Goal: Task Accomplishment & Management: Manage account settings

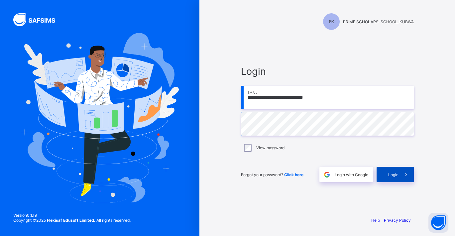
click at [388, 171] on div "Login" at bounding box center [395, 174] width 37 height 15
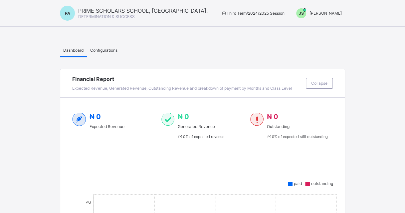
click at [342, 11] on span "[PERSON_NAME]" at bounding box center [325, 13] width 32 height 5
click at [336, 19] on span "Switch to Admin View" at bounding box center [319, 15] width 51 height 7
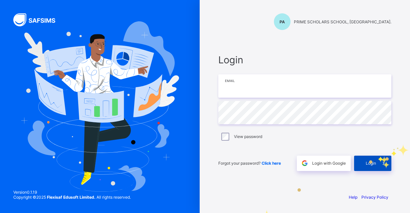
type input "**********"
click at [382, 161] on icon at bounding box center [383, 163] width 7 height 6
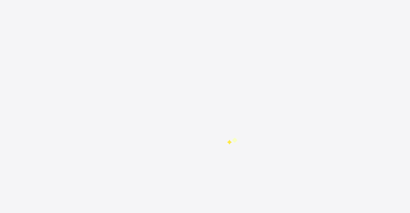
click at [226, 139] on div "New Update Available Hello there, You can install SAFSIMS on your device for ea…" at bounding box center [205, 106] width 410 height 213
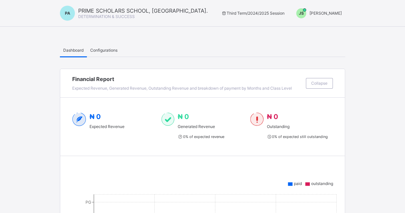
click at [113, 48] on span "Configurations" at bounding box center [103, 50] width 27 height 5
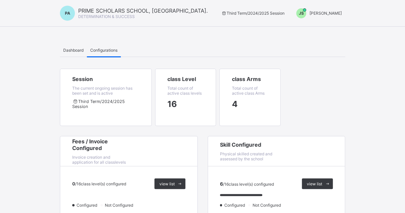
click at [339, 12] on span "[PERSON_NAME]" at bounding box center [325, 13] width 32 height 5
click at [324, 30] on span "Switch to Admin View" at bounding box center [316, 29] width 51 height 8
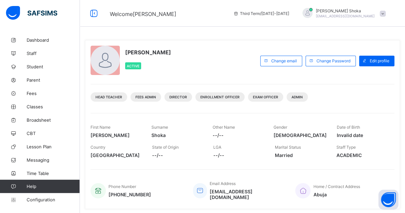
click at [162, 135] on span "Shoka" at bounding box center [176, 135] width 51 height 6
click at [43, 197] on span "Configuration" at bounding box center [53, 199] width 53 height 5
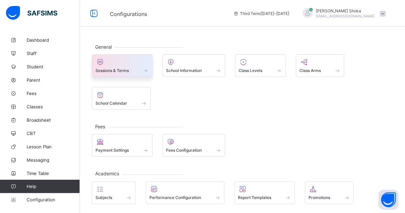
click at [138, 65] on div at bounding box center [121, 62] width 53 height 8
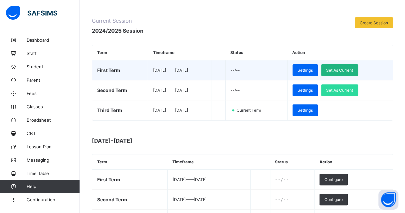
scroll to position [33, 0]
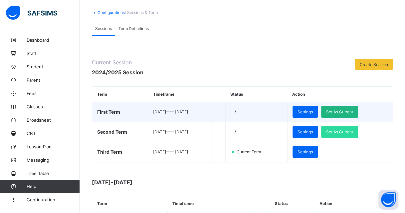
click at [353, 111] on span "Set As Current" at bounding box center [339, 111] width 27 height 5
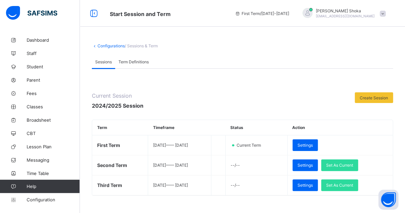
click at [138, 62] on span "Term Definitions" at bounding box center [133, 61] width 30 height 5
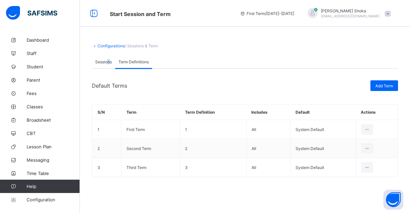
click at [108, 65] on div "Sessions" at bounding box center [103, 61] width 23 height 13
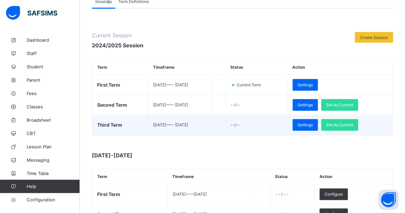
scroll to position [67, 0]
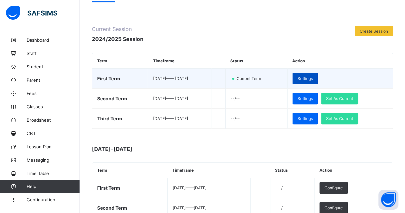
click at [317, 81] on div "Settings" at bounding box center [304, 79] width 25 height 12
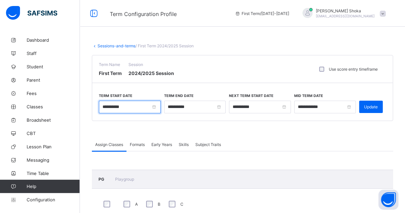
click at [156, 108] on input "**********" at bounding box center [130, 106] width 62 height 13
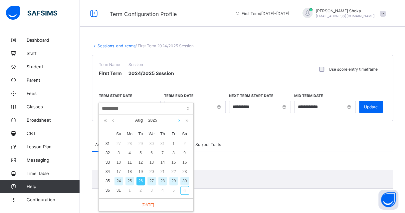
click at [181, 121] on link at bounding box center [179, 119] width 5 height 11
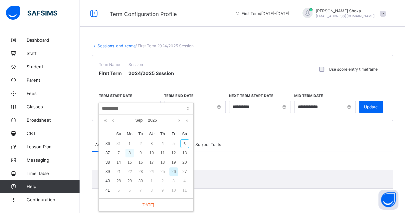
click at [129, 155] on div "8" at bounding box center [129, 152] width 9 height 9
type input "**********"
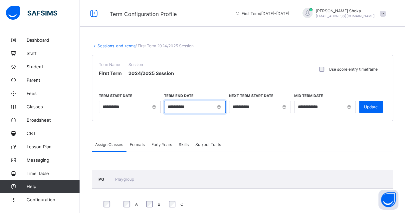
click at [202, 105] on input "**********" at bounding box center [195, 106] width 62 height 13
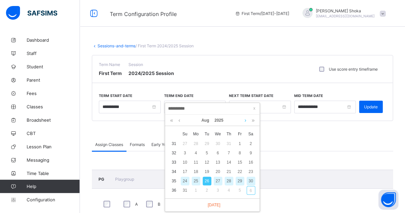
click at [245, 123] on link at bounding box center [245, 119] width 5 height 11
click at [239, 152] on div "12" at bounding box center [239, 152] width 9 height 9
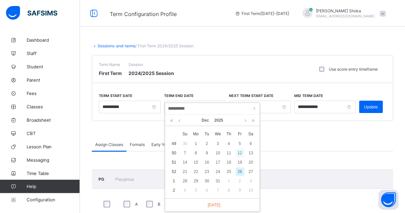
type input "**********"
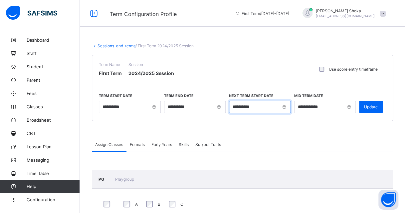
click at [265, 103] on input "**********" at bounding box center [260, 106] width 62 height 13
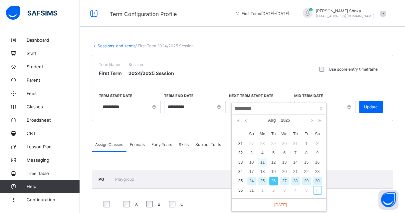
click at [263, 161] on div "11" at bounding box center [262, 162] width 9 height 9
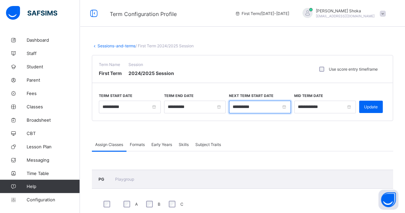
click at [265, 103] on input "**********" at bounding box center [260, 106] width 62 height 13
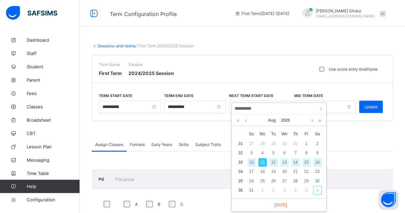
click at [312, 121] on link at bounding box center [311, 119] width 5 height 11
click at [311, 121] on link at bounding box center [311, 119] width 5 height 11
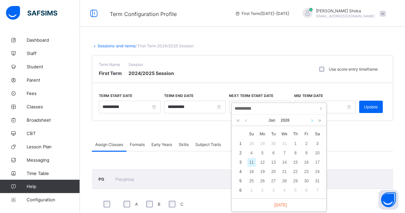
click at [311, 121] on link at bounding box center [311, 119] width 5 height 11
click at [244, 120] on link at bounding box center [245, 119] width 5 height 11
click at [262, 161] on div "12" at bounding box center [262, 162] width 9 height 9
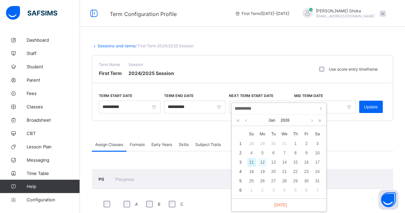
type input "**********"
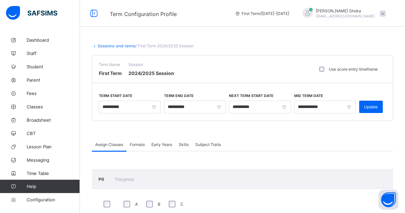
drag, startPoint x: 374, startPoint y: 109, endPoint x: 377, endPoint y: 98, distance: 11.6
click at [374, 109] on div "Update" at bounding box center [371, 106] width 24 height 12
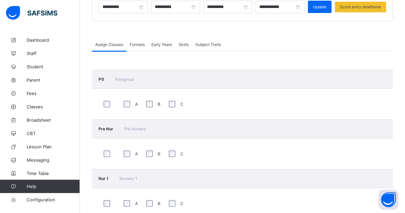
scroll to position [67, 0]
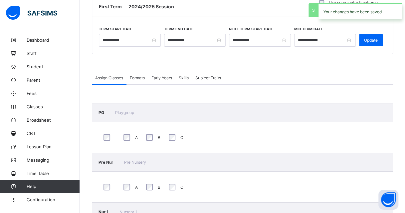
click at [144, 78] on span "Formats" at bounding box center [137, 77] width 15 height 5
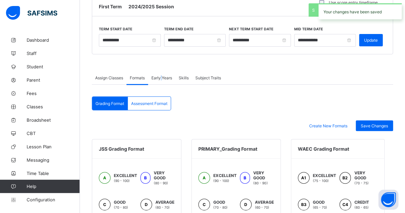
click at [162, 77] on span "Early Years" at bounding box center [161, 77] width 21 height 5
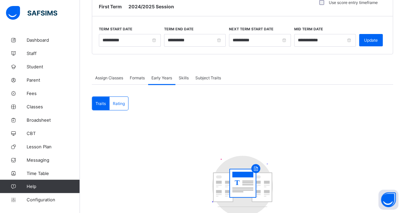
click at [184, 75] on span "Skills" at bounding box center [184, 77] width 10 height 5
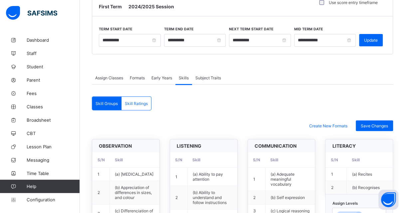
click at [224, 79] on div "Subject Traits" at bounding box center [208, 77] width 32 height 13
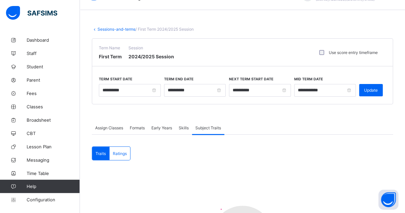
scroll to position [0, 0]
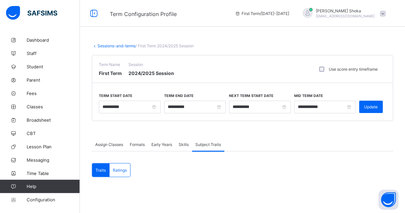
click at [128, 48] on link "Sessions-and-terms" at bounding box center [116, 45] width 38 height 5
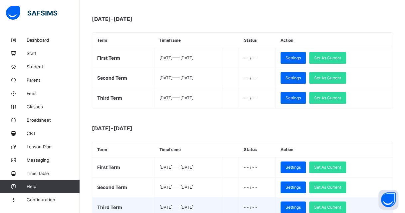
scroll to position [366, 0]
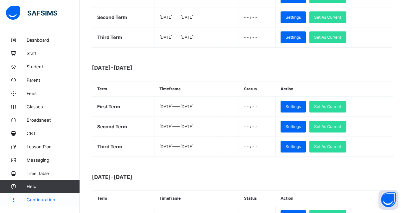
click at [51, 200] on span "Configuration" at bounding box center [53, 199] width 53 height 5
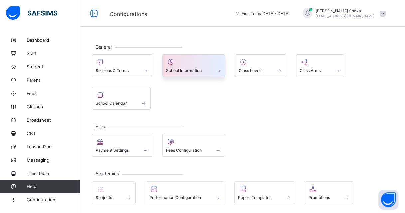
click at [202, 63] on div at bounding box center [194, 62] width 56 height 8
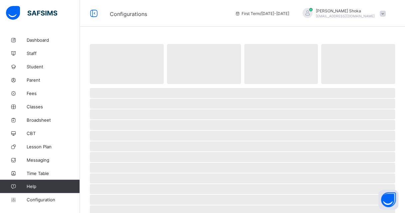
select select "**"
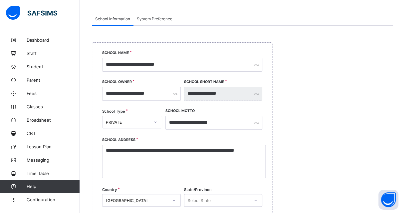
scroll to position [20, 0]
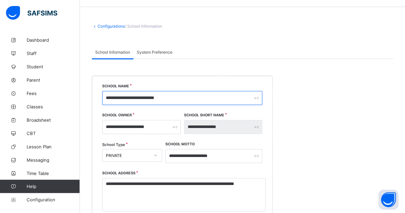
click at [184, 98] on input "**********" at bounding box center [182, 98] width 160 height 14
type input "**********"
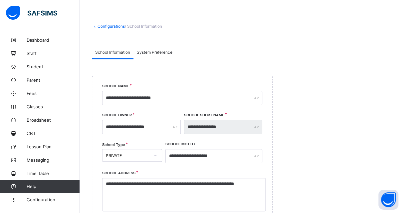
click at [157, 55] on div "System Preference" at bounding box center [154, 51] width 42 height 13
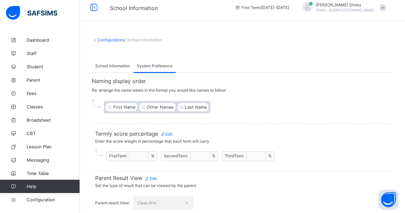
click at [121, 61] on div "School Information" at bounding box center [113, 65] width 42 height 13
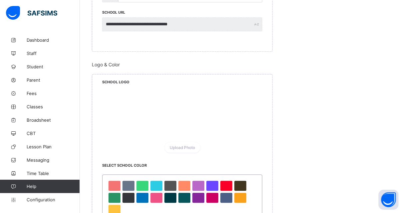
scroll to position [352, 0]
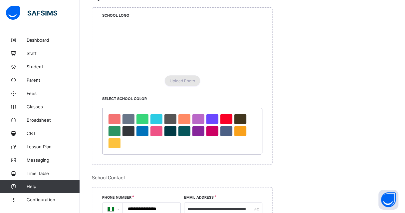
click at [189, 78] on span "Upload Photo" at bounding box center [182, 80] width 25 height 5
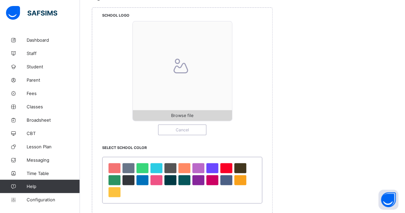
click at [181, 113] on span "Browse file" at bounding box center [182, 115] width 22 height 5
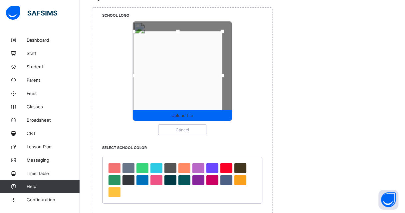
drag, startPoint x: 144, startPoint y: 106, endPoint x: 128, endPoint y: 117, distance: 18.9
click at [128, 117] on div "Upload file Cancel" at bounding box center [182, 78] width 160 height 114
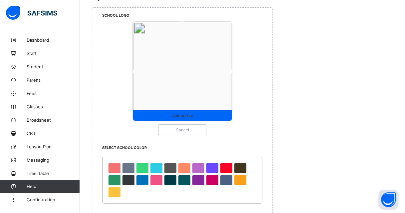
drag, startPoint x: 222, startPoint y: 29, endPoint x: 247, endPoint y: 15, distance: 29.0
click at [247, 15] on div "School Logo Upload file Cancel" at bounding box center [182, 76] width 180 height 137
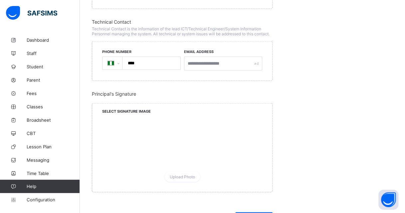
scroll to position [700, 0]
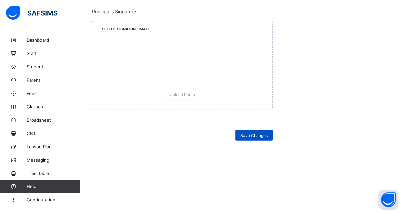
click at [252, 133] on span "Save Changes" at bounding box center [253, 135] width 27 height 5
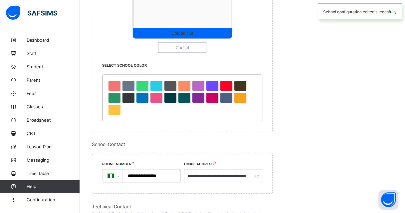
scroll to position [401, 0]
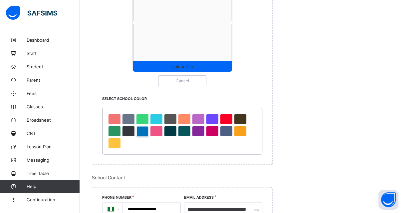
click at [142, 129] on div at bounding box center [142, 131] width 12 height 10
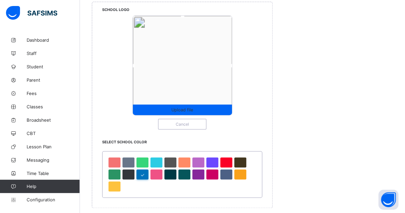
scroll to position [335, 0]
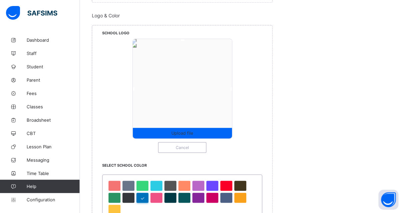
drag, startPoint x: 175, startPoint y: 84, endPoint x: 197, endPoint y: 103, distance: 29.0
click at [195, 115] on div at bounding box center [182, 88] width 99 height 99
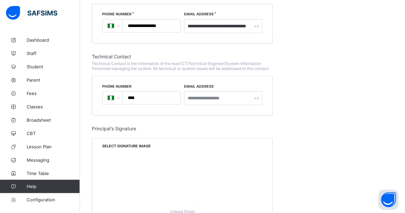
scroll to position [700, 0]
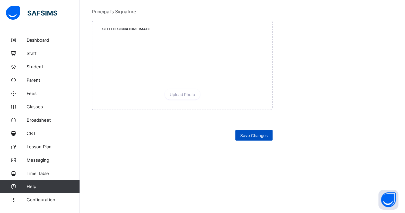
click at [263, 133] on span "Save Changes" at bounding box center [253, 135] width 27 height 5
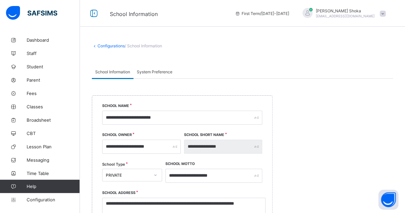
scroll to position [0, 0]
click at [38, 196] on link "Configuration" at bounding box center [39, 199] width 79 height 13
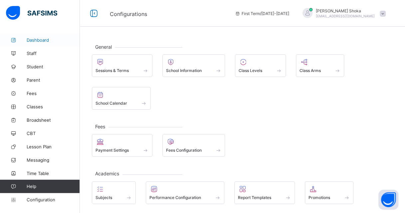
click at [34, 42] on span "Dashboard" at bounding box center [53, 39] width 53 height 5
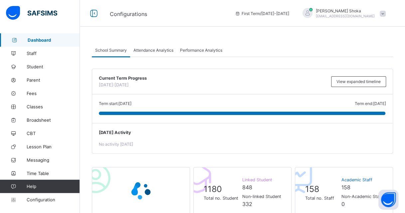
click at [385, 15] on span at bounding box center [382, 14] width 6 height 6
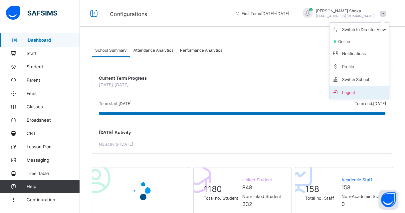
click at [351, 90] on span "Logout" at bounding box center [359, 92] width 54 height 8
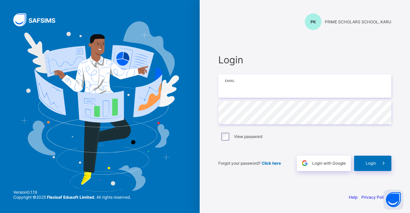
type input "**********"
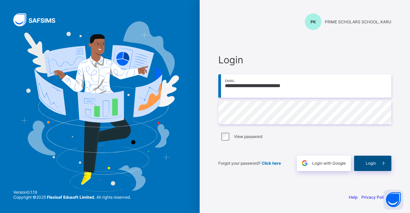
click at [377, 165] on span at bounding box center [383, 162] width 15 height 15
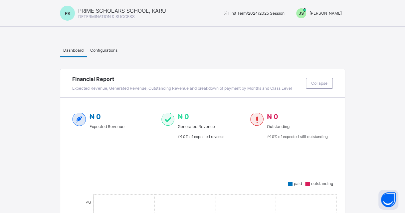
click at [115, 54] on div "Configurations" at bounding box center [104, 49] width 34 height 13
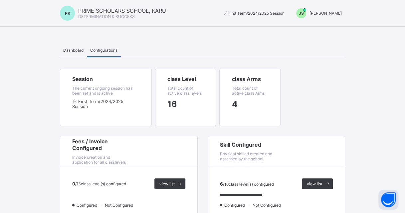
click at [340, 16] on div "JS Joel Shoka" at bounding box center [317, 13] width 56 height 10
click at [340, 26] on span "Switch to Admin View" at bounding box center [316, 29] width 51 height 8
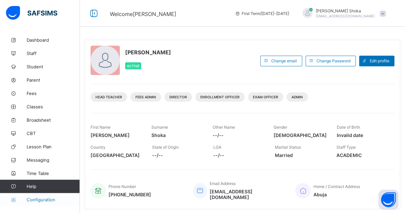
click at [41, 198] on span "Configuration" at bounding box center [53, 199] width 53 height 5
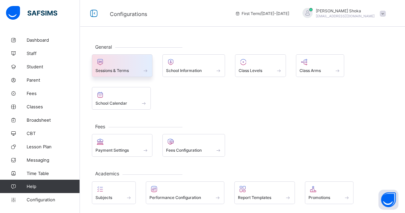
click at [118, 69] on span "Sessions & Terms" at bounding box center [111, 70] width 33 height 5
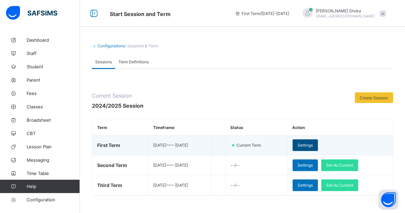
click at [308, 145] on div "Settings" at bounding box center [304, 145] width 25 height 12
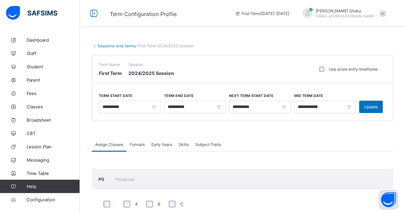
click at [103, 70] on span "First Term" at bounding box center [110, 73] width 23 height 6
click at [44, 197] on span "Configuration" at bounding box center [53, 199] width 53 height 5
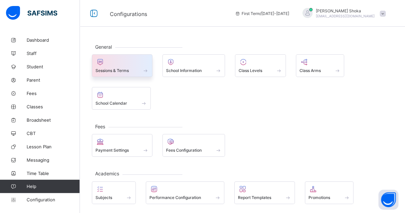
click at [135, 68] on div "Sessions & Terms" at bounding box center [121, 71] width 53 height 6
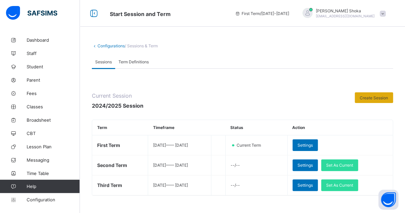
click at [388, 97] on span "Create Session" at bounding box center [374, 97] width 28 height 5
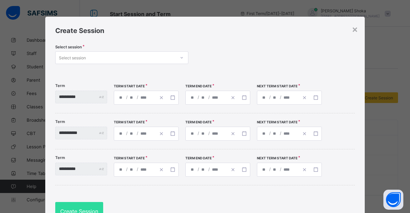
click at [145, 58] on div "Select session" at bounding box center [116, 57] width 120 height 9
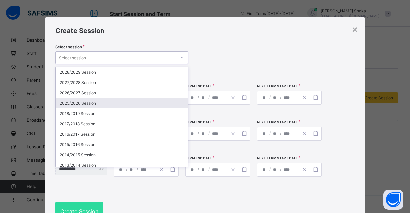
click at [83, 101] on div "2025/2026 Session" at bounding box center [122, 103] width 132 height 10
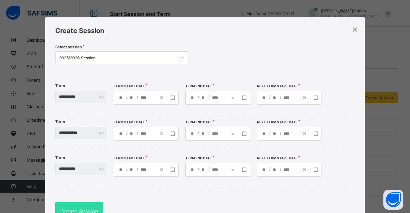
click at [156, 97] on div "/ /" at bounding box center [135, 97] width 42 height 13
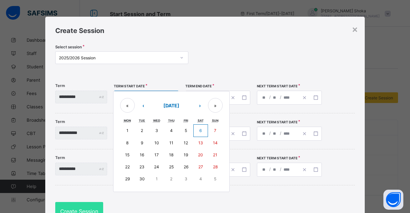
click at [128, 142] on abbr "8" at bounding box center [127, 142] width 2 height 5
type input "**********"
type input "*"
type input "****"
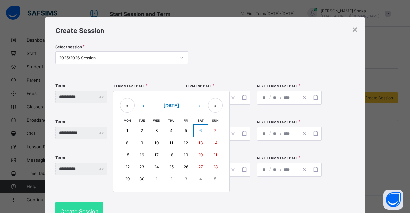
type input "**********"
type input "**"
type input "*"
type input "****"
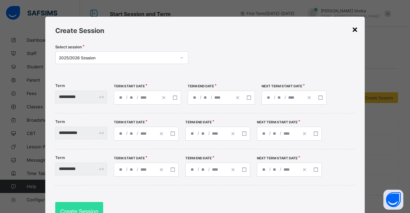
click at [353, 28] on div "×" at bounding box center [355, 28] width 6 height 11
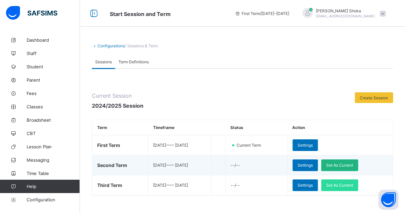
click at [344, 165] on span "Set As Current" at bounding box center [339, 164] width 27 height 5
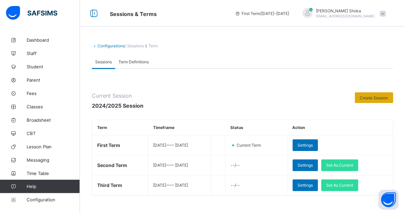
click at [388, 95] on span "Create Session" at bounding box center [374, 97] width 28 height 5
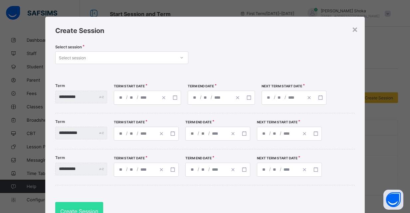
click at [139, 59] on div "Select session" at bounding box center [116, 57] width 120 height 9
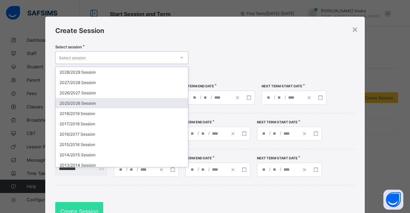
click at [95, 101] on div "2025/2026 Session" at bounding box center [122, 103] width 132 height 10
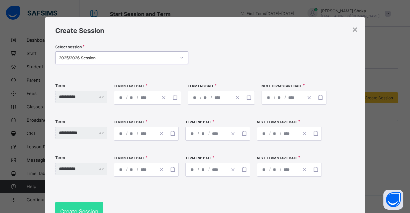
click at [211, 99] on div "**********" at bounding box center [221, 97] width 67 height 14
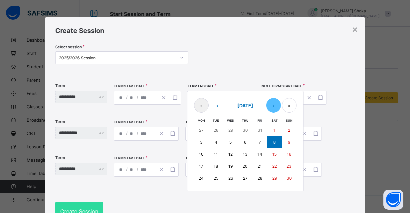
click at [281, 105] on button "›" at bounding box center [273, 105] width 15 height 15
click at [209, 138] on button "8" at bounding box center [201, 142] width 15 height 12
type input "**********"
type input "**"
type input "**********"
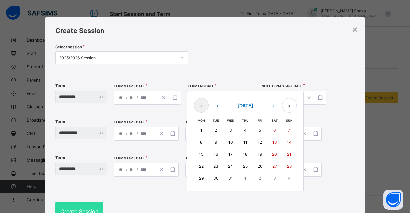
type input "**"
type input "****"
type input "**********"
type input "**"
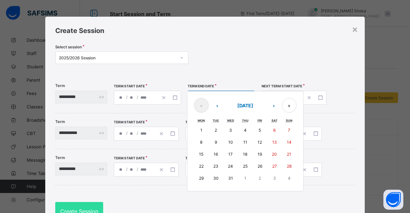
type input "**"
type input "****"
type input "**********"
type input "*"
type input "**"
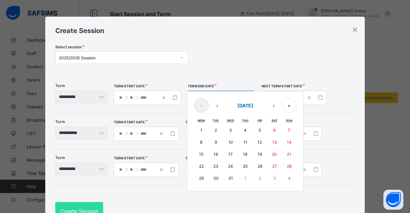
type input "****"
type input "**********"
type input "*"
type input "****"
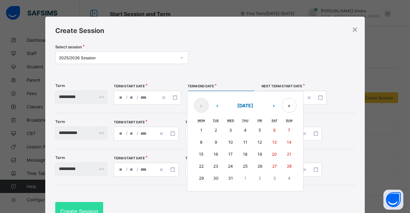
type input "**********"
type input "*"
type input "****"
type input "**********"
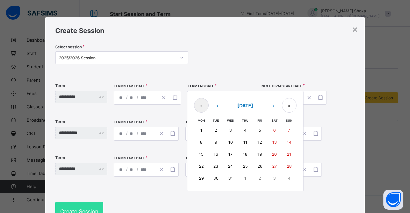
type input "*"
type input "****"
type input "**********"
type input "*"
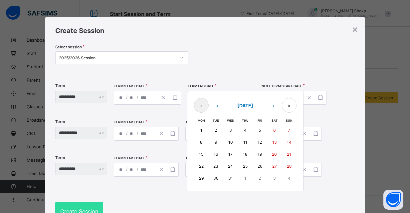
type input "**"
type input "****"
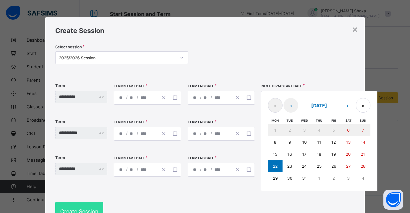
click at [302, 96] on div "**********" at bounding box center [294, 97] width 67 height 14
click at [354, 107] on button "›" at bounding box center [347, 105] width 15 height 15
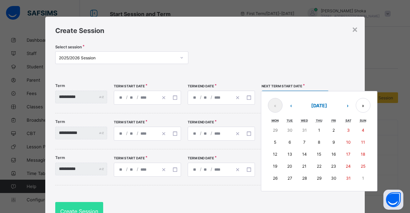
click at [282, 152] on button "12" at bounding box center [275, 154] width 15 height 12
type input "**********"
type input "*"
type input "**"
type input "****"
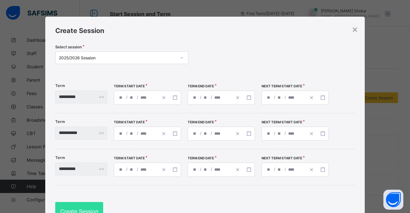
type input "**********"
type input "*"
type input "**"
type input "****"
type input "**********"
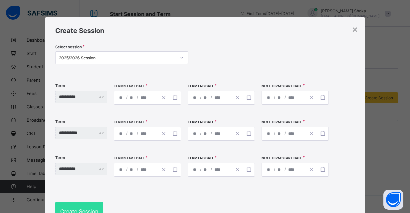
type input "*"
type input "**"
type input "**********"
type input "**"
type input "**********"
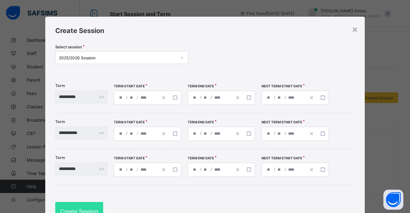
type input "**"
type input "**********"
type input "**"
type input "**********"
type input "*"
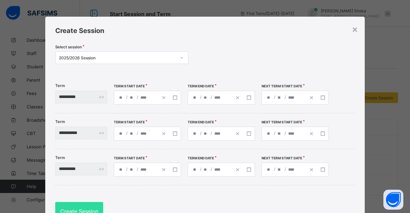
type input "*"
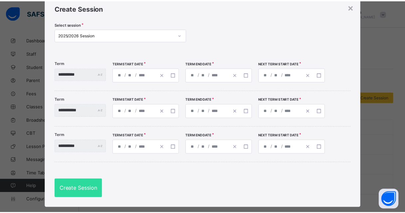
scroll to position [34, 0]
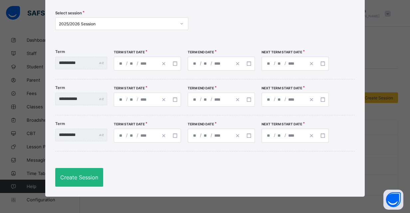
click at [91, 181] on div "Create Session" at bounding box center [79, 177] width 48 height 19
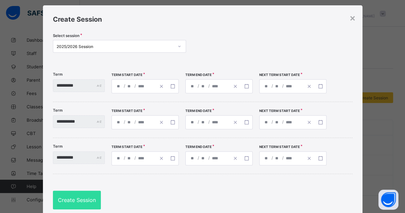
scroll to position [0, 0]
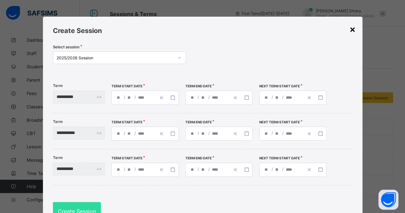
click at [349, 30] on div "×" at bounding box center [352, 28] width 6 height 11
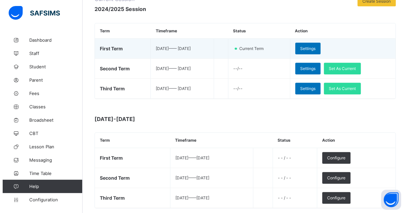
scroll to position [100, 0]
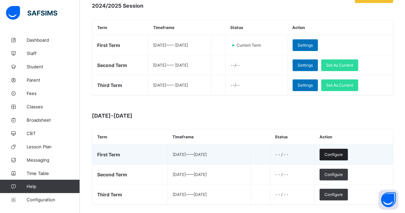
click at [343, 152] on span "Configure" at bounding box center [333, 154] width 18 height 5
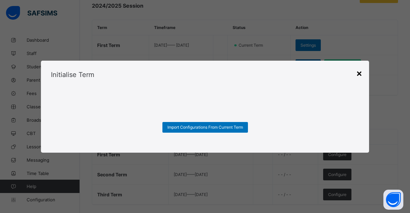
click at [358, 74] on div "×" at bounding box center [359, 72] width 6 height 11
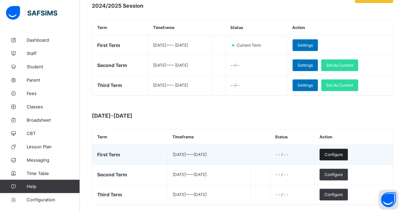
click at [343, 153] on span "Configure" at bounding box center [333, 154] width 18 height 5
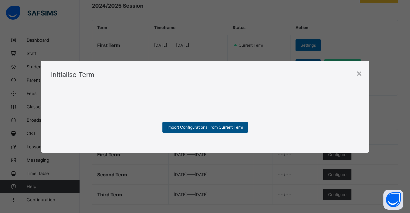
click at [192, 125] on span "Import Configurations From Current Term" at bounding box center [204, 126] width 75 height 5
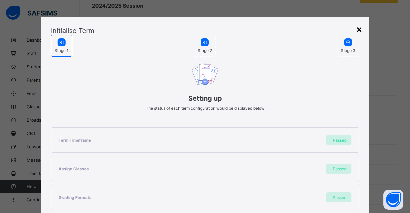
click at [360, 30] on div "×" at bounding box center [359, 28] width 6 height 11
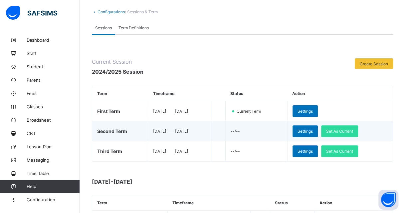
scroll to position [33, 0]
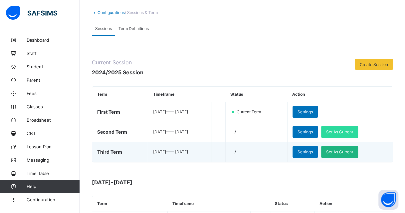
click at [350, 153] on div "Set As Current" at bounding box center [339, 152] width 37 height 12
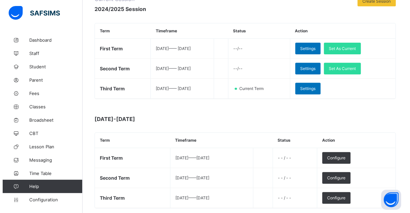
scroll to position [133, 0]
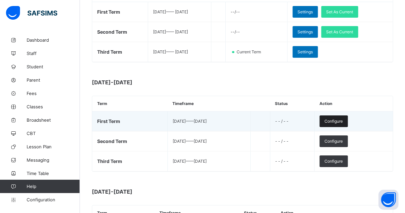
click at [342, 119] on span "Configure" at bounding box center [333, 120] width 18 height 5
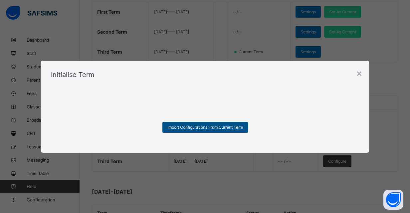
click at [219, 128] on span "Import Configurations From Current Term" at bounding box center [204, 126] width 75 height 5
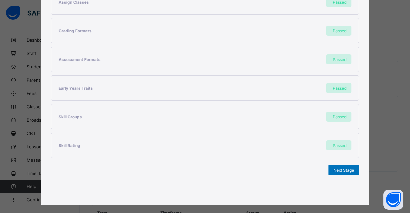
scroll to position [0, 0]
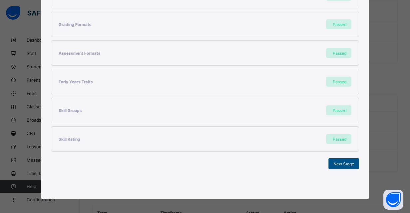
click at [340, 158] on div "Next Stage" at bounding box center [343, 163] width 31 height 11
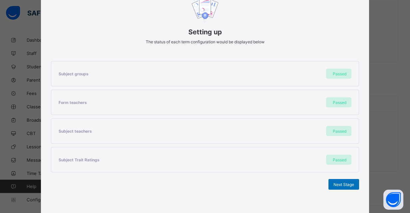
scroll to position [87, 0]
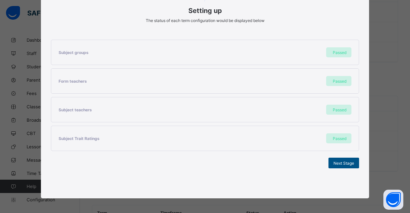
click at [335, 161] on span "Next Stage" at bounding box center [343, 162] width 21 height 5
click at [335, 161] on span "Set As Current Term" at bounding box center [335, 162] width 37 height 5
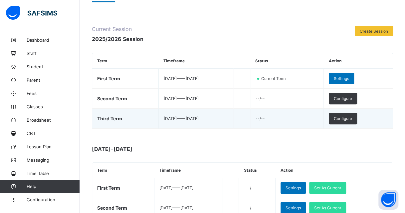
scroll to position [0, 0]
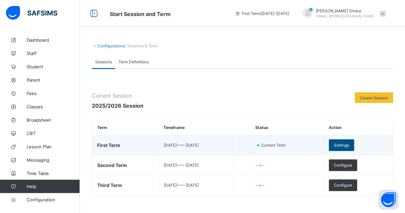
click at [349, 142] on span "Settings" at bounding box center [341, 144] width 15 height 5
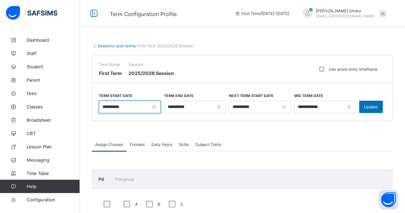
click at [140, 107] on input "**********" at bounding box center [130, 106] width 62 height 13
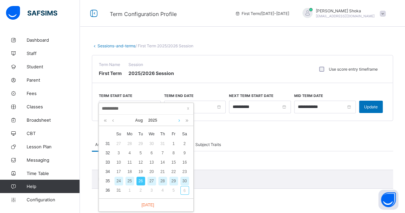
click at [178, 121] on link at bounding box center [179, 119] width 5 height 11
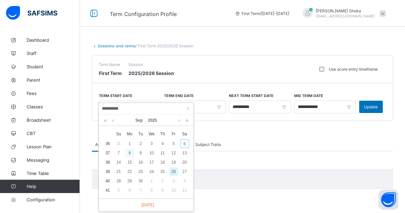
click at [130, 153] on div "8" at bounding box center [129, 152] width 9 height 9
type input "**********"
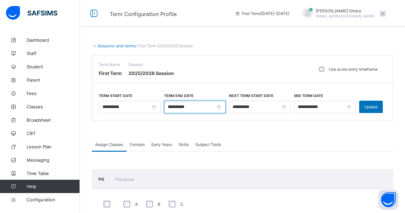
click at [200, 104] on input "**********" at bounding box center [195, 106] width 62 height 13
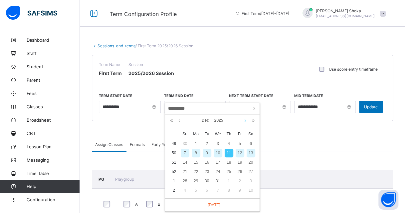
click at [247, 119] on link at bounding box center [245, 119] width 5 height 11
click at [179, 119] on link at bounding box center [179, 119] width 5 height 11
click at [239, 152] on div "12" at bounding box center [239, 152] width 9 height 9
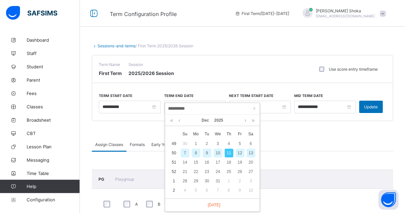
type input "**********"
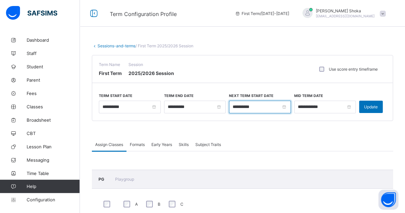
click at [264, 105] on input "**********" at bounding box center [260, 106] width 62 height 13
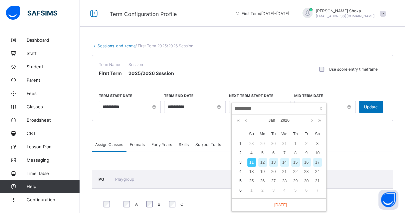
click at [260, 162] on div "12" at bounding box center [262, 162] width 9 height 9
type input "**********"
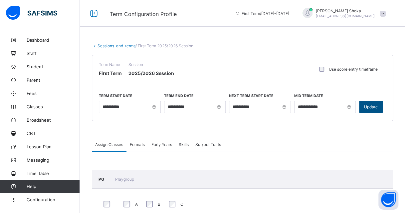
click at [375, 106] on span "Update" at bounding box center [371, 106] width 14 height 5
click at [50, 199] on span "Configuration" at bounding box center [53, 199] width 53 height 5
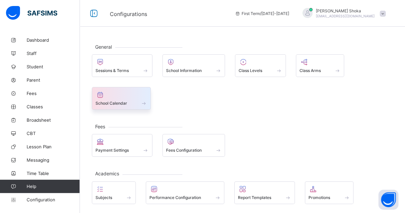
click at [130, 100] on div "School Calendar" at bounding box center [121, 103] width 52 height 6
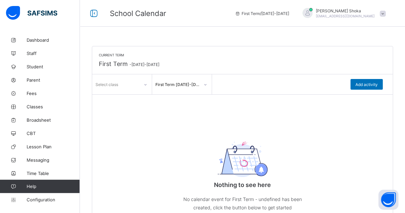
click at [146, 83] on div at bounding box center [145, 84] width 11 height 11
click at [146, 83] on icon at bounding box center [145, 84] width 4 height 7
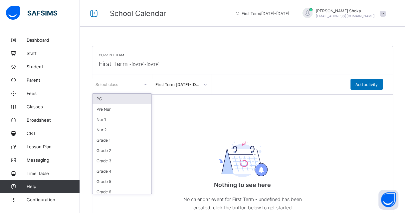
click at [148, 84] on div at bounding box center [145, 84] width 11 height 11
click at [139, 101] on div "PG" at bounding box center [121, 98] width 59 height 10
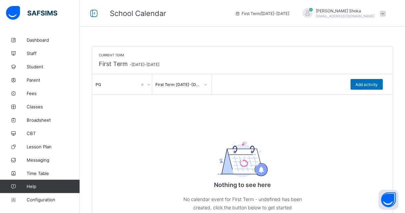
click at [147, 86] on icon at bounding box center [149, 84] width 4 height 7
click at [368, 86] on span "Add activity" at bounding box center [366, 84] width 22 height 5
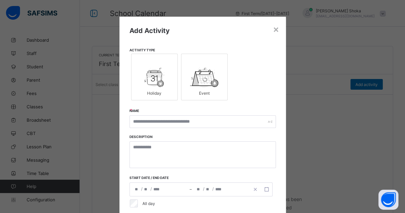
click at [162, 73] on img at bounding box center [154, 77] width 21 height 20
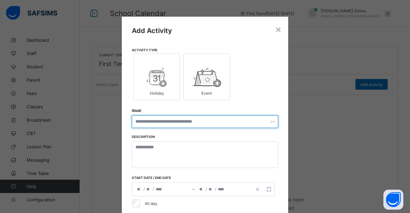
click at [240, 122] on input "text" at bounding box center [205, 121] width 146 height 13
click at [230, 117] on input "text" at bounding box center [205, 121] width 146 height 13
type input "**********"
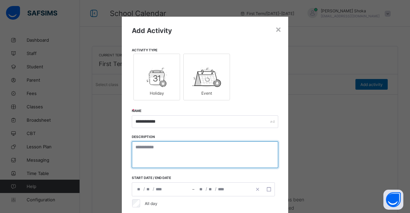
click at [186, 144] on textarea at bounding box center [205, 154] width 146 height 27
paste textarea "**********"
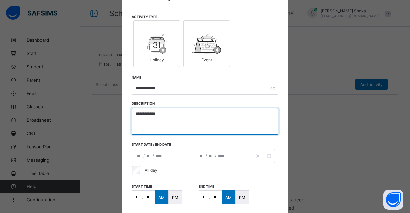
type textarea "**********"
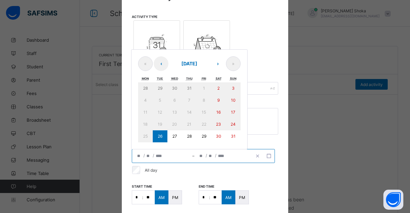
click at [146, 156] on input "**" at bounding box center [148, 155] width 5 height 13
click at [215, 62] on button "›" at bounding box center [217, 63] width 15 height 15
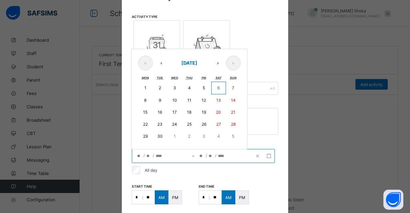
click at [204, 87] on button "5" at bounding box center [204, 87] width 15 height 13
click at [215, 156] on span "/" at bounding box center [215, 155] width 1 height 6
click at [203, 88] on abbr "5" at bounding box center [204, 87] width 2 height 5
type input "**********"
type input "*"
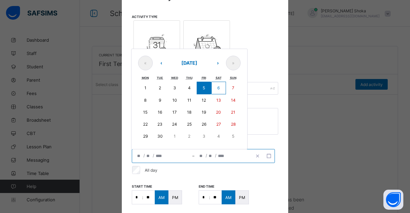
type input "*"
type input "**********"
type input "*"
type input "****"
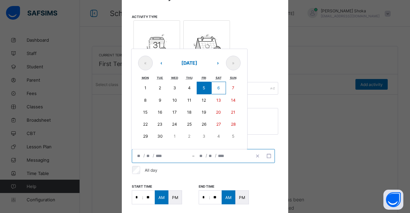
type input "**"
click at [221, 157] on input "****" at bounding box center [221, 155] width 10 height 13
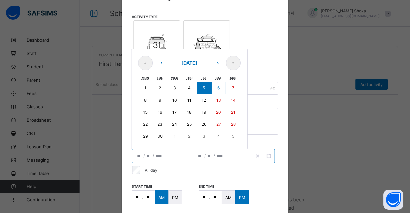
click at [204, 90] on button "5" at bounding box center [204, 87] width 15 height 13
click at [233, 170] on div "All day" at bounding box center [204, 170] width 146 height 8
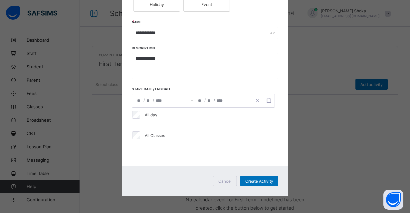
scroll to position [88, 0]
click at [261, 181] on span "Create Activity" at bounding box center [259, 180] width 28 height 5
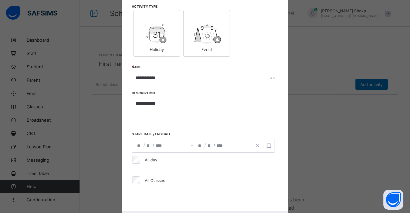
scroll to position [33, 0]
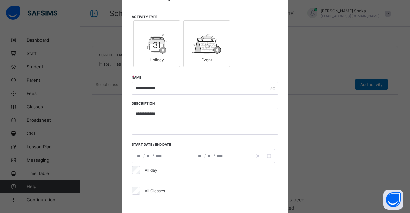
click at [167, 155] on div "**********" at bounding box center [161, 155] width 59 height 13
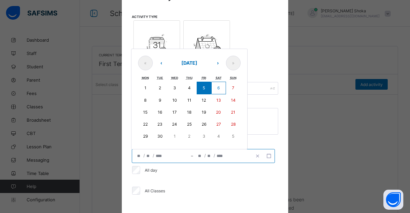
click at [167, 155] on div "**********" at bounding box center [161, 155] width 59 height 13
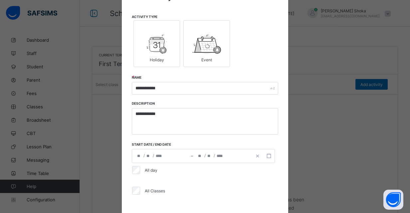
click at [200, 175] on div "All day" at bounding box center [203, 170] width 149 height 14
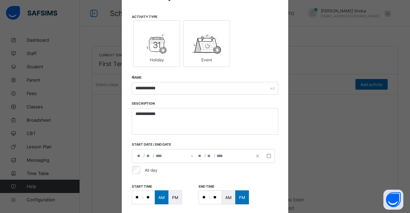
click at [219, 174] on div "All day" at bounding box center [203, 170] width 149 height 14
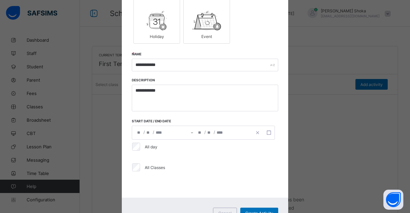
scroll to position [88, 0]
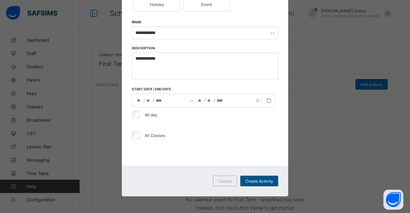
click at [269, 180] on span "Create Activity" at bounding box center [259, 180] width 28 height 5
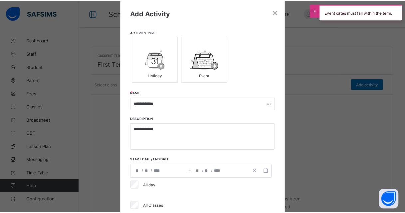
scroll to position [0, 0]
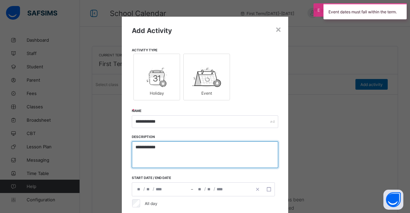
click at [150, 147] on textarea "**********" at bounding box center [205, 154] width 146 height 27
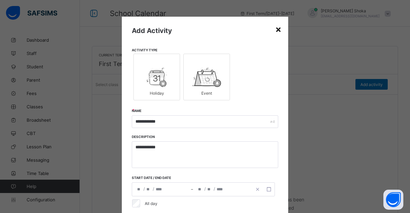
click at [275, 33] on div "×" at bounding box center [278, 28] width 6 height 11
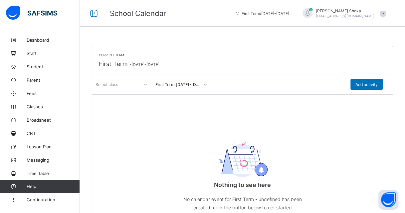
click at [208, 86] on div at bounding box center [205, 84] width 11 height 11
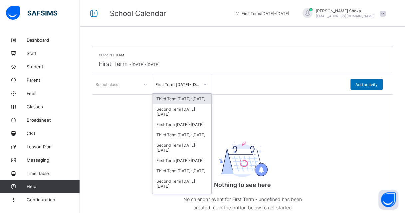
click at [190, 99] on div "Third Term 2025-2026" at bounding box center [181, 98] width 59 height 10
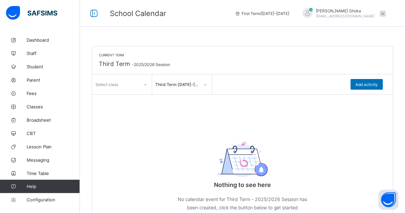
click at [190, 93] on div "Third Term 2025-2026" at bounding box center [182, 84] width 60 height 20
click at [196, 88] on div "Third Term 2025-2026" at bounding box center [175, 83] width 47 height 9
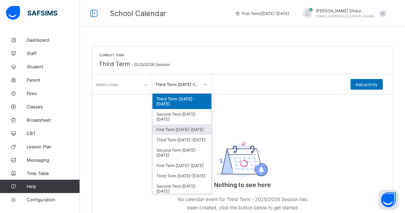
click at [178, 124] on div "First Term [DATE]-[DATE]" at bounding box center [181, 129] width 59 height 10
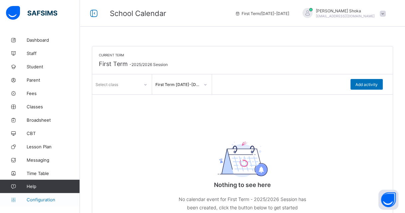
click at [36, 203] on link "Configuration" at bounding box center [39, 199] width 79 height 13
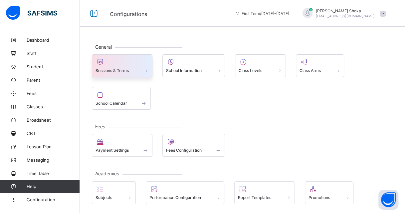
click at [138, 72] on div "Sessions & Terms" at bounding box center [121, 71] width 53 height 6
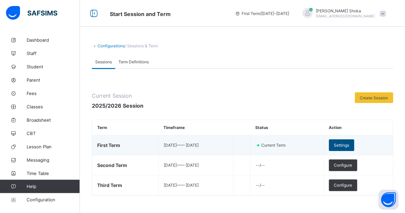
click at [348, 143] on span "Settings" at bounding box center [341, 144] width 15 height 5
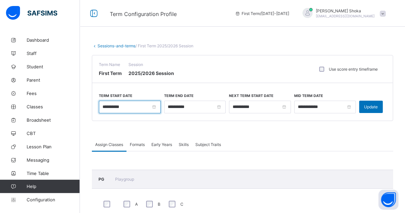
click at [136, 109] on input "**********" at bounding box center [130, 106] width 62 height 13
click at [247, 127] on span at bounding box center [242, 129] width 301 height 17
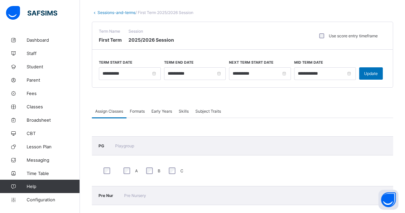
drag, startPoint x: 377, startPoint y: 75, endPoint x: 361, endPoint y: 70, distance: 16.8
click at [376, 75] on div "Update" at bounding box center [371, 73] width 24 height 12
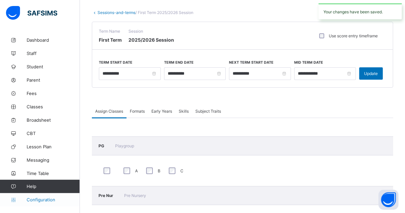
click at [43, 199] on span "Configuration" at bounding box center [53, 199] width 53 height 5
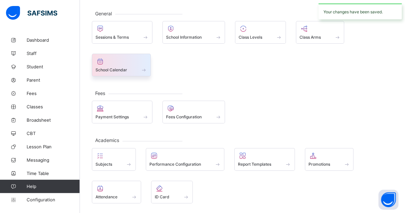
click at [140, 70] on span at bounding box center [143, 70] width 7 height 6
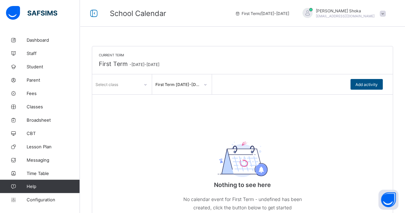
click at [370, 83] on span "Add activity" at bounding box center [366, 84] width 22 height 5
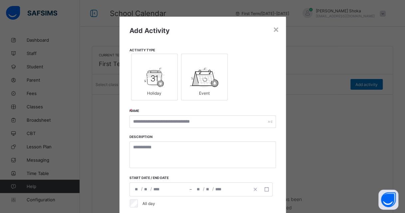
click at [162, 79] on div at bounding box center [154, 77] width 39 height 20
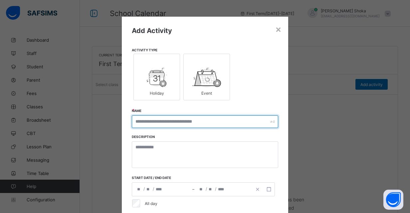
click at [172, 124] on input "text" at bounding box center [205, 121] width 146 height 13
paste input "**********"
type input "**********"
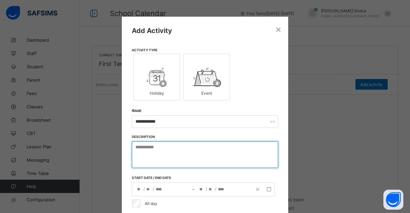
click at [172, 143] on textarea at bounding box center [205, 154] width 146 height 27
paste textarea "**********"
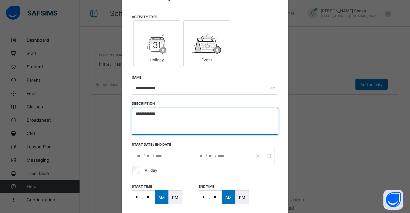
type textarea "**********"
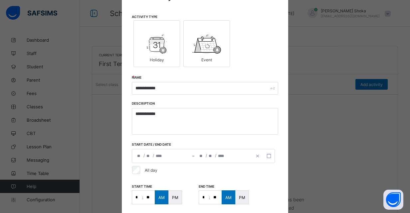
click at [149, 157] on input "*" at bounding box center [148, 155] width 5 height 13
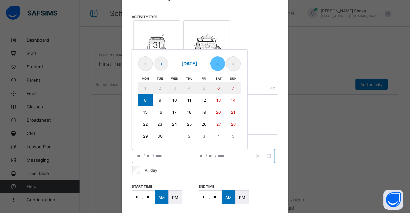
click at [217, 66] on button "›" at bounding box center [217, 63] width 15 height 15
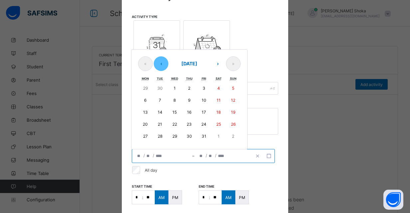
click at [160, 64] on button "‹" at bounding box center [161, 63] width 15 height 15
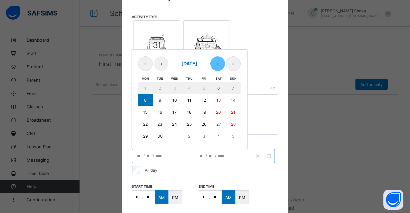
click at [214, 67] on button "›" at bounding box center [217, 63] width 15 height 15
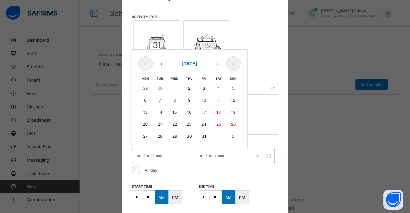
drag, startPoint x: 154, startPoint y: 66, endPoint x: 181, endPoint y: 78, distance: 29.0
click at [155, 66] on button "‹" at bounding box center [161, 63] width 15 height 15
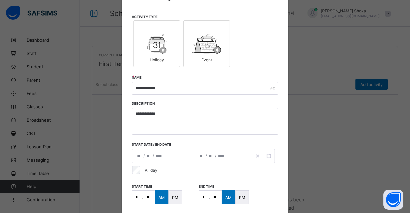
click at [265, 21] on div "Activity Type Holiday Event" at bounding box center [205, 42] width 146 height 54
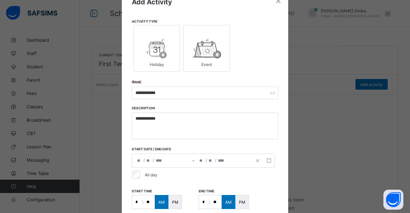
scroll to position [128, 0]
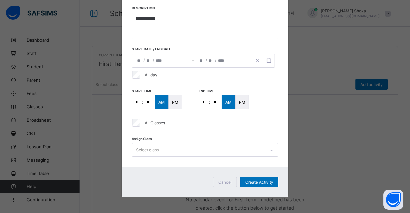
click at [156, 60] on div "**********" at bounding box center [203, 61] width 143 height 14
click at [254, 97] on div "start time * : ** AM PM End time * : ** AM PM" at bounding box center [205, 98] width 146 height 21
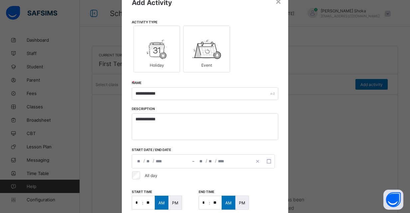
scroll to position [0, 0]
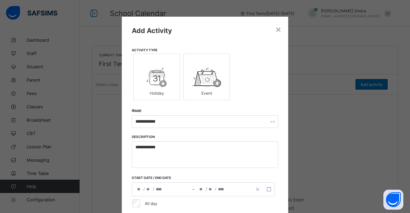
click at [205, 75] on img at bounding box center [206, 77] width 28 height 20
click at [275, 31] on div "×" at bounding box center [278, 28] width 6 height 11
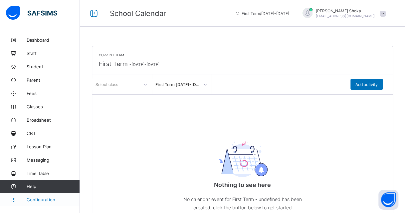
click at [44, 196] on link "Configuration" at bounding box center [39, 199] width 79 height 13
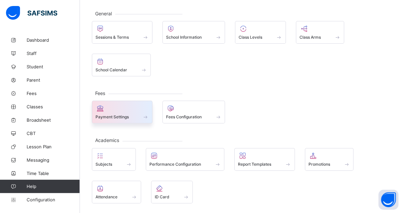
scroll to position [67, 0]
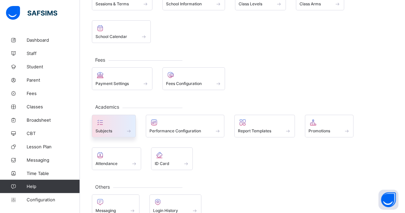
click at [114, 131] on div "Subjects" at bounding box center [113, 131] width 37 height 6
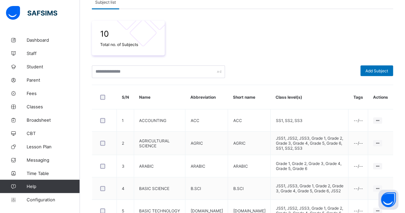
scroll to position [133, 0]
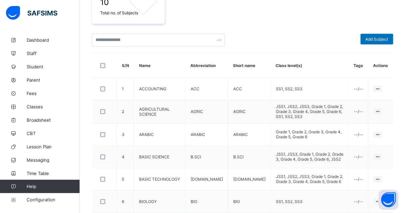
click at [278, 23] on div "10 Total no. of Subjects Add Subject S/N Name Abbreviation Short name Class lev…" at bounding box center [242, 149] width 301 height 345
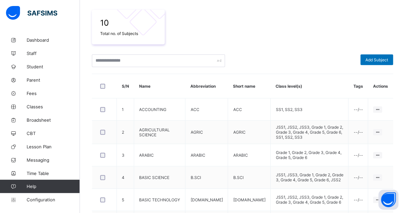
scroll to position [16, 0]
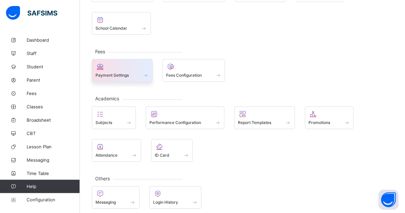
scroll to position [77, 0]
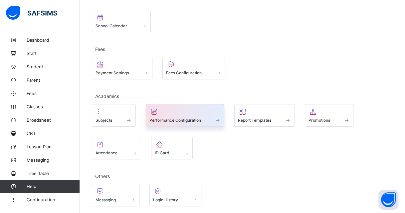
click at [206, 118] on div "Performance Configuration" at bounding box center [185, 120] width 72 height 6
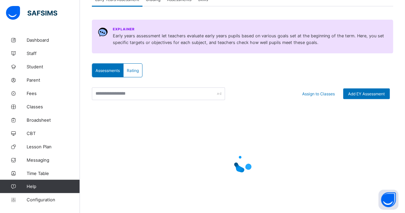
scroll to position [77, 0]
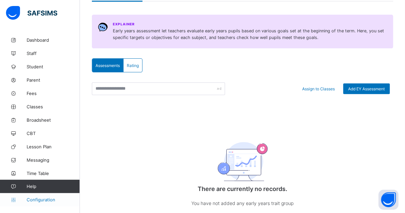
click at [47, 197] on span "Configuration" at bounding box center [53, 199] width 53 height 5
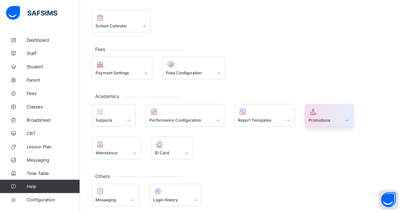
click at [332, 112] on div at bounding box center [329, 111] width 42 height 8
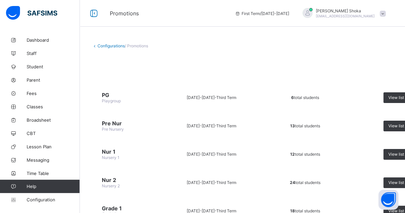
click at [396, 98] on div "View list" at bounding box center [398, 97] width 31 height 11
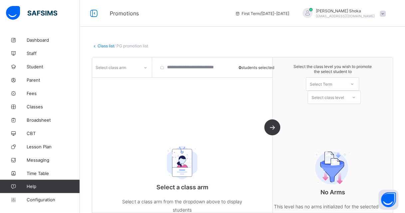
click at [143, 70] on div at bounding box center [145, 67] width 11 height 11
click at [132, 82] on div at bounding box center [121, 81] width 59 height 10
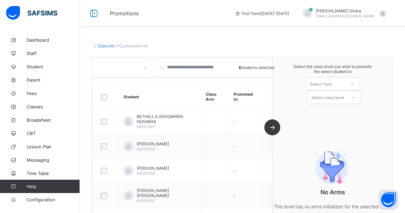
click at [345, 82] on div "Select Term" at bounding box center [325, 83] width 39 height 9
click at [337, 103] on div "First Term [DATE]-[DATE]" at bounding box center [332, 100] width 53 height 15
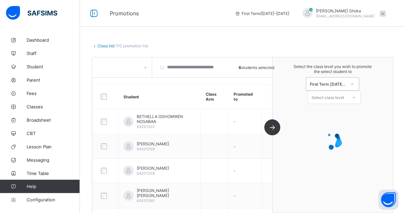
click at [330, 96] on div "Select class level" at bounding box center [327, 96] width 33 height 13
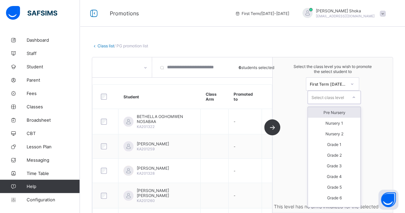
click at [334, 108] on div "Pre Nursery" at bounding box center [334, 112] width 53 height 11
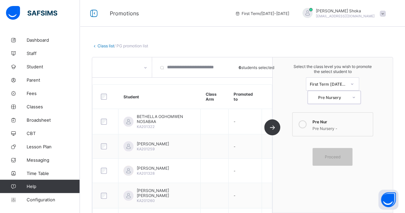
click at [309, 127] on div at bounding box center [302, 123] width 13 height 13
drag, startPoint x: 333, startPoint y: 155, endPoint x: 328, endPoint y: 146, distance: 10.3
click at [333, 154] on span "Proceed" at bounding box center [333, 156] width 16 height 5
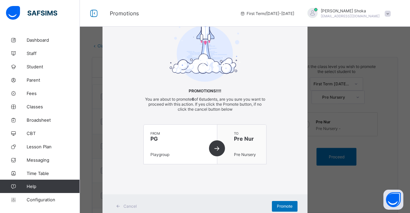
scroll to position [36, 0]
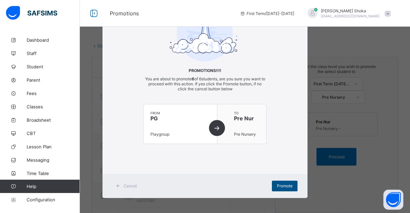
click at [289, 185] on span "Promote" at bounding box center [285, 185] width 16 height 5
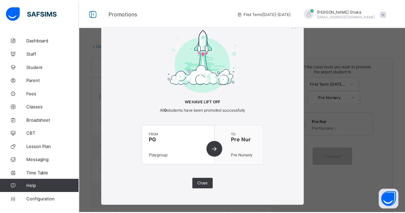
scroll to position [0, 0]
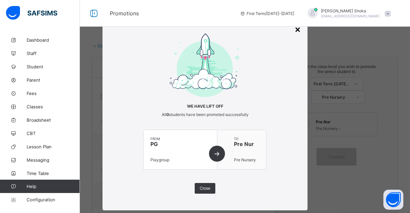
click at [296, 32] on div "×" at bounding box center [297, 28] width 6 height 11
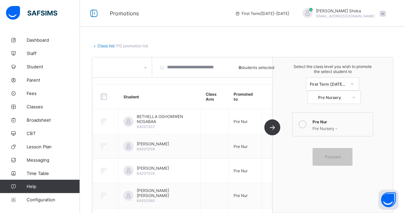
click at [100, 46] on link "Class list" at bounding box center [105, 45] width 17 height 5
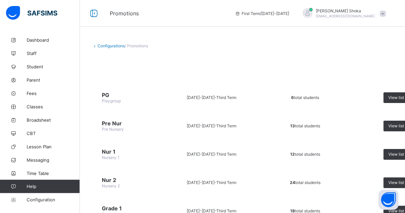
scroll to position [33, 0]
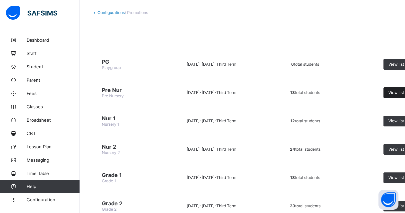
click at [395, 91] on span "View list" at bounding box center [396, 92] width 16 height 5
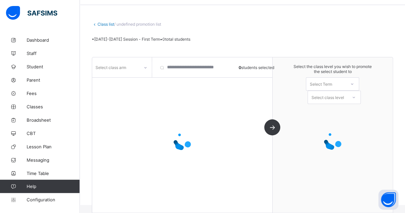
scroll to position [33, 0]
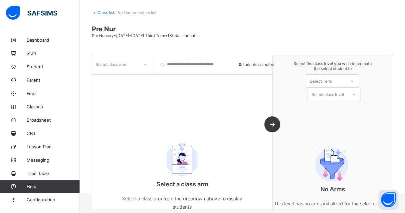
click at [339, 83] on div "Select Term" at bounding box center [325, 80] width 39 height 9
click at [338, 97] on div "First Term 2025-2026" at bounding box center [332, 97] width 53 height 15
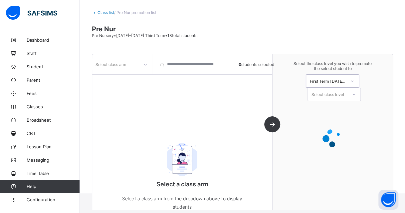
click at [338, 92] on div "Select class level" at bounding box center [327, 93] width 33 height 13
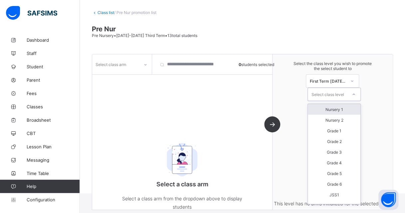
click at [336, 107] on div "Nursery 1" at bounding box center [334, 109] width 53 height 11
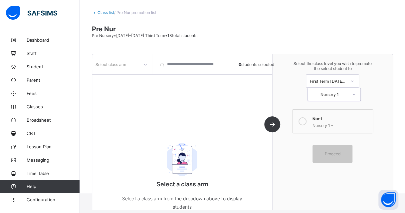
click at [303, 122] on icon at bounding box center [302, 121] width 8 height 8
click at [329, 153] on span "Proceed" at bounding box center [333, 153] width 16 height 5
click at [115, 60] on div "Select class arm" at bounding box center [110, 64] width 31 height 13
click at [116, 79] on div at bounding box center [121, 78] width 59 height 10
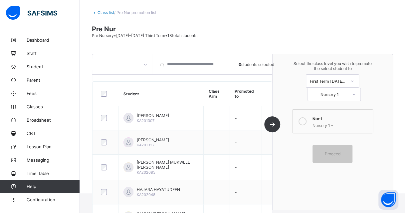
click at [104, 89] on div at bounding box center [106, 93] width 16 height 14
click at [319, 153] on div "Proceed" at bounding box center [332, 154] width 40 height 18
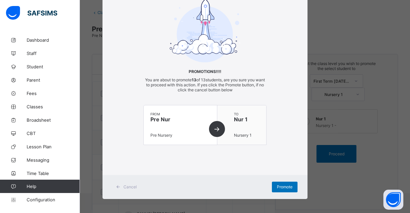
scroll to position [36, 0]
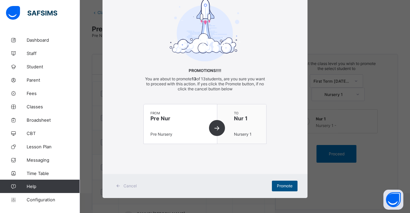
click at [285, 185] on span "Promote" at bounding box center [285, 185] width 16 height 5
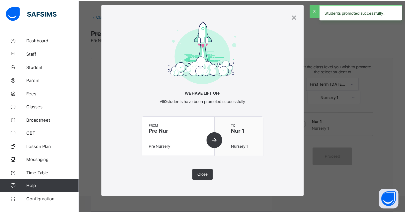
scroll to position [33, 0]
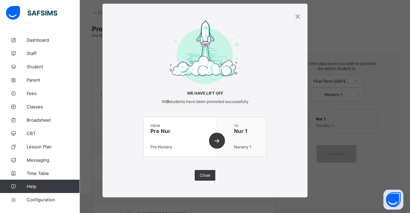
click at [216, 139] on div "from Pre Nur Pre Nursery" at bounding box center [180, 136] width 73 height 39
click at [296, 17] on div "×" at bounding box center [297, 15] width 6 height 11
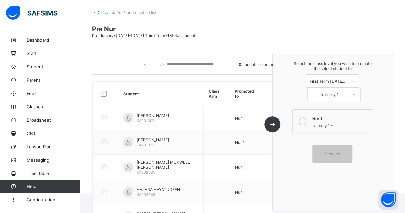
click at [334, 121] on div "Nursery 1 -" at bounding box center [340, 124] width 57 height 7
click at [341, 92] on div "Nursery 1" at bounding box center [329, 94] width 37 height 5
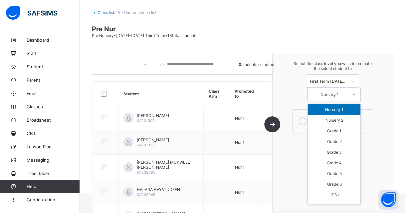
click at [338, 110] on div "Nursery 1" at bounding box center [334, 109] width 53 height 11
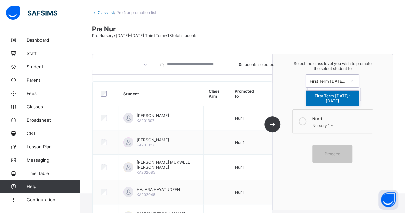
click at [338, 78] on div "First Term 2025-2026" at bounding box center [327, 80] width 37 height 5
click at [337, 94] on div "First Term 2025-2026" at bounding box center [332, 97] width 53 height 15
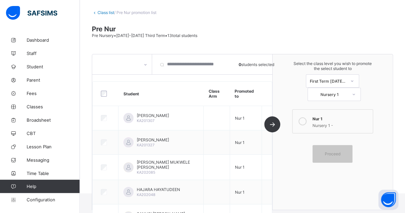
click at [272, 123] on div "0 students selected Student Class Arm Promoted to RAYNA GAZA KA201307 Nur 1 AMI…" at bounding box center [182, 131] width 180 height 155
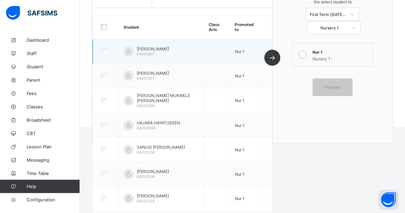
scroll to position [0, 0]
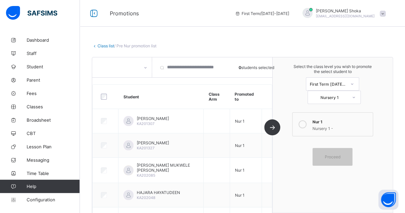
click at [104, 45] on link "Class list" at bounding box center [105, 45] width 17 height 5
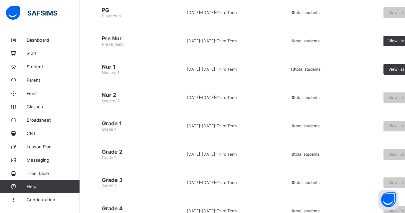
scroll to position [100, 0]
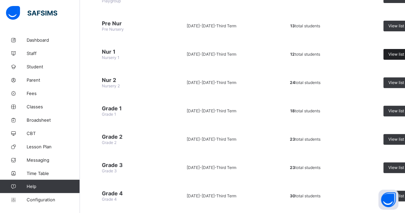
click at [398, 52] on span "View list" at bounding box center [396, 54] width 16 height 5
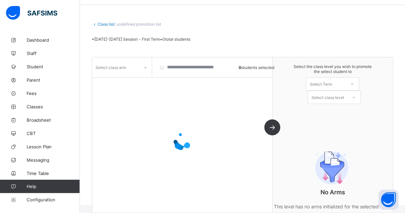
scroll to position [40, 0]
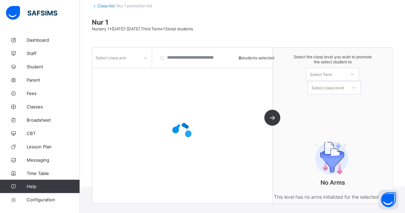
click at [125, 62] on div "Select class arm" at bounding box center [122, 57] width 60 height 13
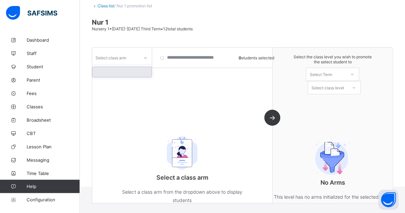
click at [124, 74] on div at bounding box center [121, 72] width 59 height 10
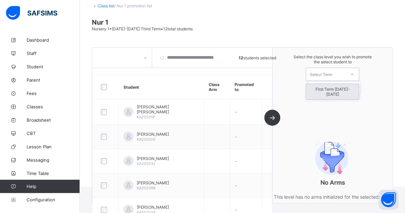
click at [337, 74] on div "Select Term" at bounding box center [325, 74] width 39 height 9
click at [337, 91] on div "First Term 2025-2026" at bounding box center [332, 91] width 53 height 15
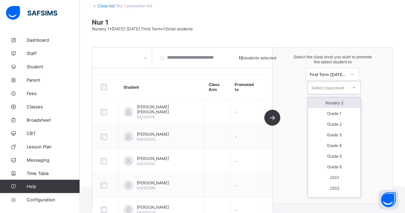
click at [332, 86] on div "Select class level" at bounding box center [327, 87] width 33 height 13
click at [333, 101] on div "Nursery 2" at bounding box center [334, 102] width 53 height 11
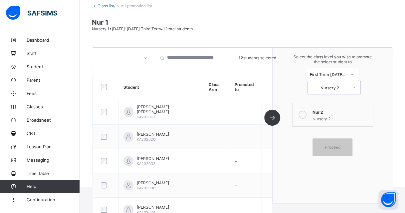
click at [320, 116] on div "Nursery 2 -" at bounding box center [340, 117] width 57 height 7
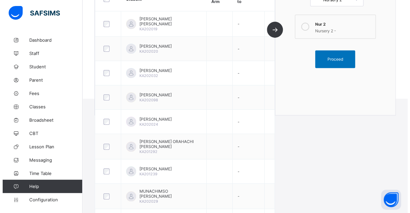
scroll to position [140, 0]
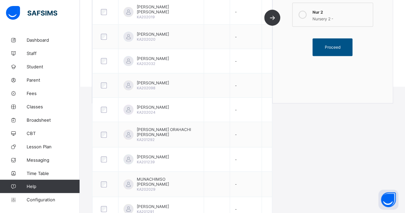
click at [333, 48] on div "Proceed" at bounding box center [332, 47] width 40 height 18
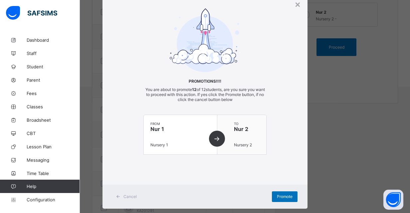
scroll to position [36, 0]
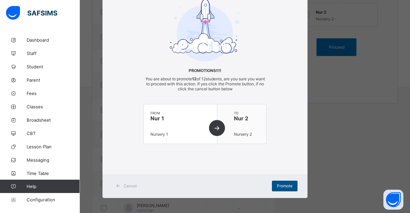
click at [289, 183] on span "Promote" at bounding box center [285, 185] width 16 height 5
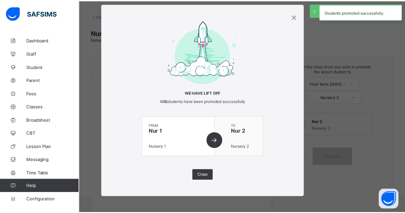
scroll to position [140, 0]
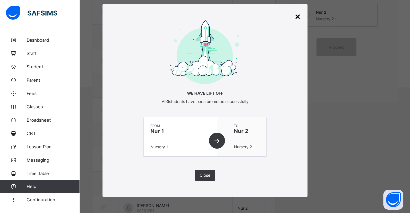
click at [297, 15] on div "×" at bounding box center [297, 15] width 6 height 11
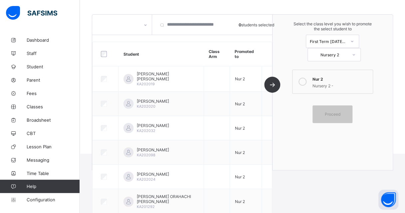
scroll to position [0, 0]
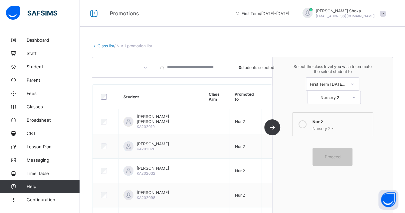
click at [110, 45] on link "Class list" at bounding box center [105, 45] width 17 height 5
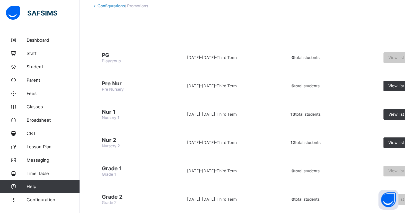
scroll to position [67, 0]
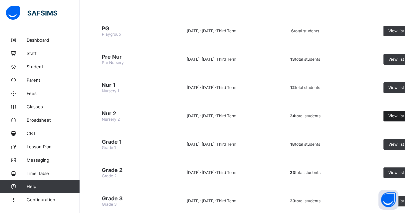
click at [398, 113] on span "View list" at bounding box center [396, 115] width 16 height 5
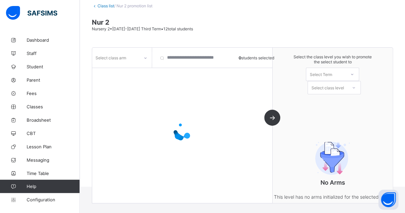
scroll to position [44, 0]
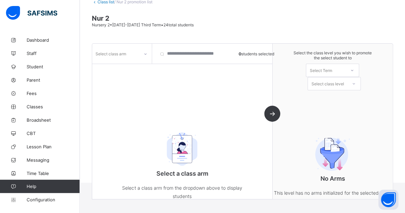
click at [138, 55] on div "Select class arm" at bounding box center [115, 53] width 47 height 9
click at [133, 70] on div at bounding box center [121, 68] width 59 height 10
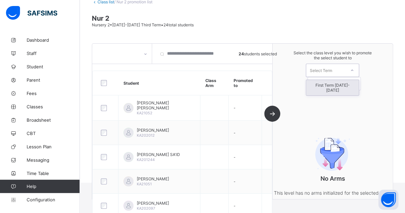
click at [327, 69] on div "Select Term" at bounding box center [320, 70] width 22 height 13
click at [329, 85] on div "First Term 2025-2026" at bounding box center [332, 87] width 53 height 15
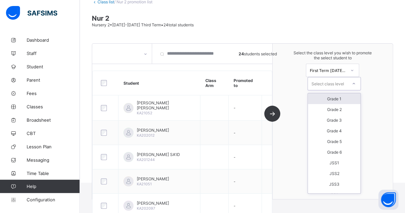
click at [329, 83] on div "Select class level" at bounding box center [327, 83] width 33 height 13
click at [330, 96] on div "Grade 1" at bounding box center [334, 98] width 53 height 11
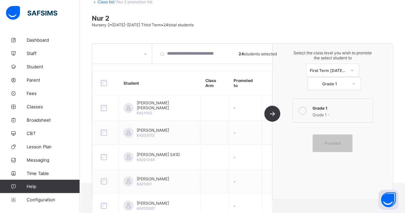
click at [306, 106] on icon at bounding box center [302, 110] width 8 height 8
click at [337, 140] on span "Proceed" at bounding box center [333, 142] width 16 height 5
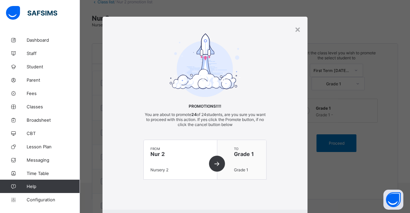
scroll to position [36, 0]
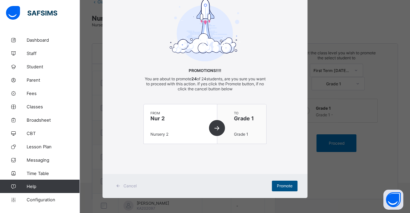
click at [292, 182] on div "Promote" at bounding box center [285, 185] width 26 height 11
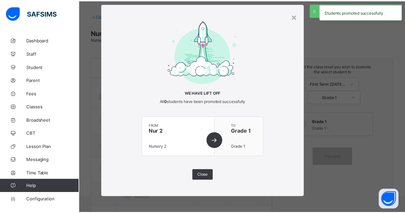
scroll to position [44, 0]
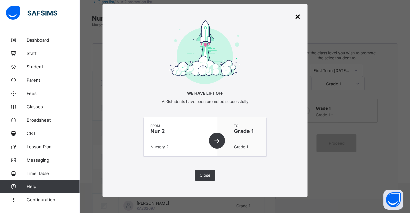
click at [298, 15] on div "×" at bounding box center [297, 15] width 6 height 11
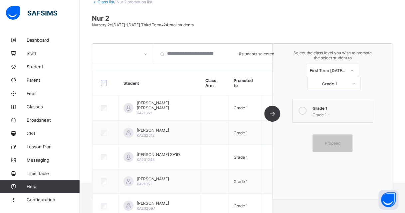
scroll to position [0, 0]
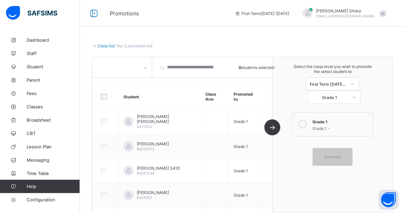
click at [103, 44] on link "Class list" at bounding box center [105, 45] width 17 height 5
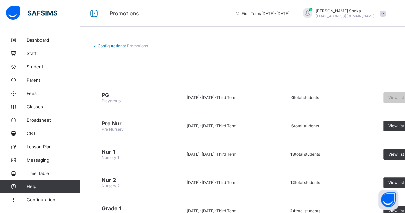
scroll to position [100, 0]
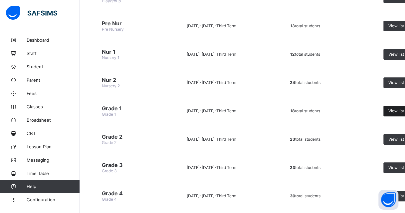
click at [398, 109] on span "View list" at bounding box center [396, 110] width 16 height 5
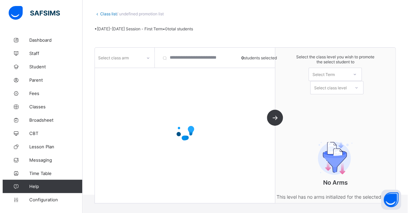
scroll to position [40, 0]
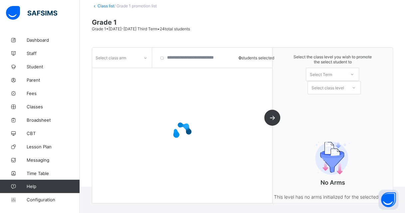
click at [130, 61] on div "Select class arm" at bounding box center [115, 57] width 47 height 9
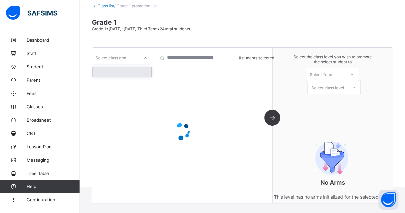
click at [131, 73] on div at bounding box center [121, 72] width 59 height 10
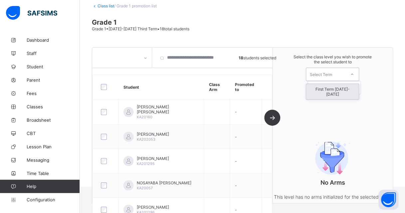
click at [328, 74] on div "Select Term" at bounding box center [320, 74] width 22 height 13
click at [328, 87] on div "First Term 2025-2026" at bounding box center [332, 91] width 53 height 15
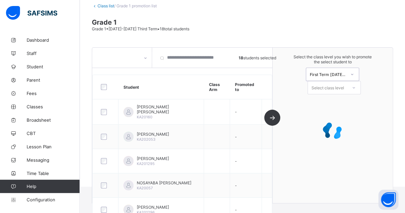
click at [328, 86] on div "Select class level" at bounding box center [327, 87] width 33 height 13
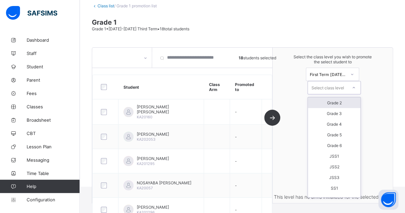
click at [331, 100] on div "Grade 2" at bounding box center [334, 102] width 53 height 11
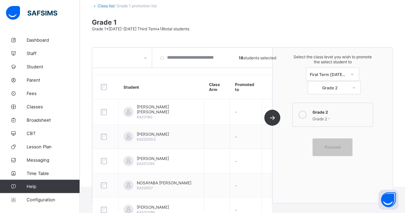
click at [309, 113] on div at bounding box center [302, 114] width 13 height 13
click at [335, 144] on span "Proceed" at bounding box center [333, 146] width 16 height 5
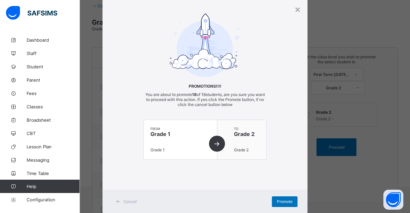
scroll to position [36, 0]
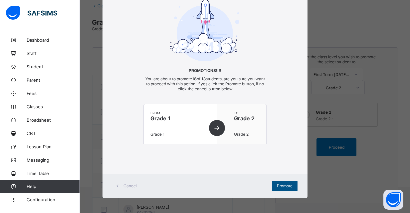
click at [286, 185] on span "Promote" at bounding box center [285, 185] width 16 height 5
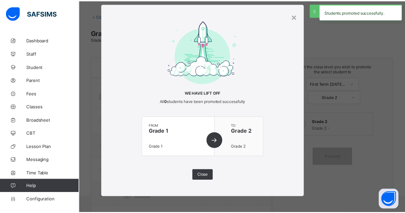
scroll to position [40, 0]
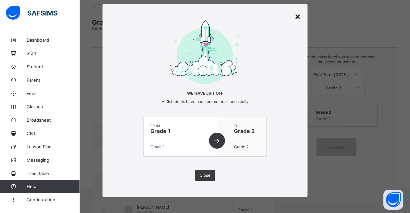
click at [296, 15] on div "×" at bounding box center [297, 15] width 6 height 11
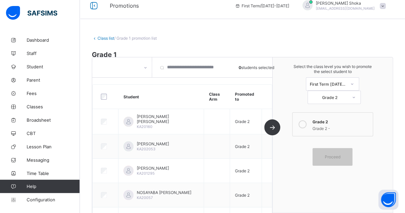
scroll to position [7, 0]
click at [109, 38] on link "Class list" at bounding box center [105, 39] width 17 height 5
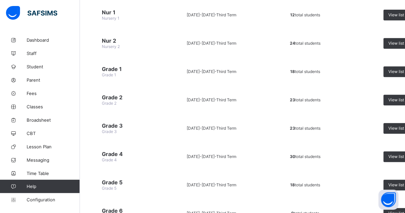
scroll to position [133, 0]
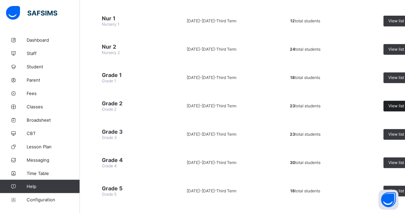
click at [400, 103] on span "View list" at bounding box center [396, 105] width 16 height 5
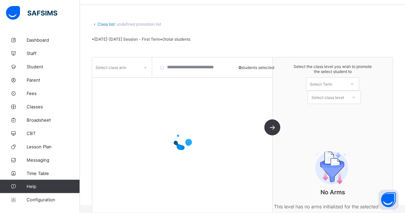
scroll to position [40, 0]
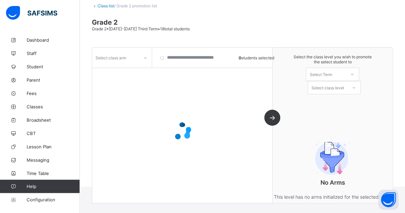
click at [113, 61] on div "Select class arm" at bounding box center [110, 57] width 31 height 13
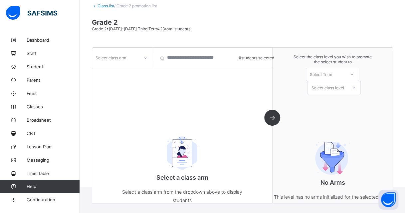
click at [183, 75] on div "Select class arm 0 students selected Select a class arm Select a class arm from…" at bounding box center [182, 125] width 180 height 155
click at [44, 199] on span "Configuration" at bounding box center [53, 199] width 53 height 5
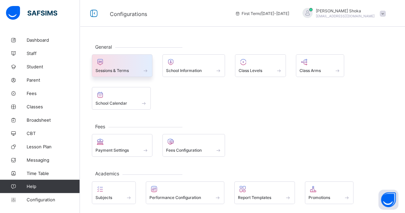
click at [140, 72] on div "Sessions & Terms" at bounding box center [121, 71] width 53 height 6
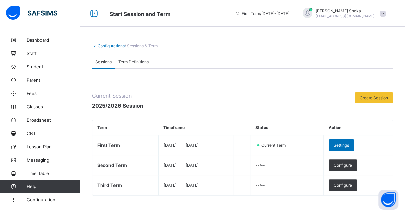
click at [109, 47] on link "Configurations" at bounding box center [110, 45] width 27 height 5
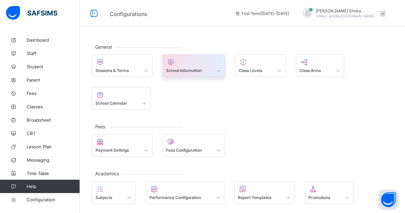
click at [192, 68] on span "School Information" at bounding box center [184, 70] width 36 height 5
select select "**"
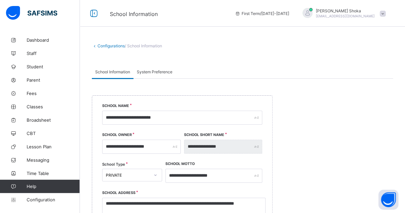
click at [110, 43] on link "Configurations" at bounding box center [110, 45] width 27 height 5
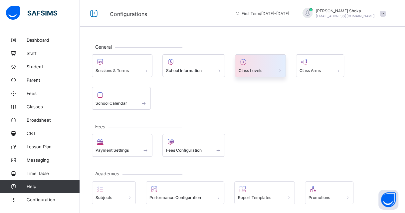
click at [269, 64] on div at bounding box center [260, 62] width 44 height 8
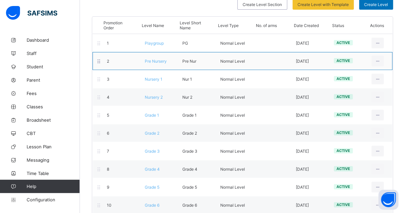
scroll to position [33, 0]
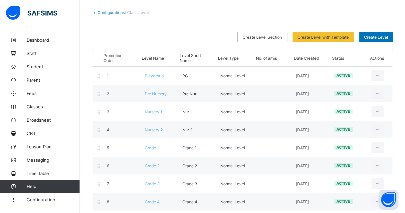
click at [151, 36] on div "Create Level Section Create Level with Template Select from our already define …" at bounding box center [242, 37] width 301 height 11
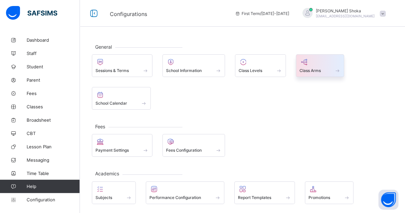
click at [312, 68] on span "Class Arms" at bounding box center [309, 70] width 21 height 5
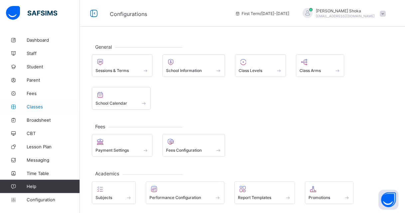
click at [27, 104] on span "Classes" at bounding box center [53, 106] width 53 height 5
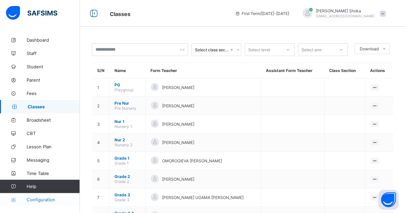
click at [43, 200] on span "Configuration" at bounding box center [53, 199] width 53 height 5
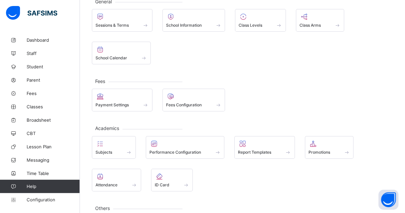
scroll to position [11, 0]
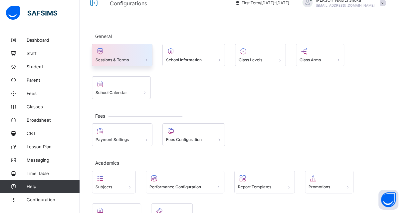
click at [129, 57] on div "Sessions & Terms" at bounding box center [121, 60] width 53 height 6
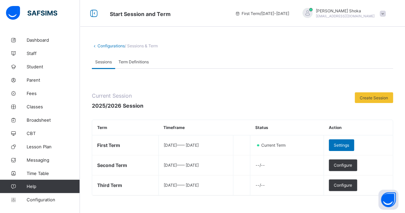
click at [139, 58] on div "Term Definitions" at bounding box center [133, 61] width 37 height 13
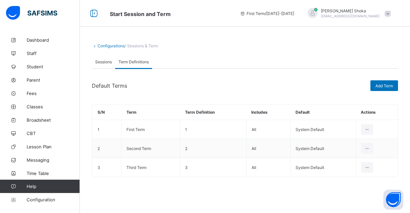
click at [104, 67] on div "Sessions" at bounding box center [103, 61] width 23 height 13
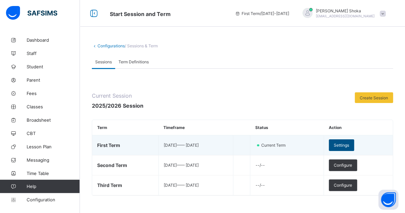
click at [349, 145] on span "Settings" at bounding box center [341, 144] width 15 height 5
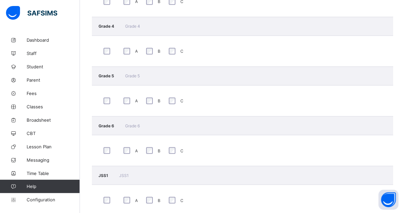
scroll to position [432, 0]
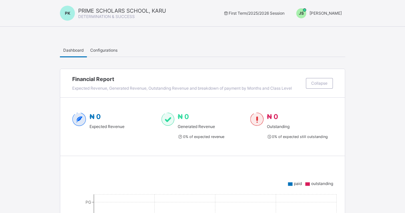
click at [119, 53] on div "Configurations" at bounding box center [104, 49] width 34 height 13
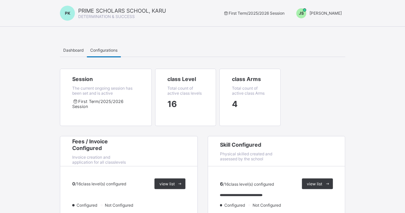
click at [342, 15] on span "[PERSON_NAME]" at bounding box center [325, 13] width 32 height 5
click at [319, 30] on span "Switch to Admin View" at bounding box center [316, 29] width 51 height 8
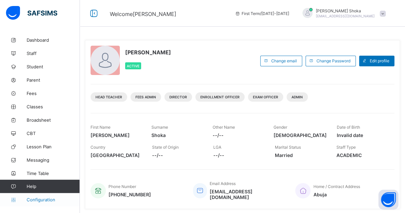
click at [37, 198] on span "Configuration" at bounding box center [53, 199] width 53 height 5
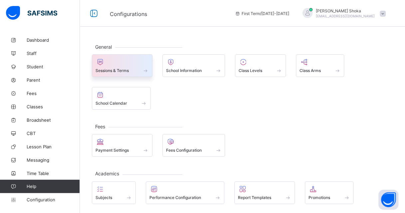
click at [133, 70] on div "Sessions & Terms" at bounding box center [121, 71] width 53 height 6
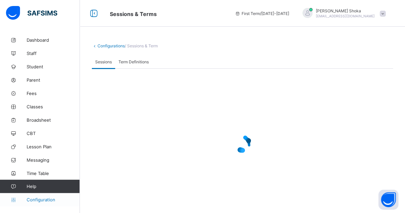
click at [47, 201] on span "Configuration" at bounding box center [53, 199] width 53 height 5
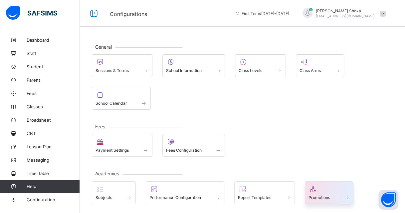
click at [325, 195] on span "Promotions" at bounding box center [319, 197] width 22 height 5
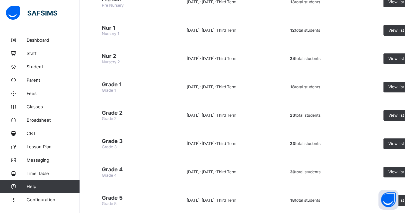
scroll to position [133, 0]
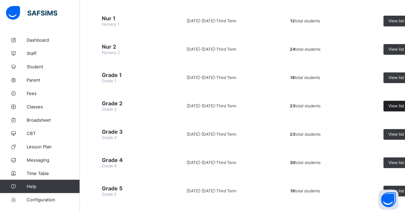
click at [395, 103] on span "View list" at bounding box center [396, 105] width 16 height 5
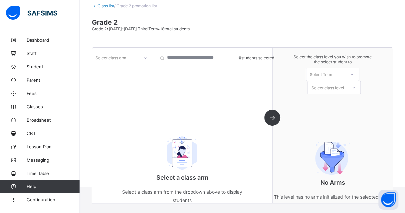
scroll to position [44, 0]
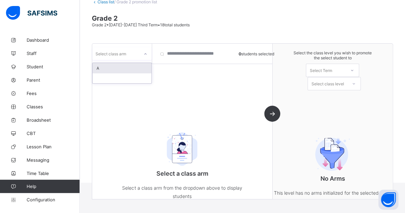
drag, startPoint x: 110, startPoint y: 52, endPoint x: 113, endPoint y: 54, distance: 4.1
click at [110, 52] on div "Select class arm" at bounding box center [110, 53] width 31 height 13
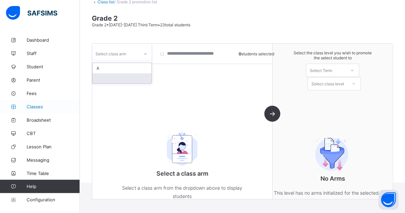
click at [35, 107] on span "Classes" at bounding box center [53, 106] width 53 height 5
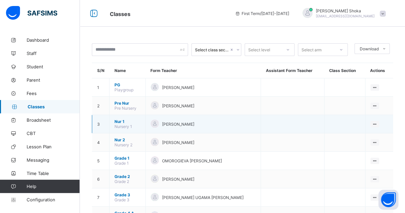
scroll to position [33, 0]
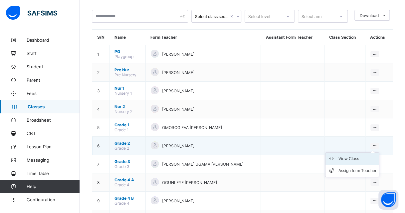
click at [367, 155] on div "View Class" at bounding box center [357, 158] width 38 height 7
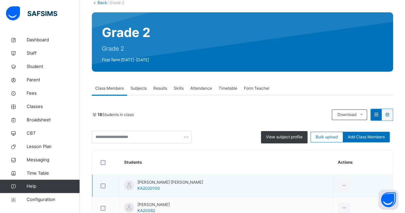
scroll to position [41, 0]
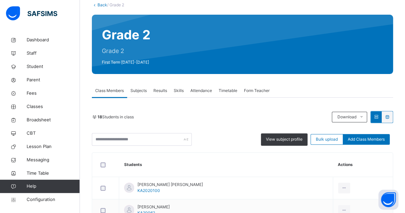
click at [164, 91] on span "Results" at bounding box center [160, 90] width 14 height 6
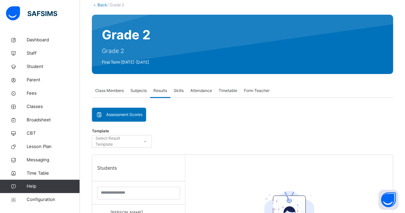
click at [143, 92] on span "Subjects" at bounding box center [138, 90] width 16 height 6
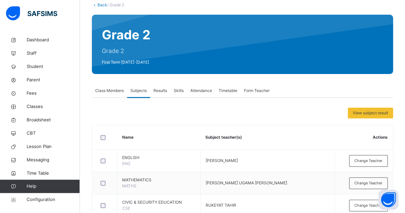
click at [109, 88] on span "Class Members" at bounding box center [109, 90] width 29 height 6
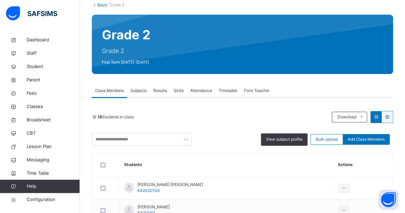
click at [133, 87] on div "Subjects" at bounding box center [138, 90] width 23 height 13
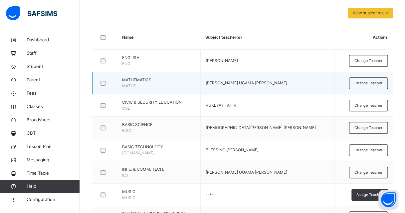
scroll to position [208, 0]
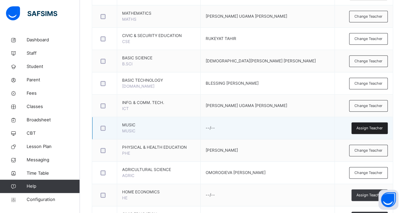
click at [366, 126] on span "Assign Teacher" at bounding box center [369, 128] width 26 height 6
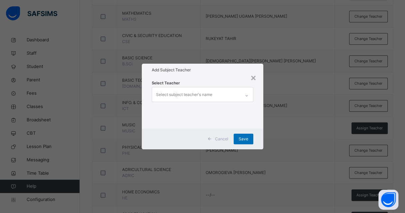
click at [218, 96] on div "Select subject teacher's name" at bounding box center [196, 94] width 88 height 14
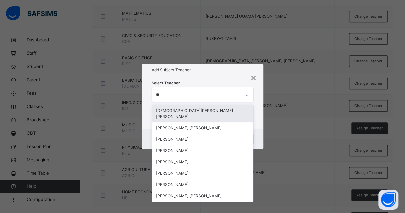
type input "***"
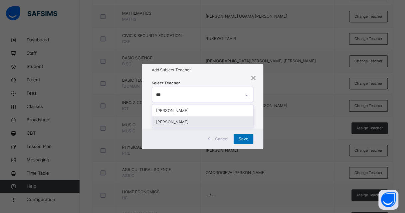
click at [201, 120] on div "STEVEN MARKUS" at bounding box center [202, 121] width 101 height 11
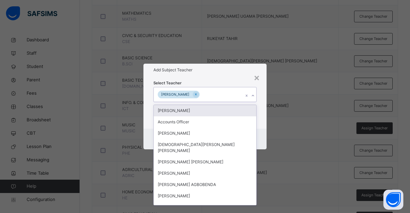
click at [231, 77] on div "Select Teacher option STEVEN MARKUS, selected. option AGBO JOHN EDACHE focused,…" at bounding box center [204, 102] width 123 height 52
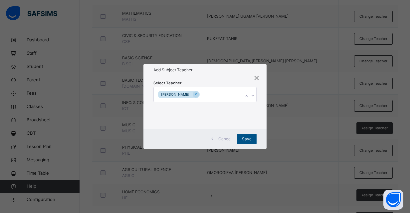
click at [245, 136] on span "Save" at bounding box center [247, 139] width 10 height 6
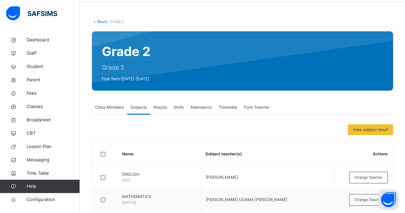
scroll to position [0, 0]
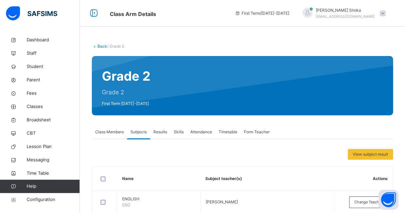
click at [104, 135] on div "Class Members" at bounding box center [109, 131] width 35 height 13
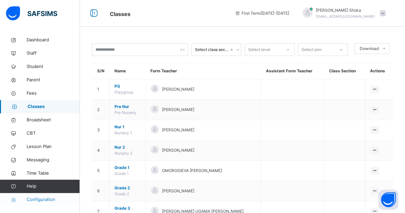
click at [43, 195] on link "Configuration" at bounding box center [39, 199] width 79 height 13
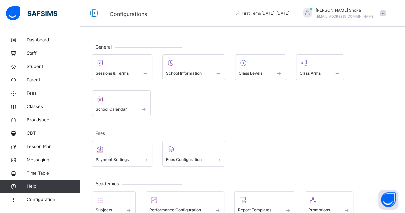
scroll to position [67, 0]
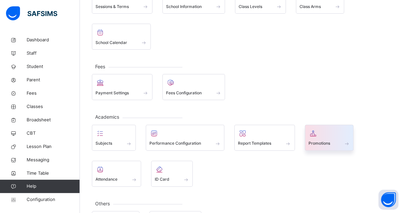
click at [325, 138] on span at bounding box center [329, 139] width 42 height 2
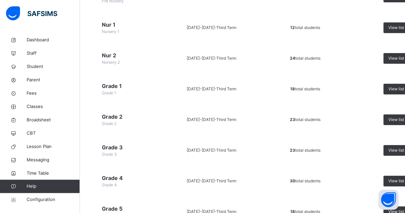
scroll to position [200, 0]
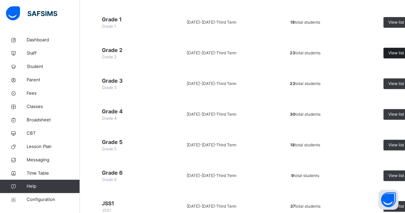
click at [395, 52] on span "View list" at bounding box center [396, 53] width 16 height 6
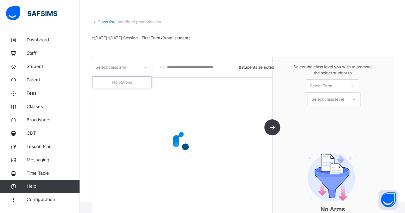
click at [122, 73] on div "Select class arm" at bounding box center [122, 67] width 60 height 13
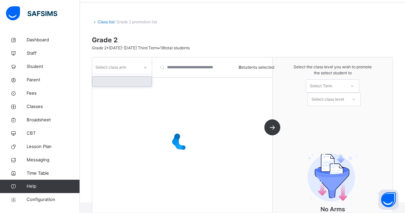
click at [122, 84] on div at bounding box center [121, 81] width 59 height 10
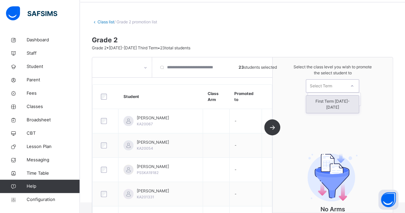
click at [337, 83] on div "Select Term" at bounding box center [325, 85] width 39 height 10
click at [332, 102] on div "First Term [DATE]-[DATE]" at bounding box center [332, 103] width 53 height 17
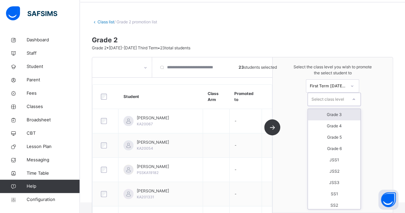
click at [333, 100] on div "Select class level" at bounding box center [327, 98] width 33 height 13
click at [331, 114] on div "Grade 3" at bounding box center [334, 114] width 53 height 11
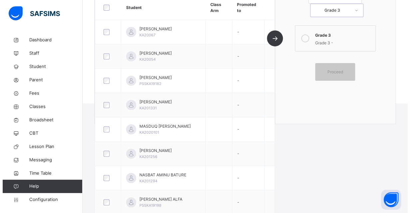
scroll to position [124, 0]
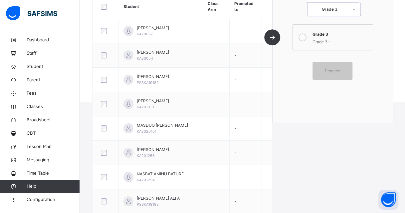
click at [326, 43] on div "Grade 3 -" at bounding box center [340, 41] width 57 height 8
click at [326, 68] on span "Proceed" at bounding box center [332, 71] width 30 height 6
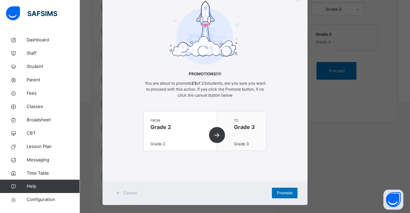
scroll to position [41, 0]
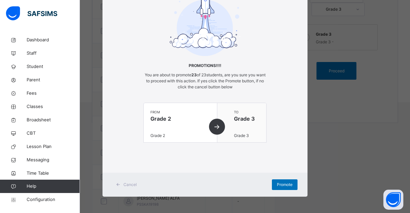
drag, startPoint x: 282, startPoint y: 185, endPoint x: 282, endPoint y: 178, distance: 6.7
click at [282, 185] on span "Promote" at bounding box center [285, 184] width 16 height 6
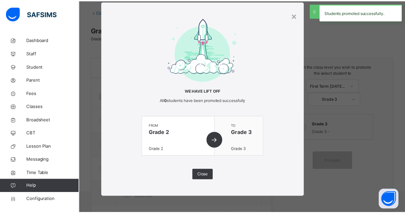
scroll to position [124, 0]
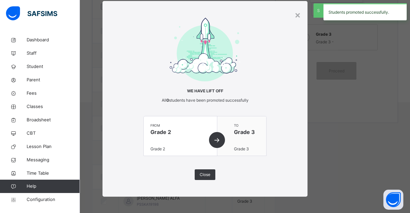
click at [296, 18] on div "×" at bounding box center [297, 15] width 6 height 14
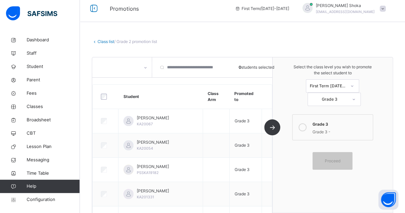
scroll to position [0, 0]
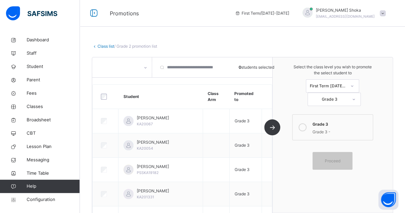
click at [102, 45] on link "Class list" at bounding box center [105, 46] width 17 height 5
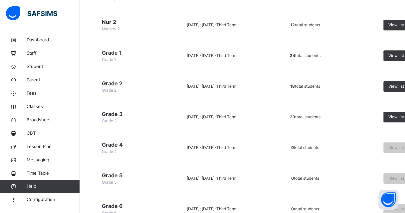
scroll to position [200, 0]
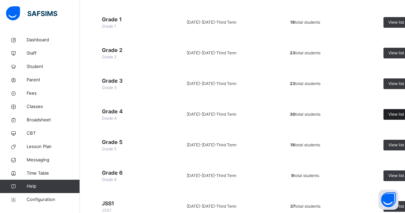
click at [386, 113] on div "View list" at bounding box center [398, 114] width 31 height 11
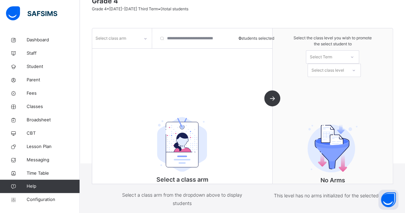
scroll to position [70, 0]
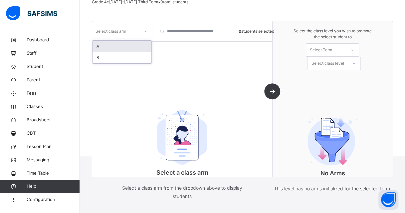
click at [126, 34] on div "Select class arm" at bounding box center [115, 31] width 47 height 10
click at [130, 35] on div "Select class arm" at bounding box center [115, 31] width 47 height 10
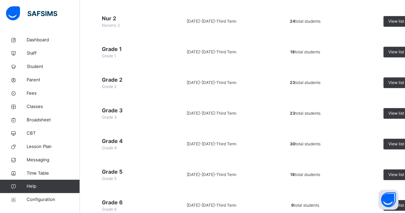
scroll to position [236, 0]
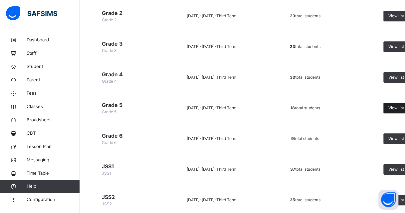
click at [392, 107] on span "View list" at bounding box center [396, 108] width 16 height 6
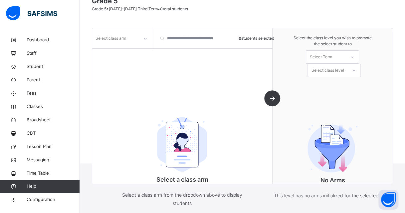
scroll to position [70, 0]
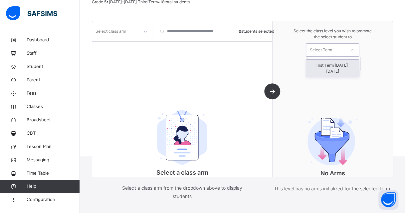
click at [315, 54] on div "Select Term" at bounding box center [320, 49] width 22 height 13
click at [120, 28] on div "Select class arm" at bounding box center [110, 31] width 31 height 13
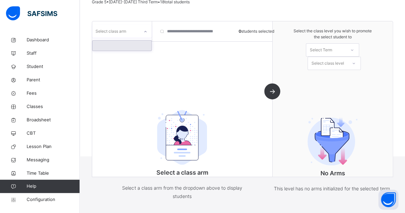
click at [121, 46] on div at bounding box center [121, 46] width 59 height 10
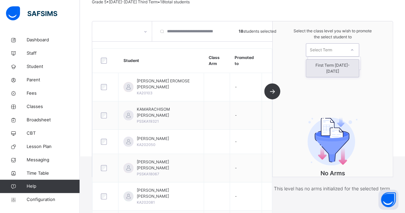
click at [332, 52] on div "Select Term" at bounding box center [320, 49] width 22 height 13
click at [333, 62] on div "First Term [DATE]-[DATE]" at bounding box center [332, 68] width 53 height 17
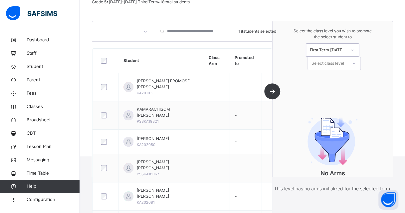
click at [333, 62] on div "Select class level" at bounding box center [327, 63] width 33 height 13
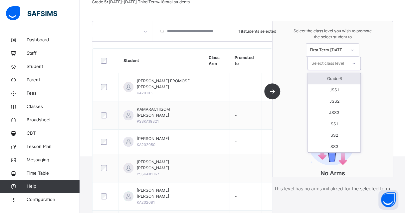
click at [333, 77] on div "Grade 6" at bounding box center [334, 78] width 53 height 11
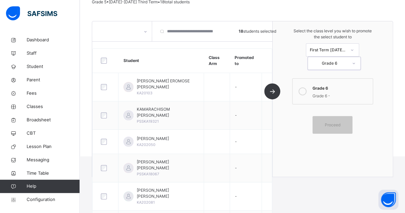
click at [306, 89] on icon at bounding box center [302, 91] width 8 height 8
click at [346, 130] on div "Proceed" at bounding box center [332, 125] width 40 height 18
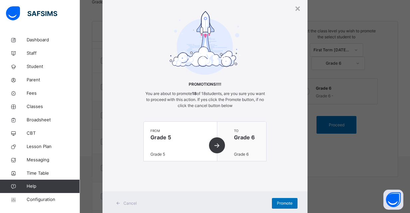
scroll to position [41, 0]
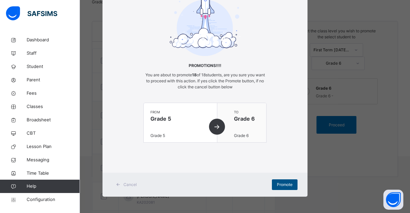
click at [279, 182] on span "Promote" at bounding box center [285, 184] width 16 height 6
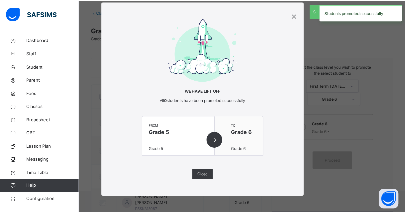
scroll to position [70, 0]
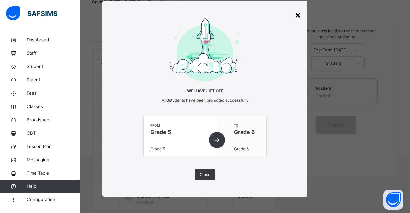
click at [297, 15] on div "×" at bounding box center [297, 15] width 6 height 14
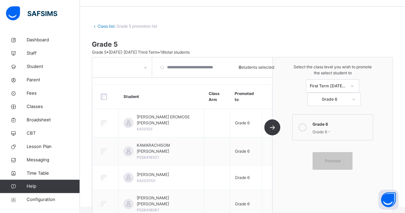
scroll to position [0, 0]
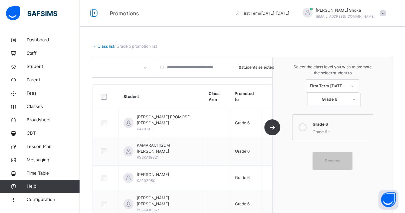
click at [108, 45] on link "Class list" at bounding box center [105, 46] width 17 height 5
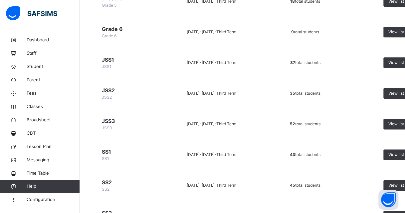
scroll to position [333, 0]
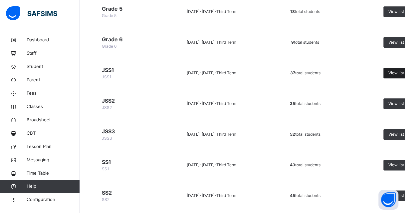
click at [396, 74] on span "View list" at bounding box center [396, 73] width 16 height 6
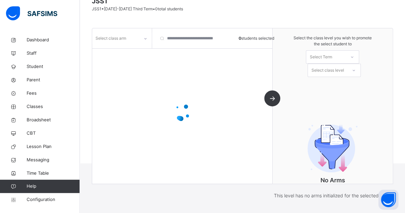
scroll to position [70, 0]
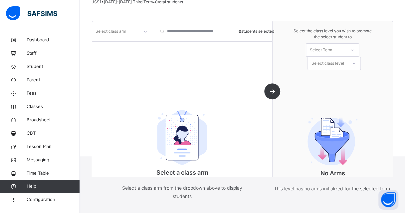
click at [125, 43] on div "Select class arm 0 students selected Select a class arm Select a class arm from…" at bounding box center [182, 98] width 180 height 155
click at [127, 37] on div "Select class arm" at bounding box center [122, 31] width 60 height 13
click at [121, 55] on div "A" at bounding box center [121, 57] width 59 height 11
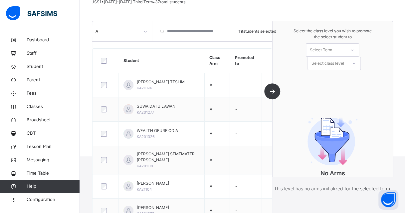
click at [322, 50] on div "Select Term" at bounding box center [320, 49] width 22 height 13
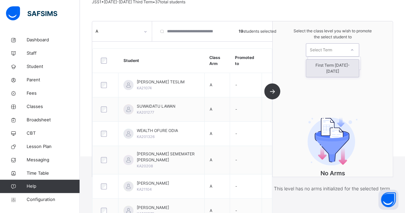
click at [321, 64] on div "First Term [DATE]-[DATE]" at bounding box center [332, 68] width 53 height 17
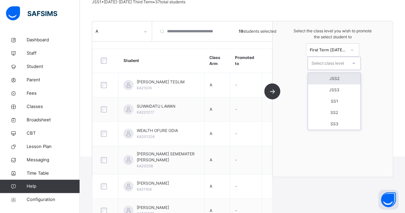
click at [321, 64] on div "Select class level" at bounding box center [327, 63] width 33 height 13
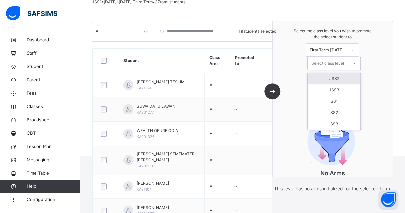
click at [322, 75] on div "JSS2" at bounding box center [334, 78] width 53 height 11
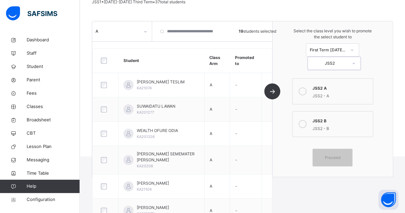
click at [305, 87] on icon at bounding box center [302, 91] width 8 height 8
click at [328, 154] on span "Proceed" at bounding box center [332, 157] width 30 height 6
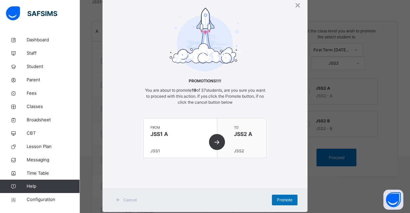
scroll to position [41, 0]
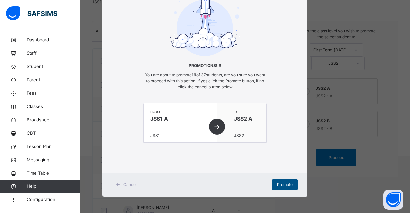
click at [277, 185] on span "Promote" at bounding box center [285, 184] width 16 height 6
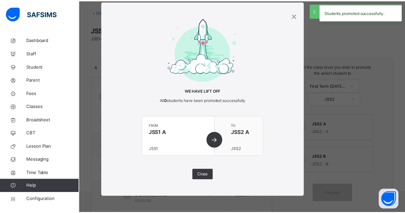
scroll to position [70, 0]
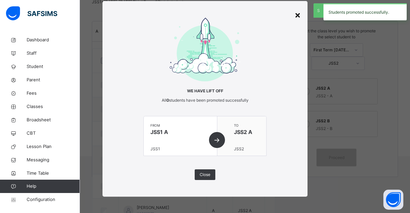
click at [297, 17] on div "×" at bounding box center [297, 15] width 6 height 14
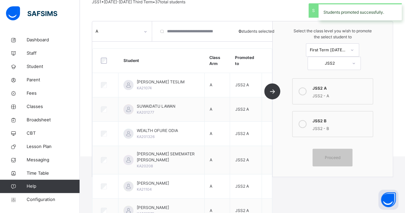
click at [127, 37] on div "A" at bounding box center [122, 31] width 60 height 13
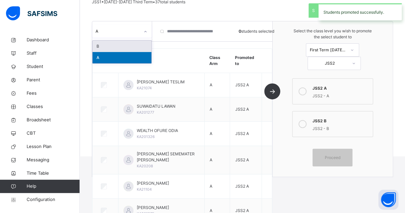
click at [122, 45] on div "B" at bounding box center [121, 46] width 59 height 11
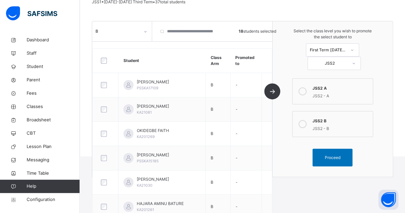
click at [305, 121] on icon at bounding box center [302, 124] width 8 height 8
click at [329, 149] on div "Proceed" at bounding box center [332, 157] width 40 height 18
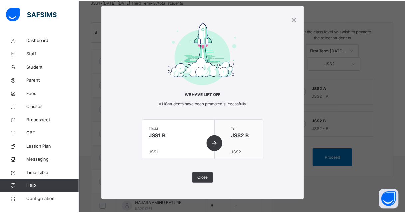
scroll to position [16, 0]
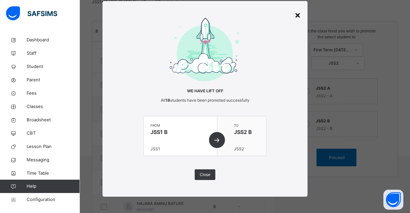
click at [295, 14] on div "×" at bounding box center [297, 15] width 6 height 14
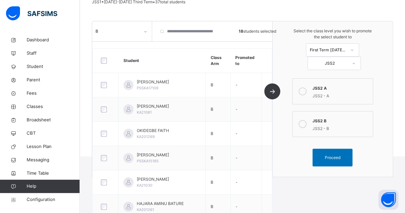
click at [325, 94] on div "JSS2 - A" at bounding box center [340, 95] width 57 height 8
click at [305, 122] on icon at bounding box center [302, 124] width 8 height 8
click at [331, 158] on span "Proceed" at bounding box center [333, 157] width 16 height 6
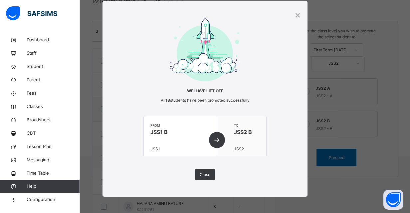
click at [217, 140] on div "from JSS1 B JSS1" at bounding box center [180, 135] width 73 height 39
click at [298, 12] on div "×" at bounding box center [297, 15] width 6 height 14
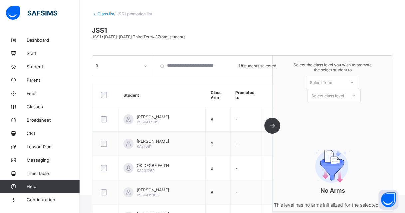
scroll to position [32, 0]
click at [345, 84] on div "Select Term" at bounding box center [325, 81] width 39 height 9
click at [337, 77] on div "Select Term" at bounding box center [325, 81] width 39 height 9
click at [337, 78] on div "Select Term" at bounding box center [325, 81] width 39 height 9
click at [336, 94] on div "First Term [DATE]-[DATE]" at bounding box center [332, 99] width 53 height 15
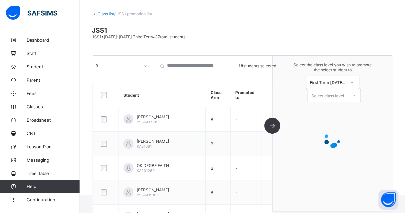
click at [336, 94] on div "Select class level" at bounding box center [327, 95] width 33 height 13
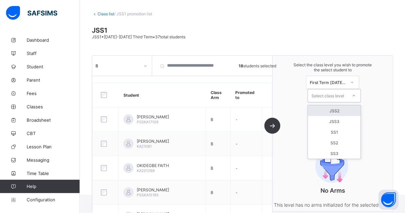
click at [334, 106] on div "JSS2" at bounding box center [334, 110] width 53 height 11
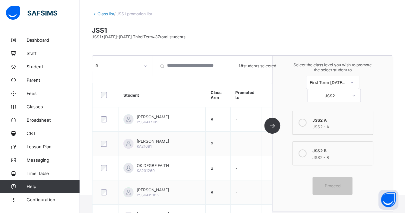
click at [306, 149] on icon at bounding box center [302, 153] width 8 height 8
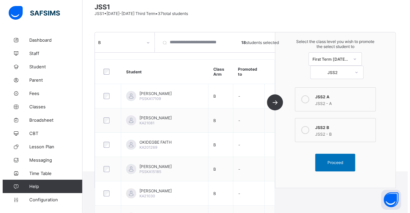
scroll to position [65, 0]
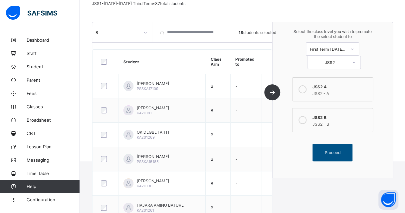
click at [338, 151] on div "Proceed" at bounding box center [332, 152] width 40 height 18
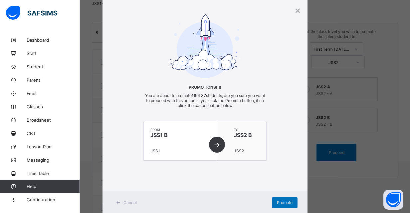
scroll to position [36, 0]
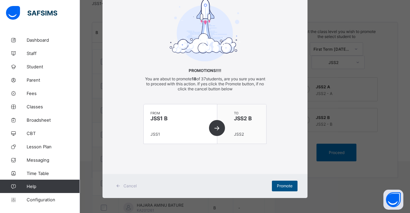
click at [282, 183] on span "Promote" at bounding box center [285, 185] width 16 height 5
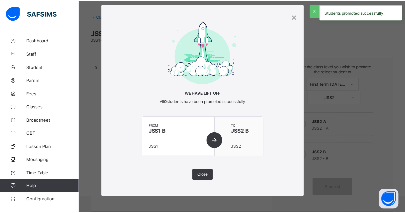
scroll to position [65, 0]
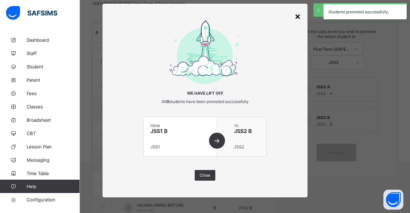
click at [295, 16] on div "×" at bounding box center [297, 15] width 6 height 11
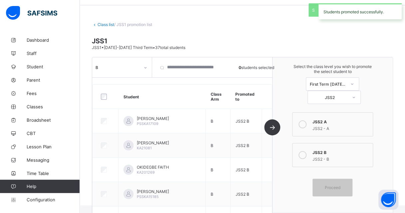
scroll to position [0, 0]
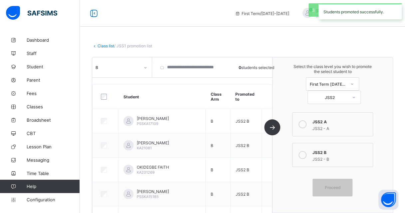
click at [112, 46] on link "Class list" at bounding box center [105, 45] width 17 height 5
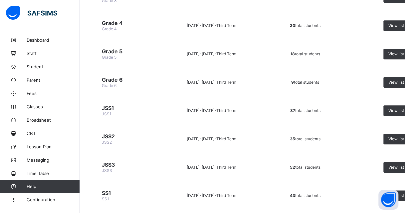
scroll to position [299, 0]
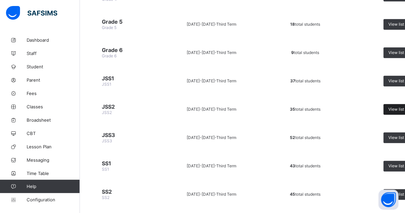
click at [394, 106] on span "View list" at bounding box center [396, 108] width 16 height 5
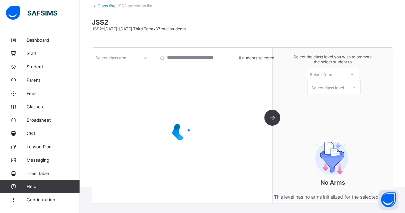
scroll to position [44, 0]
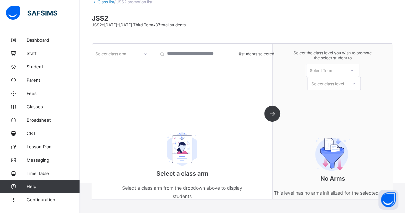
click at [122, 62] on div "Select class arm" at bounding box center [122, 54] width 60 height 20
click at [124, 59] on div "Select class arm" at bounding box center [122, 54] width 60 height 20
click at [138, 51] on div "Select class arm" at bounding box center [115, 53] width 47 height 9
click at [125, 76] on div "A" at bounding box center [121, 78] width 59 height 10
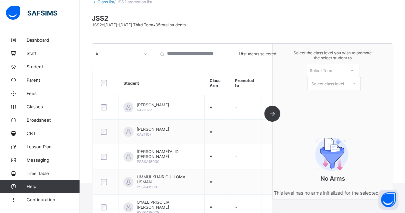
click at [336, 70] on div "Select Term" at bounding box center [325, 70] width 39 height 9
click at [333, 83] on div "First Term 2025-2026" at bounding box center [332, 87] width 53 height 15
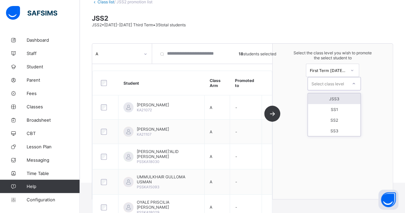
click at [333, 82] on div "Select class level" at bounding box center [327, 83] width 33 height 13
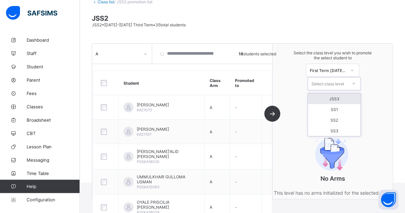
click at [341, 99] on div "JSS3" at bounding box center [334, 98] width 53 height 11
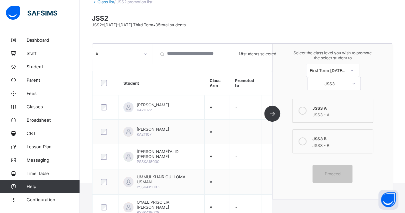
click at [306, 106] on icon at bounding box center [302, 110] width 8 height 8
drag, startPoint x: 336, startPoint y: 169, endPoint x: 331, endPoint y: 160, distance: 10.3
click at [336, 171] on span "Proceed" at bounding box center [333, 173] width 16 height 5
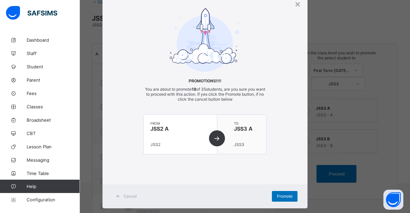
scroll to position [36, 0]
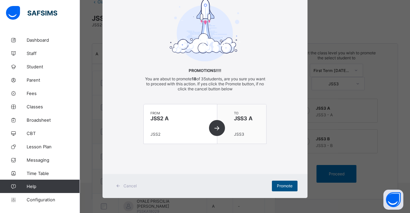
click at [290, 188] on div "Promote" at bounding box center [285, 185] width 26 height 11
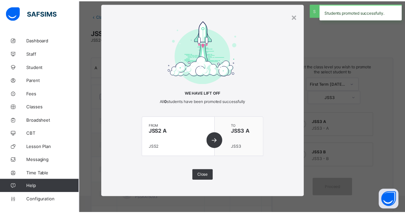
scroll to position [44, 0]
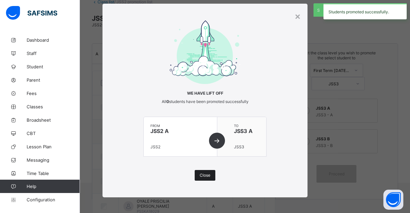
click at [209, 172] on div "Close" at bounding box center [205, 175] width 21 height 11
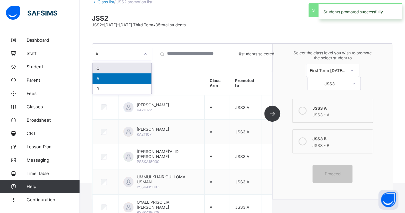
click at [128, 58] on div "A" at bounding box center [122, 53] width 60 height 13
click at [118, 84] on div "B" at bounding box center [121, 88] width 59 height 10
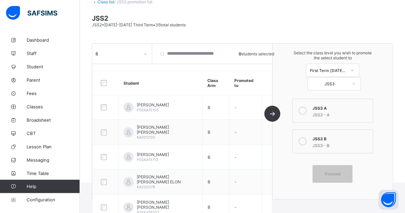
click at [107, 82] on div at bounding box center [105, 83] width 12 height 6
click at [306, 137] on icon at bounding box center [302, 141] width 8 height 8
click at [303, 137] on icon at bounding box center [302, 141] width 8 height 8
click at [308, 114] on div at bounding box center [302, 110] width 13 height 13
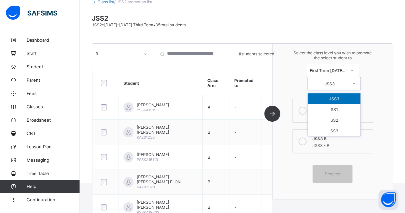
click at [325, 82] on div "JSS3" at bounding box center [329, 83] width 37 height 5
click at [326, 105] on div "SS1" at bounding box center [334, 109] width 53 height 11
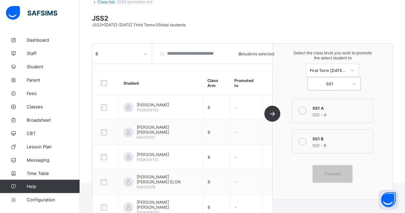
click at [329, 81] on div "SS1" at bounding box center [329, 83] width 37 height 5
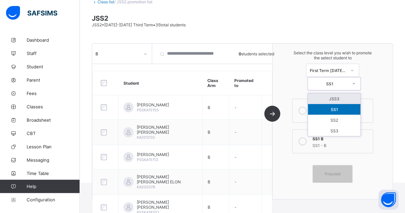
click at [328, 96] on div "JSS3" at bounding box center [334, 98] width 53 height 11
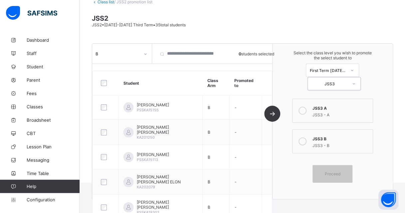
click at [306, 110] on icon at bounding box center [302, 110] width 8 height 8
click at [306, 137] on icon at bounding box center [302, 141] width 8 height 8
click at [306, 108] on icon at bounding box center [302, 110] width 8 height 8
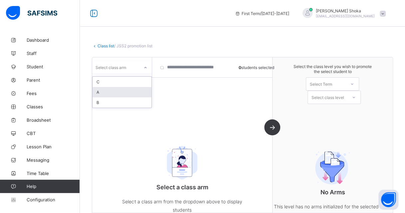
click at [122, 91] on div "A" at bounding box center [121, 92] width 59 height 10
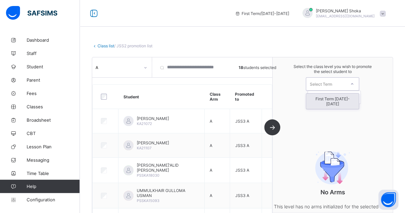
click at [327, 83] on div "Select Term" at bounding box center [320, 83] width 22 height 13
click at [100, 96] on div at bounding box center [105, 96] width 12 height 6
click at [117, 74] on div "A" at bounding box center [122, 67] width 60 height 20
click at [125, 71] on div "A" at bounding box center [115, 67] width 47 height 9
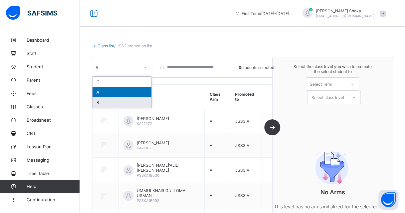
click at [113, 99] on div "B" at bounding box center [121, 102] width 59 height 10
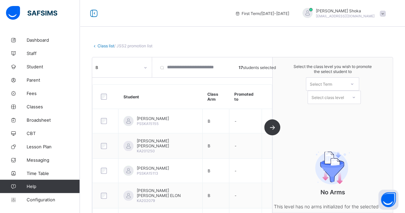
click at [345, 86] on div "Select Term" at bounding box center [325, 83] width 39 height 9
click at [344, 94] on div "First Term [DATE]-[DATE]" at bounding box center [332, 100] width 53 height 15
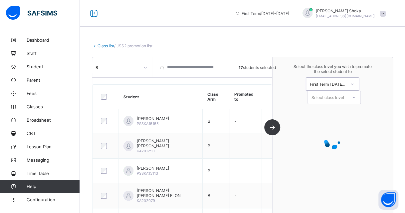
click at [343, 96] on div "Select class level" at bounding box center [327, 96] width 33 height 13
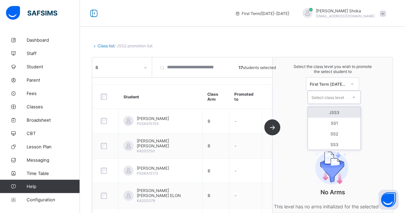
click at [339, 113] on div "JSS3" at bounding box center [334, 112] width 53 height 11
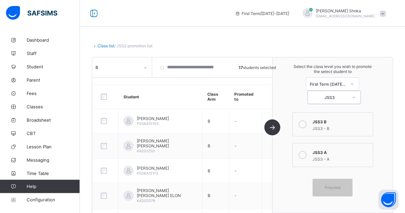
click at [326, 124] on div "JSS3 - B" at bounding box center [340, 127] width 57 height 7
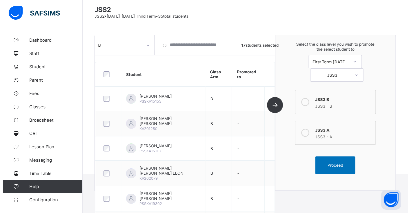
scroll to position [133, 0]
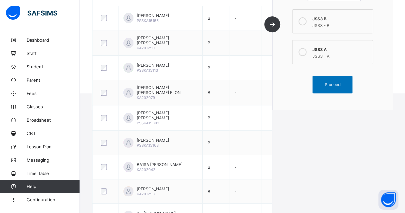
click at [337, 86] on div "Proceed" at bounding box center [332, 84] width 40 height 18
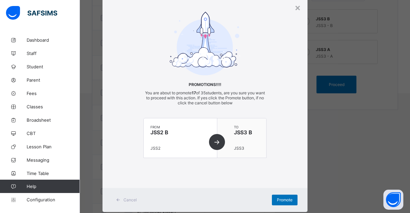
scroll to position [36, 0]
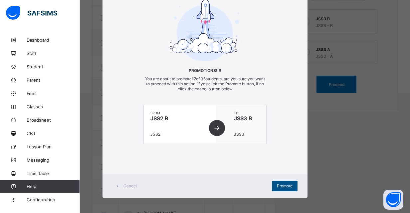
click at [277, 183] on span "Promote" at bounding box center [285, 185] width 16 height 5
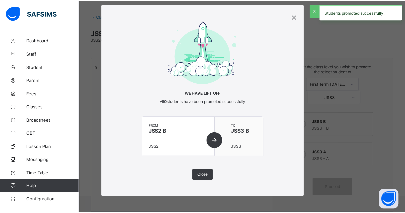
scroll to position [133, 0]
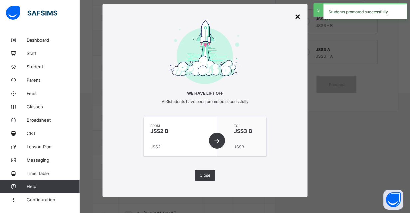
click at [295, 18] on div "×" at bounding box center [297, 15] width 6 height 11
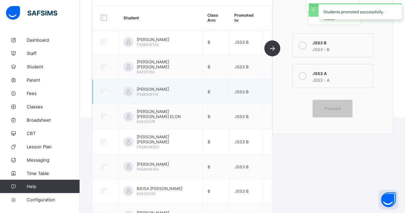
scroll to position [0, 0]
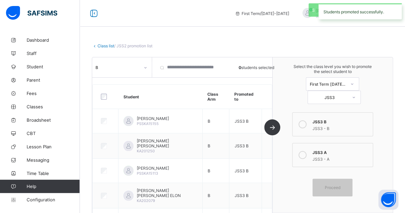
click at [110, 47] on link "Class list" at bounding box center [105, 45] width 17 height 5
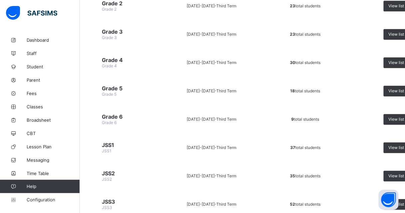
scroll to position [299, 0]
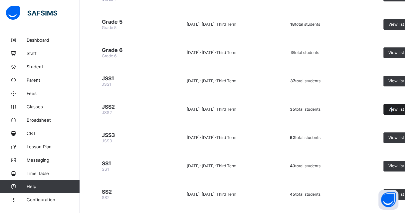
click at [389, 106] on span "View list" at bounding box center [396, 108] width 16 height 5
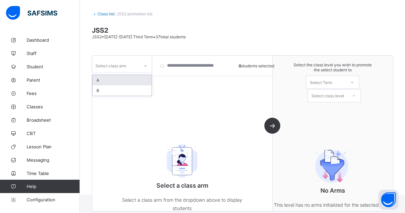
scroll to position [40, 0]
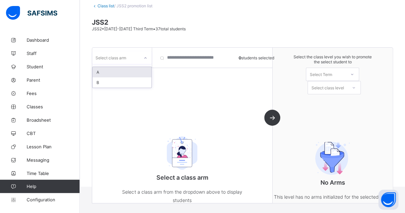
click at [116, 62] on div "Select class arm" at bounding box center [122, 57] width 60 height 13
click at [117, 93] on div "C" at bounding box center [121, 92] width 59 height 10
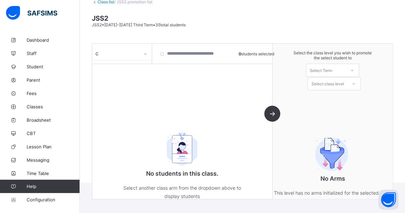
scroll to position [0, 0]
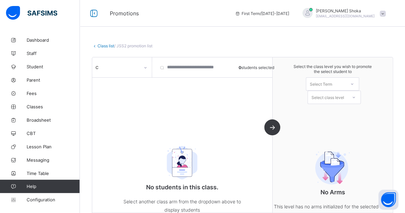
click at [107, 47] on link "Class list" at bounding box center [105, 45] width 17 height 5
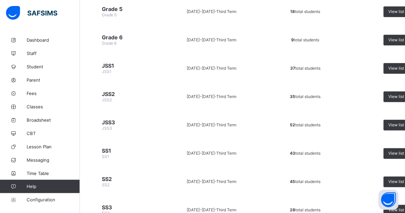
scroll to position [302, 0]
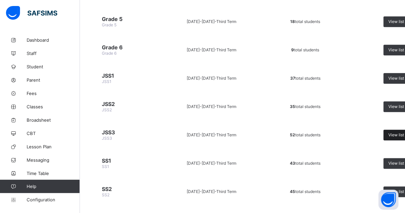
click at [389, 132] on span "View list" at bounding box center [396, 134] width 16 height 5
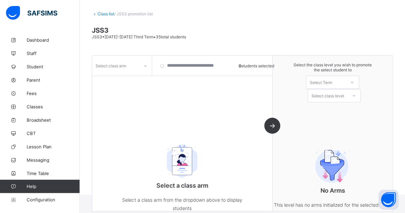
scroll to position [44, 0]
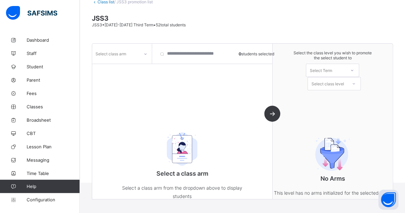
drag, startPoint x: 125, startPoint y: 43, endPoint x: 125, endPoint y: 51, distance: 8.0
click at [125, 44] on div "Select class arm" at bounding box center [122, 54] width 60 height 20
click at [125, 56] on div "Select class arm" at bounding box center [110, 53] width 31 height 13
click at [118, 66] on div "A" at bounding box center [121, 68] width 59 height 10
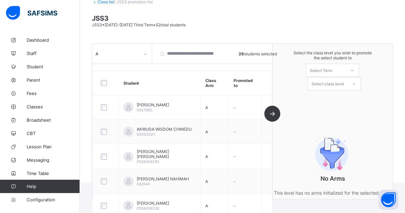
click at [320, 67] on div "Select Term" at bounding box center [320, 70] width 22 height 13
click at [326, 86] on div "First Term [DATE]-[DATE]" at bounding box center [332, 87] width 53 height 15
click at [327, 90] on div "Select the class level you wish to promote the select student to First Term [DA…" at bounding box center [332, 70] width 120 height 53
click at [328, 84] on div "Select class level" at bounding box center [327, 83] width 33 height 13
click at [338, 97] on div "SS1" at bounding box center [334, 98] width 53 height 11
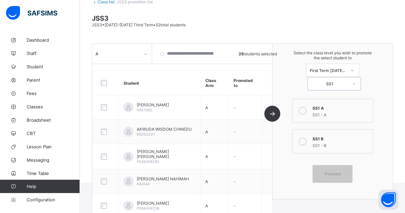
click at [305, 108] on icon at bounding box center [302, 110] width 8 height 8
click at [333, 171] on span "Proceed" at bounding box center [333, 173] width 16 height 5
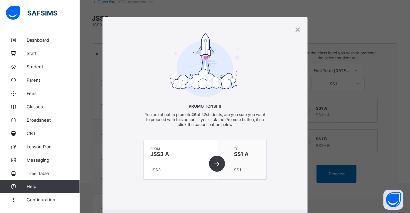
scroll to position [36, 0]
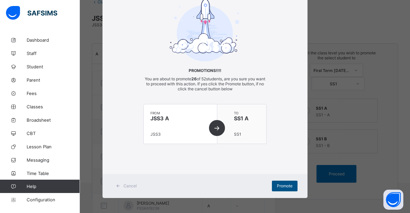
click at [288, 183] on span "Promote" at bounding box center [285, 185] width 16 height 5
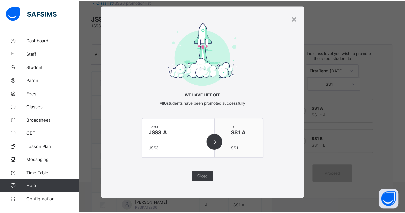
scroll to position [13, 0]
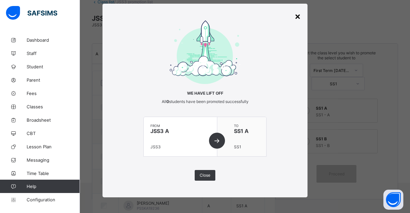
click at [298, 16] on div "×" at bounding box center [297, 15] width 6 height 11
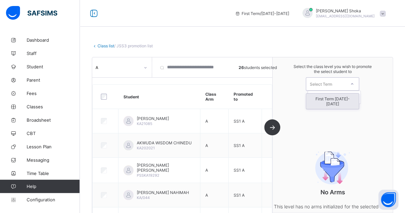
click at [327, 88] on div "Select Term" at bounding box center [332, 83] width 53 height 13
click at [327, 86] on div "Select Term" at bounding box center [320, 83] width 22 height 13
click at [327, 98] on div "First Term [DATE]-[DATE]" at bounding box center [332, 100] width 53 height 15
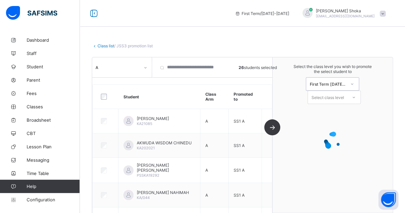
click at [327, 97] on div "Select class level" at bounding box center [327, 96] width 33 height 13
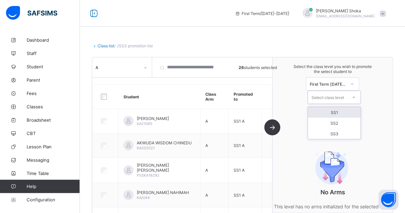
click at [332, 111] on div "SS1" at bounding box center [334, 112] width 53 height 11
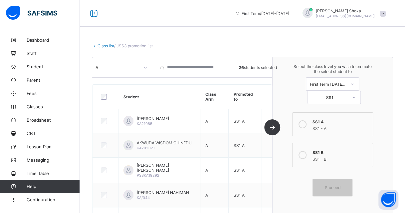
click at [306, 122] on icon at bounding box center [302, 124] width 8 height 8
click at [382, 102] on div "Select the class level you wish to promote the select student to First Term [DA…" at bounding box center [332, 83] width 120 height 53
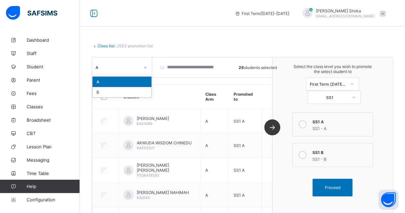
click at [103, 67] on div "A" at bounding box center [117, 67] width 44 height 5
click at [108, 91] on div "B" at bounding box center [121, 92] width 59 height 10
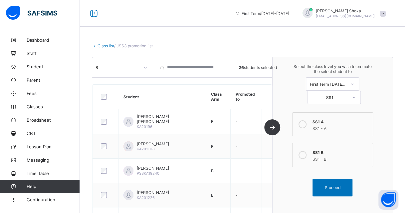
click at [306, 153] on icon at bounding box center [302, 155] width 8 height 8
click at [339, 186] on span "Proceed" at bounding box center [333, 187] width 16 height 5
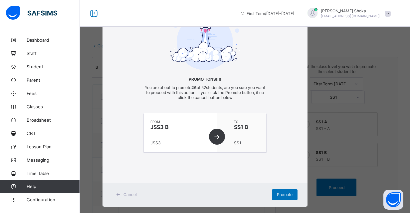
scroll to position [36, 0]
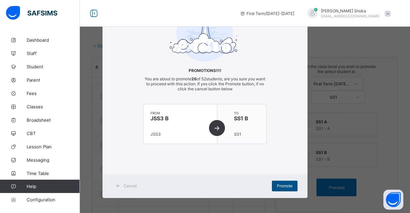
click at [282, 184] on span "Promote" at bounding box center [285, 185] width 16 height 5
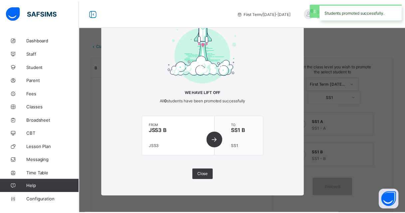
scroll to position [13, 0]
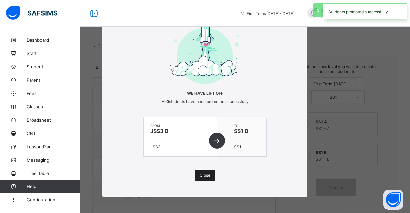
click at [210, 175] on div "Close" at bounding box center [205, 175] width 21 height 11
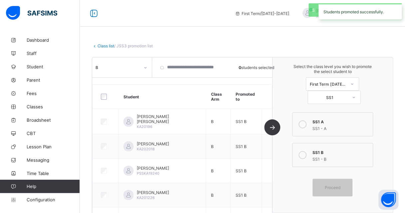
click at [110, 44] on link "Class list" at bounding box center [105, 45] width 17 height 5
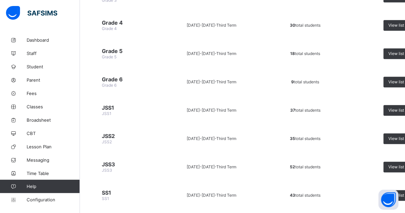
scroll to position [335, 0]
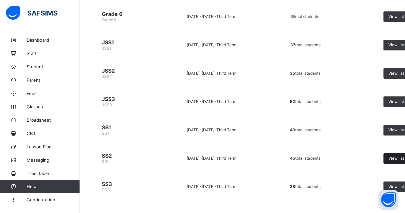
click at [398, 155] on span "View list" at bounding box center [396, 157] width 16 height 5
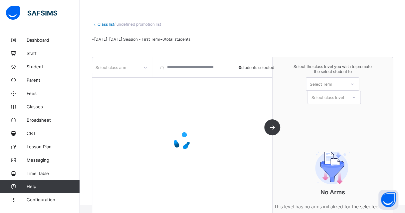
scroll to position [32, 0]
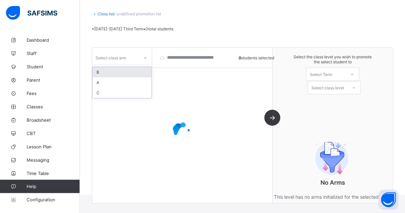
click at [117, 62] on div "Select class arm" at bounding box center [122, 57] width 60 height 13
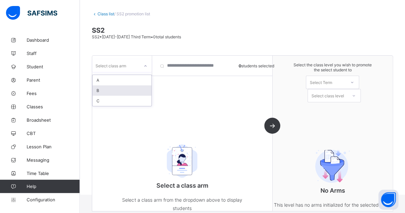
click at [106, 87] on div "B" at bounding box center [121, 90] width 59 height 10
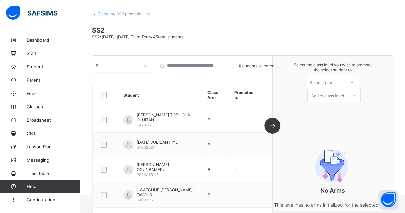
click at [106, 96] on div at bounding box center [105, 95] width 12 height 6
click at [100, 93] on div at bounding box center [105, 95] width 12 height 6
click at [336, 84] on div "Select Term" at bounding box center [325, 81] width 39 height 9
click at [335, 93] on div "First Term [DATE]-[DATE]" at bounding box center [332, 99] width 53 height 15
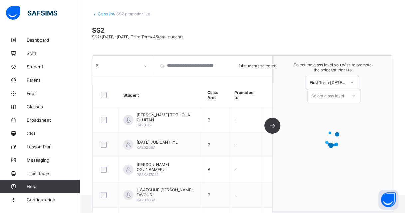
click at [335, 93] on div "Select class level" at bounding box center [327, 95] width 33 height 13
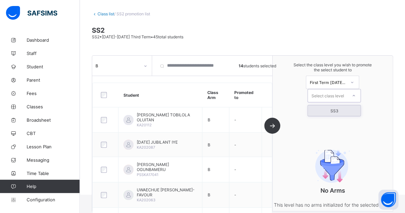
click at [336, 107] on div "SS3" at bounding box center [334, 110] width 53 height 11
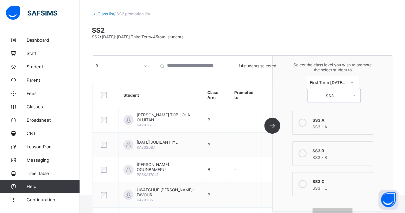
click at [306, 119] on icon at bounding box center [302, 122] width 8 height 8
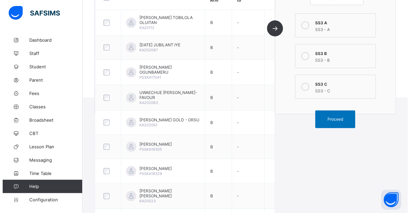
scroll to position [132, 0]
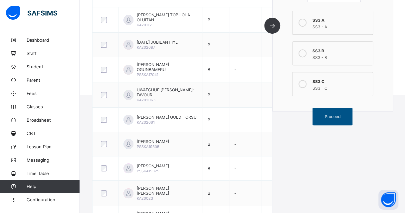
click at [333, 114] on span "Proceed" at bounding box center [333, 116] width 16 height 5
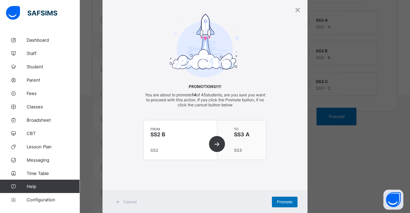
scroll to position [36, 0]
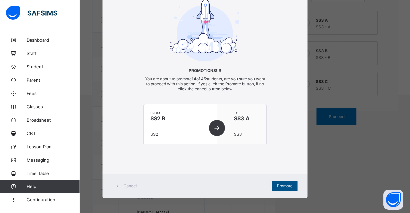
click at [286, 185] on span "Promote" at bounding box center [285, 185] width 16 height 5
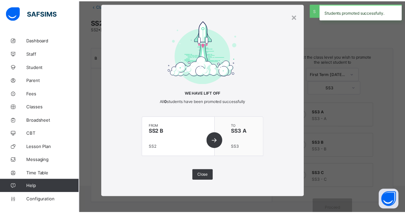
scroll to position [132, 0]
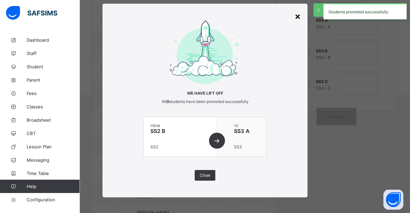
click at [295, 18] on div "×" at bounding box center [297, 15] width 6 height 11
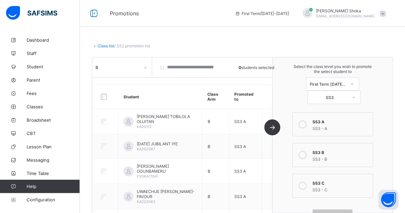
scroll to position [0, 0]
click at [141, 66] on div at bounding box center [145, 67] width 11 height 11
click at [39, 108] on span "Classes" at bounding box center [53, 106] width 53 height 5
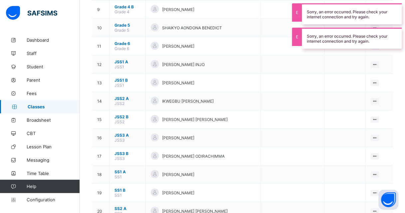
scroll to position [319, 0]
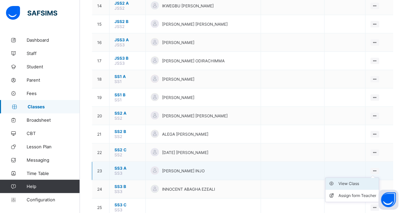
click at [363, 180] on div "View Class" at bounding box center [357, 183] width 38 height 7
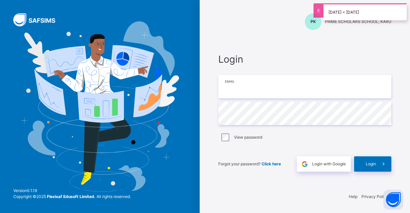
type input "**********"
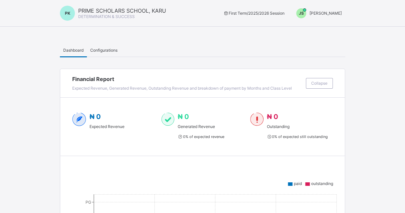
click at [332, 15] on span "[PERSON_NAME]" at bounding box center [325, 13] width 32 height 5
click at [328, 25] on span "Switch to Admin View" at bounding box center [316, 29] width 51 height 8
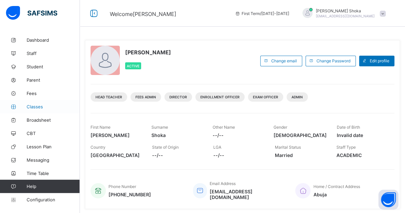
click at [37, 105] on span "Classes" at bounding box center [53, 106] width 53 height 5
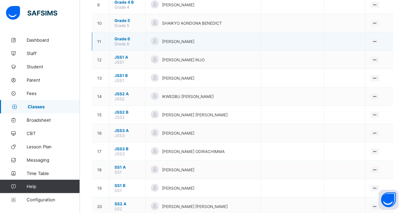
scroll to position [319, 0]
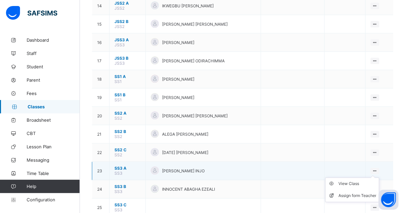
click at [379, 177] on ul "View Class Assign form Teacher" at bounding box center [352, 189] width 54 height 25
click at [364, 180] on div "View Class" at bounding box center [357, 183] width 38 height 7
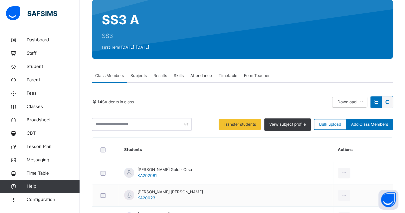
scroll to position [100, 0]
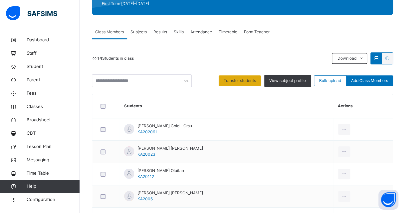
click at [253, 84] on div "Transfer students" at bounding box center [240, 80] width 42 height 11
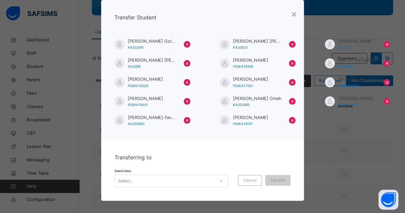
scroll to position [26, 0]
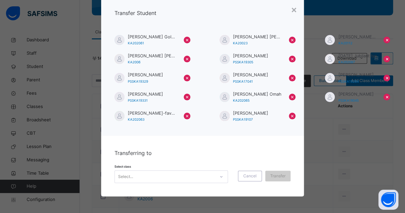
click at [195, 174] on div "Select..." at bounding box center [165, 176] width 100 height 10
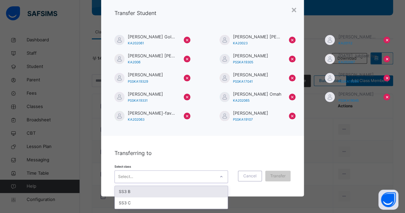
click at [148, 186] on div "SS3 B" at bounding box center [171, 191] width 113 height 11
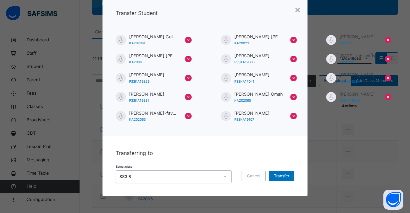
click at [279, 173] on span "Transfer" at bounding box center [281, 176] width 15 height 6
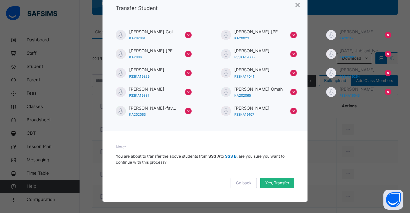
click at [277, 184] on span "Yes, Transfer" at bounding box center [277, 183] width 24 height 6
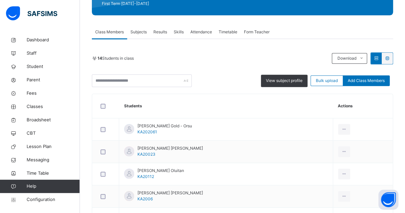
click at [136, 36] on div "Subjects" at bounding box center [138, 31] width 23 height 13
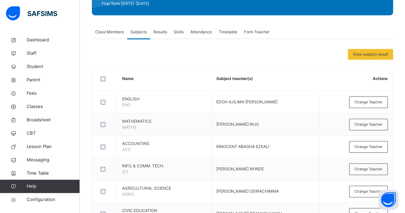
click at [115, 34] on span "Class Members" at bounding box center [109, 32] width 29 height 6
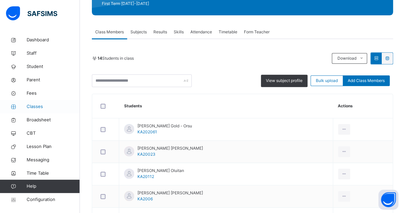
click at [37, 107] on span "Classes" at bounding box center [53, 106] width 53 height 7
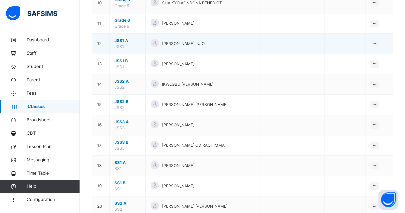
scroll to position [387, 0]
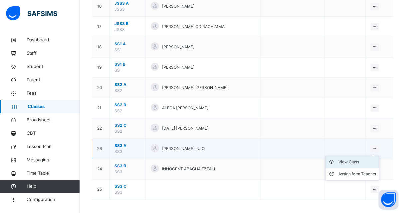
click at [363, 158] on div "View Class" at bounding box center [357, 161] width 38 height 7
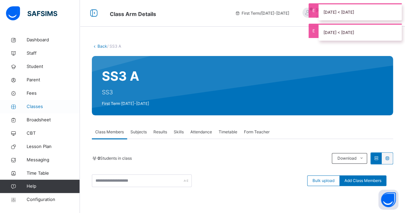
click at [38, 103] on span "Classes" at bounding box center [53, 106] width 53 height 7
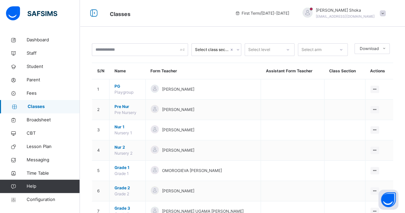
drag, startPoint x: 47, startPoint y: 196, endPoint x: 67, endPoint y: 182, distance: 24.4
click at [47, 195] on link "Configuration" at bounding box center [39, 199] width 79 height 13
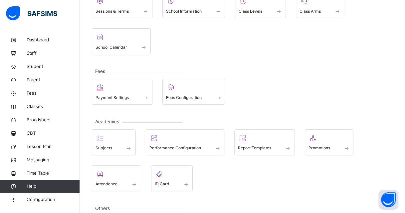
scroll to position [98, 0]
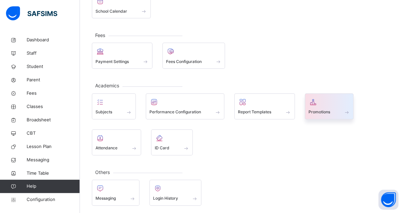
click at [322, 99] on div at bounding box center [329, 102] width 42 height 10
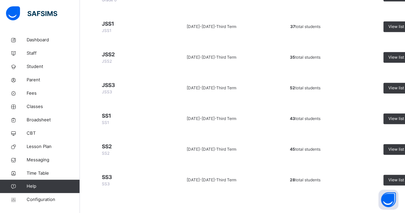
scroll to position [382, 0]
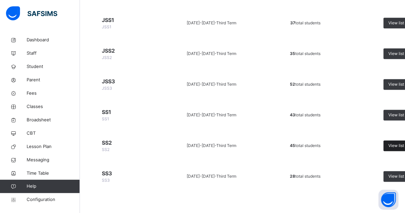
click at [396, 146] on span "View list" at bounding box center [396, 145] width 16 height 6
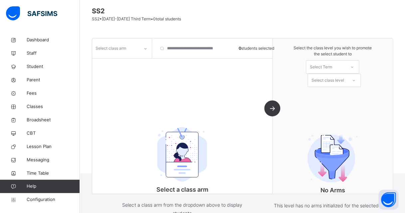
scroll to position [70, 0]
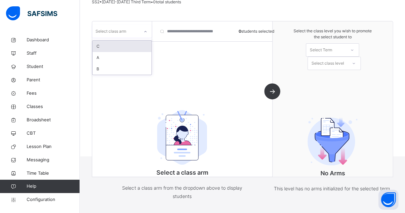
click at [149, 30] on div at bounding box center [145, 31] width 11 height 11
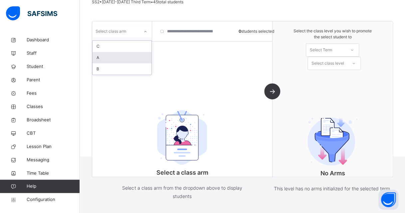
click at [117, 56] on div "A" at bounding box center [121, 57] width 59 height 11
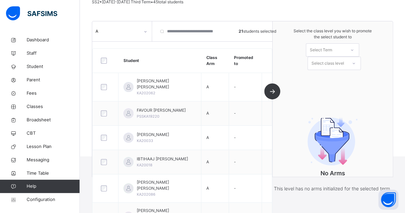
click at [339, 51] on div "Select Term" at bounding box center [325, 50] width 39 height 10
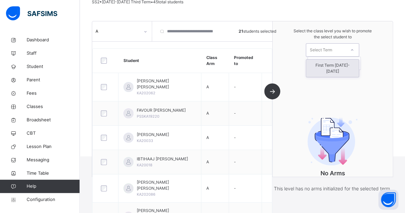
click at [335, 60] on div "First Term [DATE]-[DATE]" at bounding box center [332, 68] width 53 height 17
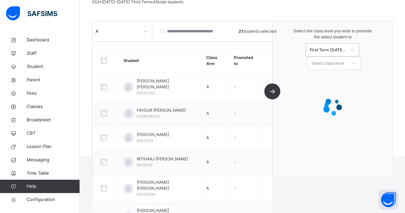
click at [335, 61] on div "Select class level" at bounding box center [327, 63] width 33 height 13
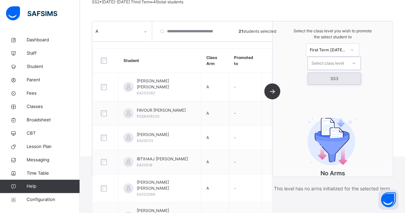
click at [334, 73] on div "SS3" at bounding box center [334, 78] width 53 height 11
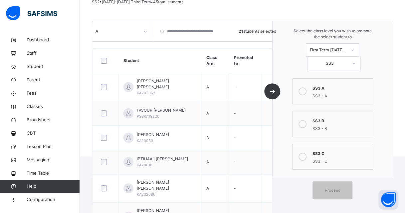
click at [309, 88] on div at bounding box center [302, 90] width 13 height 15
click at [347, 190] on span "Proceed" at bounding box center [332, 190] width 30 height 6
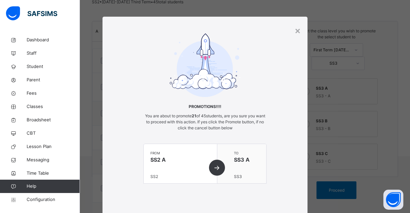
scroll to position [41, 0]
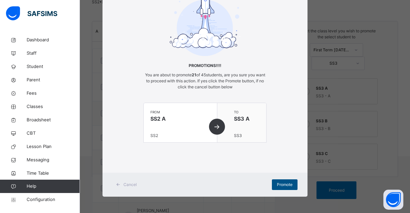
click at [274, 180] on div "Promote" at bounding box center [285, 184] width 26 height 11
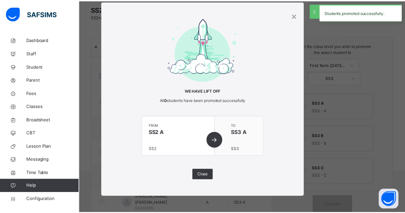
scroll to position [70, 0]
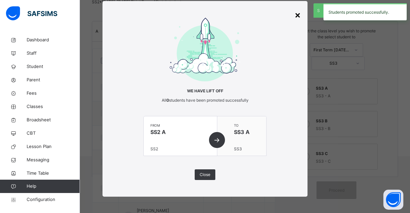
click at [297, 13] on div "×" at bounding box center [297, 15] width 6 height 14
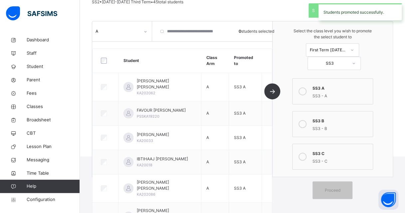
click at [120, 38] on div "A" at bounding box center [122, 31] width 60 height 20
click at [120, 35] on div "A" at bounding box center [115, 31] width 47 height 10
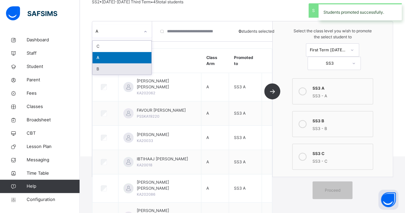
click at [111, 68] on div "B" at bounding box center [121, 68] width 59 height 11
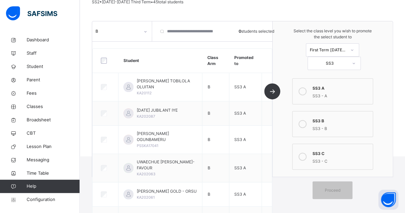
click at [120, 35] on div "B" at bounding box center [115, 31] width 47 height 10
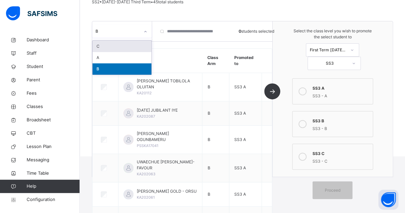
click at [117, 48] on div "C" at bounding box center [121, 46] width 59 height 11
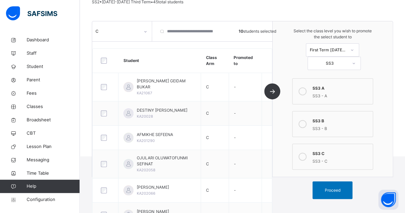
click at [305, 158] on icon at bounding box center [302, 156] width 8 height 8
click at [340, 191] on span "Proceed" at bounding box center [333, 190] width 16 height 6
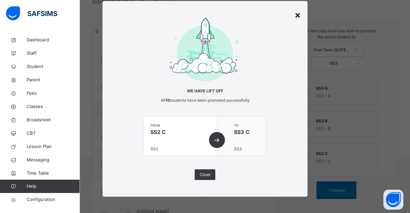
click at [295, 14] on div "×" at bounding box center [297, 15] width 6 height 14
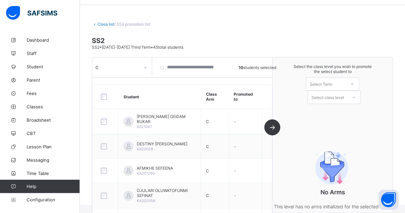
scroll to position [22, 0]
click at [345, 82] on div "Select Term" at bounding box center [325, 83] width 39 height 9
click at [338, 96] on div "First Term [DATE]-[DATE]" at bounding box center [332, 100] width 53 height 15
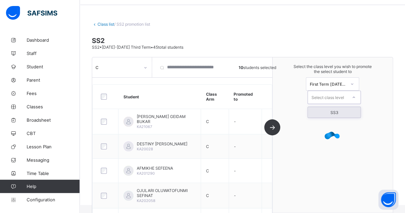
click at [338, 95] on div "Select class level" at bounding box center [327, 96] width 33 height 13
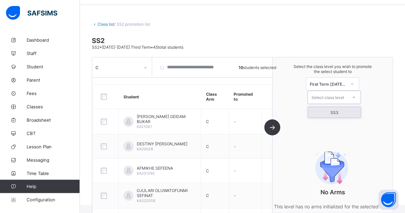
click at [341, 108] on div "SS3" at bounding box center [334, 112] width 53 height 11
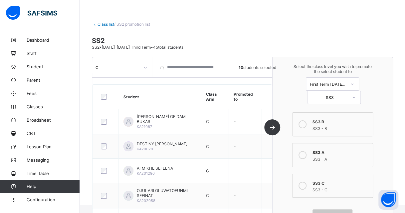
click at [306, 183] on icon at bounding box center [302, 185] width 8 height 8
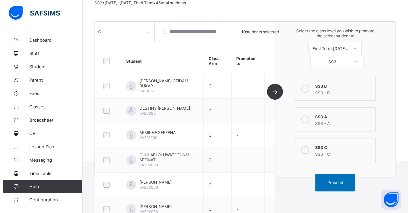
scroll to position [155, 0]
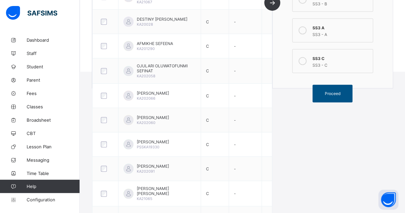
click at [340, 91] on span "Proceed" at bounding box center [333, 93] width 16 height 5
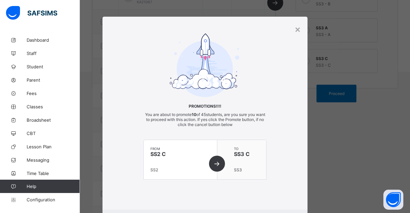
scroll to position [36, 0]
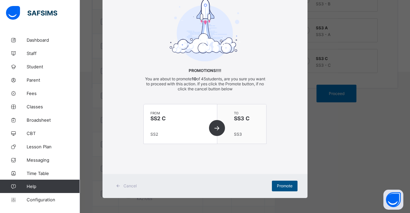
click at [279, 182] on div "Promote" at bounding box center [285, 185] width 26 height 11
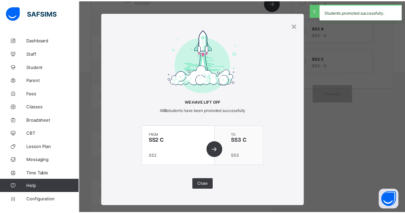
scroll to position [0, 0]
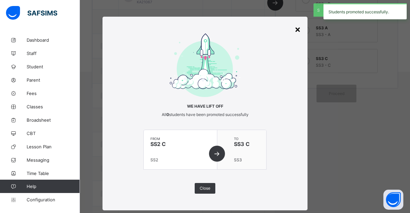
click at [296, 30] on div "×" at bounding box center [297, 28] width 6 height 11
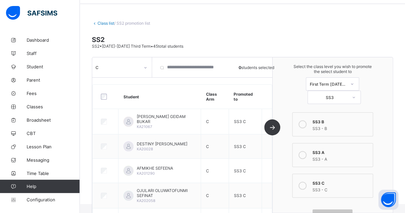
scroll to position [33, 0]
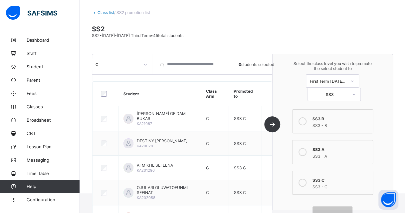
click at [110, 14] on link "Class list" at bounding box center [105, 12] width 17 height 5
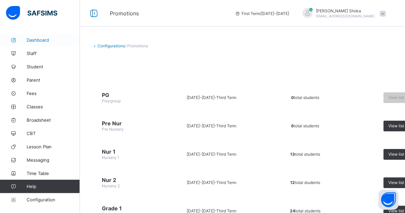
click at [43, 38] on span "Dashboard" at bounding box center [53, 39] width 53 height 5
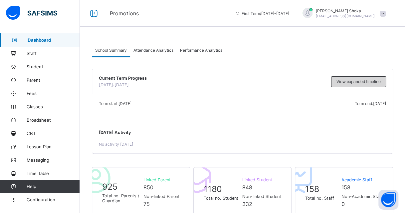
click at [340, 83] on div "View expanded timeline" at bounding box center [358, 81] width 55 height 11
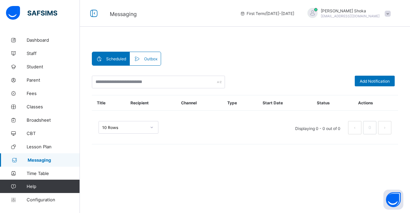
click at [144, 60] on span "Outbox" at bounding box center [150, 58] width 13 height 5
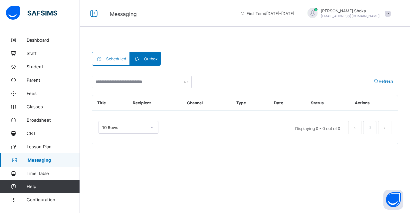
click at [96, 54] on div "Scheduled" at bounding box center [111, 58] width 38 height 13
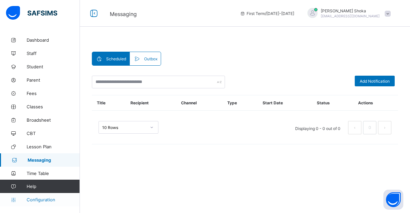
click at [35, 199] on span "Configuration" at bounding box center [53, 199] width 53 height 5
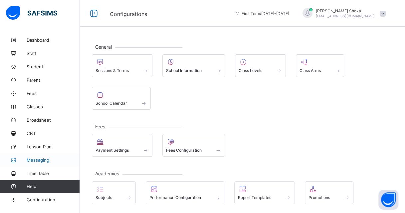
click at [38, 159] on span "Messaging" at bounding box center [53, 159] width 53 height 5
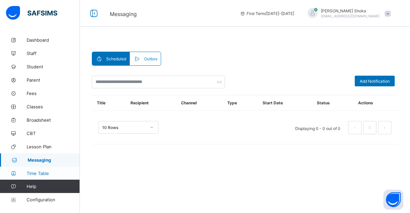
click at [39, 172] on span "Time Table" at bounding box center [53, 172] width 53 height 5
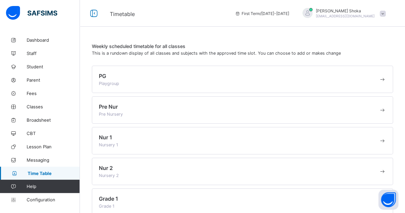
click at [248, 72] on div "PG Playgroup" at bounding box center [242, 79] width 301 height 27
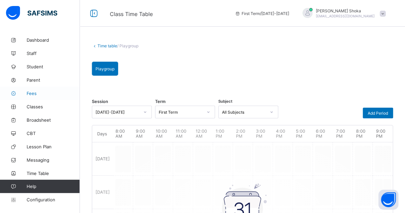
click at [33, 93] on span "Fees" at bounding box center [53, 92] width 53 height 5
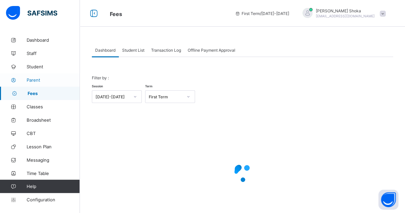
click at [36, 80] on span "Parent" at bounding box center [53, 79] width 53 height 5
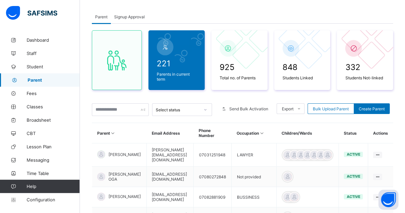
scroll to position [67, 0]
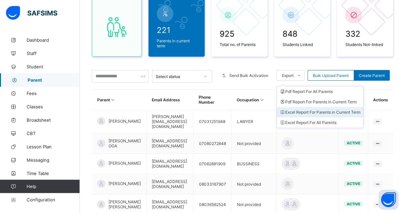
click at [314, 108] on li "Excel Report For Parents in Current Term" at bounding box center [320, 112] width 86 height 10
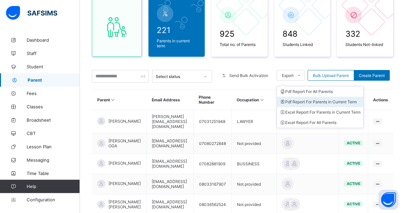
click at [317, 101] on li "Pdf Report For Parents in Current Term" at bounding box center [320, 101] width 86 height 10
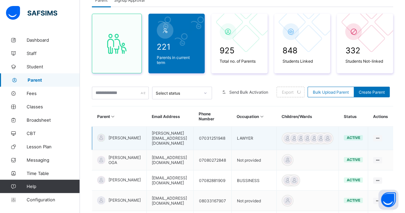
scroll to position [24, 0]
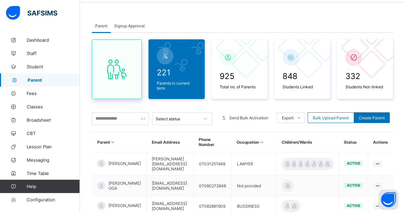
click at [129, 81] on icon at bounding box center [117, 69] width 28 height 24
click at [160, 77] on span "221" at bounding box center [177, 73] width 40 height 10
click at [162, 64] on div at bounding box center [165, 56] width 17 height 17
click at [295, 61] on icon at bounding box center [290, 57] width 9 height 8
click at [342, 81] on div "332 Students Not-linked" at bounding box center [365, 69] width 56 height 60
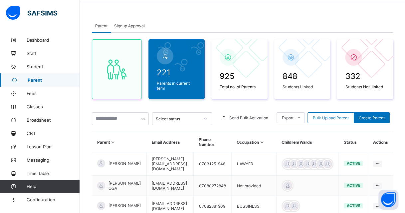
click at [138, 32] on div "Signup Approval" at bounding box center [129, 25] width 37 height 13
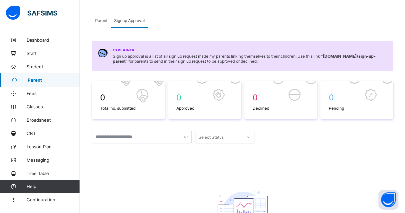
scroll to position [67, 0]
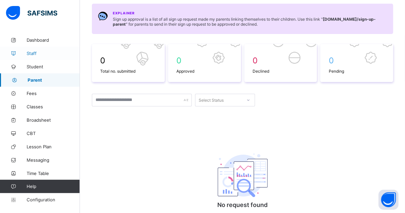
click at [37, 54] on span "Staff" at bounding box center [53, 53] width 53 height 5
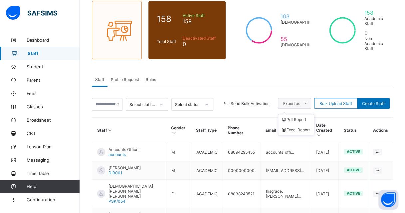
scroll to position [46, 0]
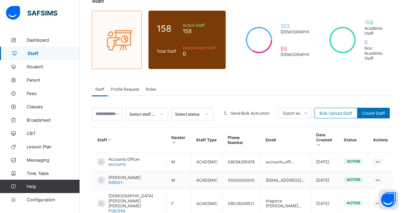
click at [132, 91] on div "Profile Request" at bounding box center [124, 88] width 35 height 13
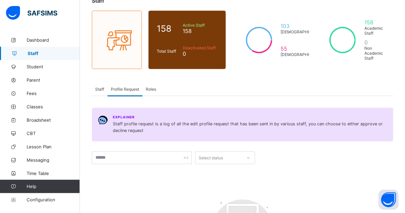
click at [165, 82] on div "Staff Profile Request Roles" at bounding box center [242, 89] width 301 height 14
click at [158, 88] on div "Roles" at bounding box center [150, 88] width 17 height 13
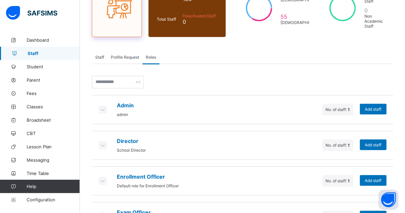
scroll to position [5, 0]
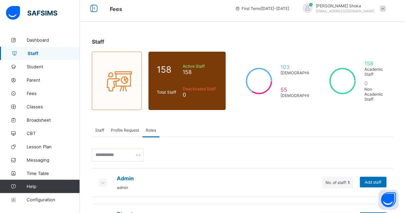
click at [131, 130] on div "Profile Request" at bounding box center [124, 129] width 35 height 13
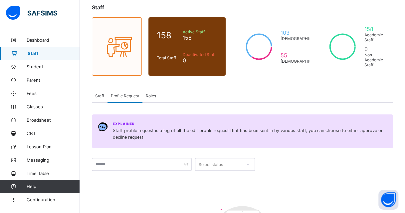
scroll to position [105, 0]
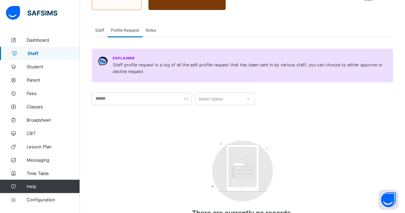
click at [100, 30] on div "Staff" at bounding box center [100, 29] width 16 height 13
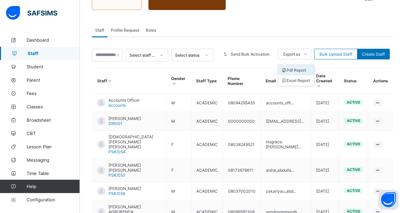
click at [297, 69] on li "Pdf Report" at bounding box center [296, 70] width 36 height 10
click at [328, 19] on div "Staff 158 Total Staff Active Staff 158 Deactivated Staff 0 103 Male 55 Female 1…" at bounding box center [242, 137] width 325 height 418
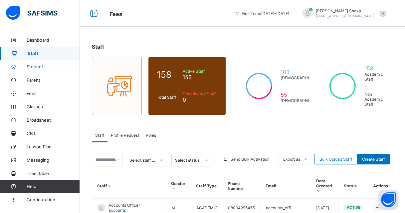
click at [46, 69] on link "Student" at bounding box center [40, 66] width 80 height 13
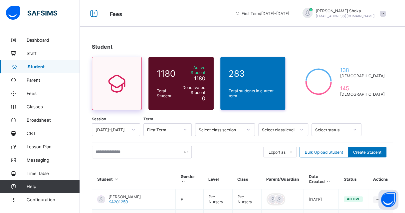
click at [118, 81] on icon at bounding box center [117, 83] width 28 height 24
click at [33, 91] on span "Fees" at bounding box center [53, 92] width 53 height 5
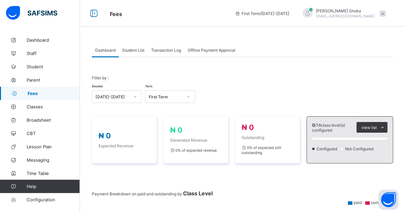
click at [136, 52] on div "Student List" at bounding box center [133, 49] width 29 height 13
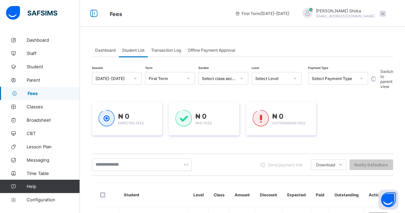
click at [113, 50] on span "Dashboard" at bounding box center [105, 50] width 20 height 5
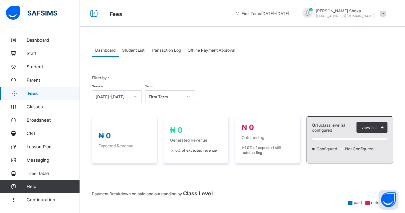
click at [140, 54] on div "Student List" at bounding box center [133, 49] width 29 height 13
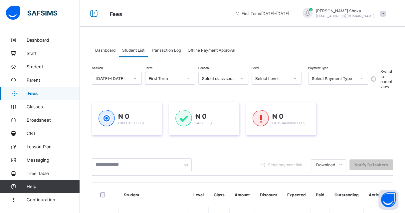
click at [175, 50] on span "Transaction Log" at bounding box center [166, 50] width 30 height 5
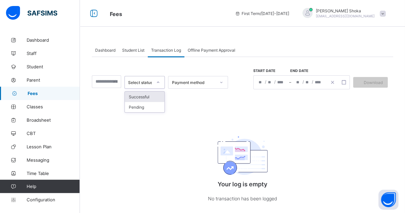
click at [149, 80] on div "Select status" at bounding box center [140, 82] width 25 height 5
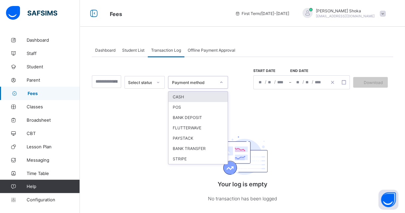
click at [189, 83] on div "Payment method" at bounding box center [194, 82] width 44 height 5
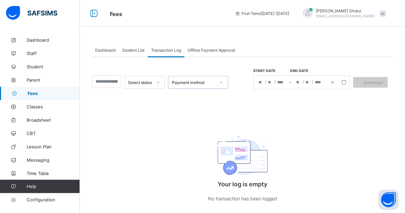
click at [189, 83] on div "Payment method" at bounding box center [194, 82] width 44 height 5
click at [210, 48] on span "Offline Payment Approval" at bounding box center [212, 50] width 48 height 5
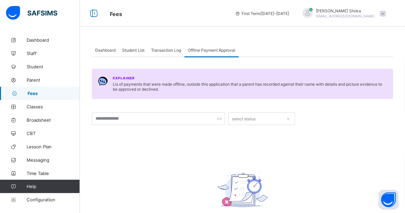
click at [108, 50] on span "Dashboard" at bounding box center [105, 50] width 20 height 5
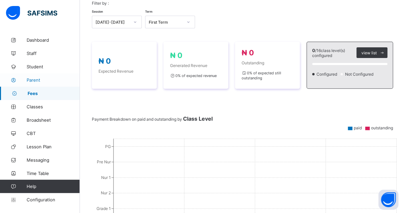
scroll to position [108, 0]
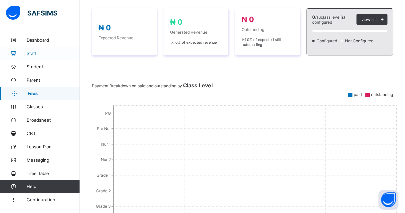
click at [39, 55] on span "Staff" at bounding box center [53, 53] width 53 height 5
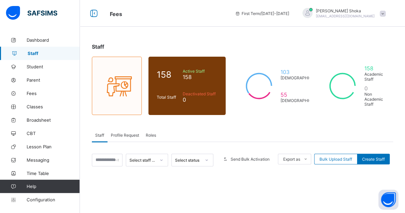
click at [154, 133] on span "Roles" at bounding box center [151, 134] width 10 height 5
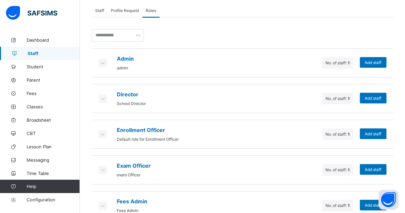
scroll to position [133, 0]
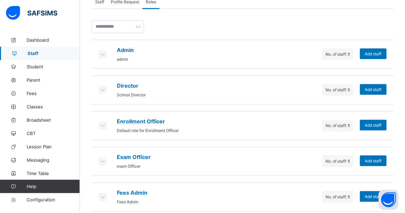
click at [342, 123] on span "No. of staff: 1" at bounding box center [337, 125] width 24 height 5
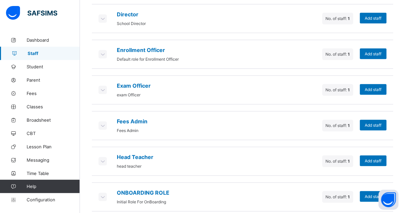
scroll to position [205, 0]
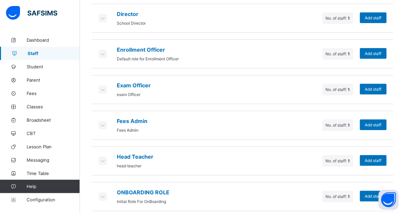
click at [102, 157] on icon at bounding box center [102, 160] width 7 height 7
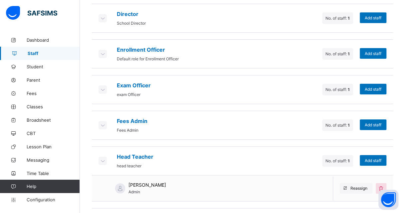
scroll to position [230, 0]
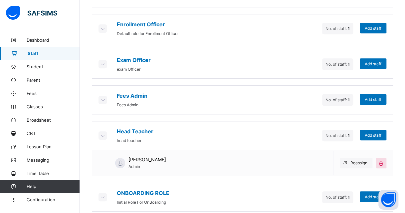
click at [104, 96] on icon at bounding box center [102, 99] width 7 height 7
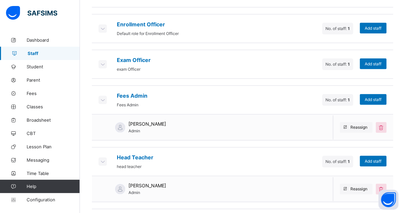
click at [103, 61] on icon at bounding box center [102, 64] width 7 height 7
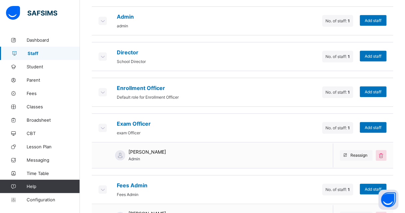
scroll to position [163, 0]
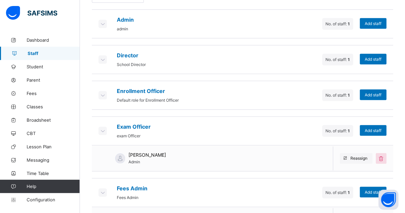
click at [105, 127] on icon at bounding box center [102, 130] width 7 height 7
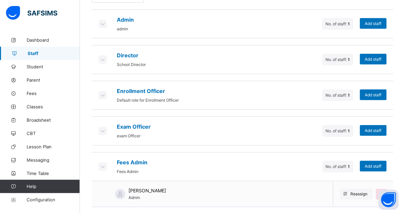
click at [105, 91] on icon at bounding box center [102, 94] width 7 height 7
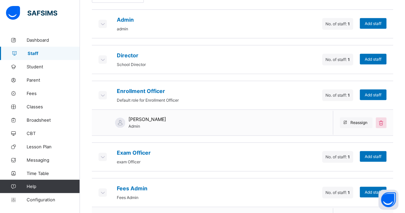
click at [106, 57] on icon at bounding box center [102, 59] width 7 height 7
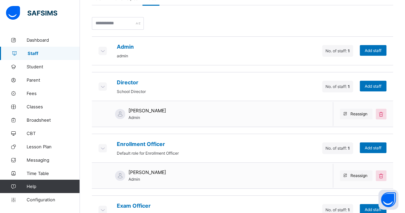
scroll to position [130, 0]
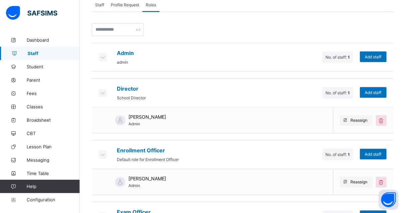
click at [106, 57] on div at bounding box center [102, 57] width 8 height 8
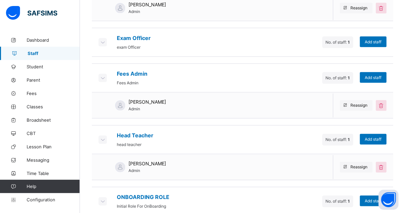
scroll to position [331, 0]
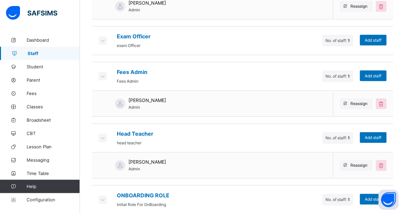
click at [105, 196] on icon at bounding box center [102, 199] width 7 height 7
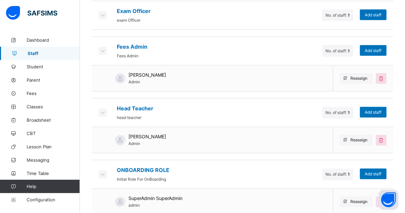
scroll to position [357, 0]
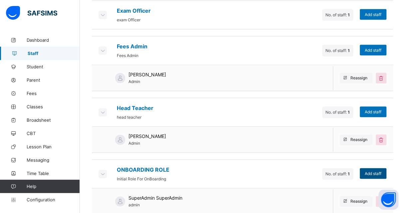
click at [368, 171] on span "Add staff" at bounding box center [373, 173] width 17 height 5
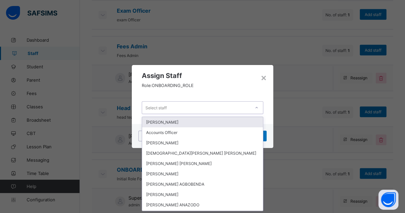
click at [249, 109] on div "Select staff" at bounding box center [196, 107] width 108 height 9
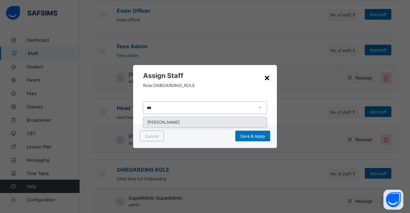
type input "***"
click at [266, 79] on div "×" at bounding box center [267, 77] width 6 height 11
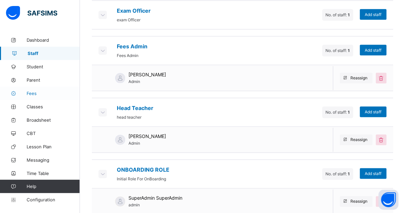
click at [31, 88] on link "Fees" at bounding box center [40, 92] width 80 height 13
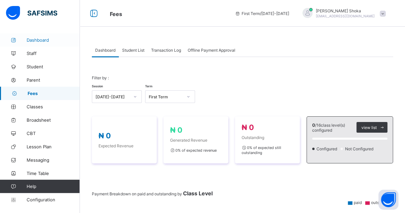
click at [33, 41] on span "Dashboard" at bounding box center [53, 39] width 53 height 5
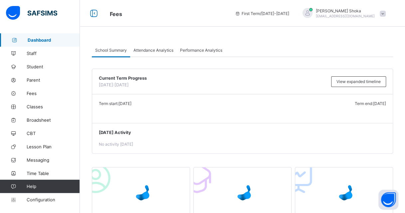
click at [385, 15] on span at bounding box center [382, 14] width 6 height 6
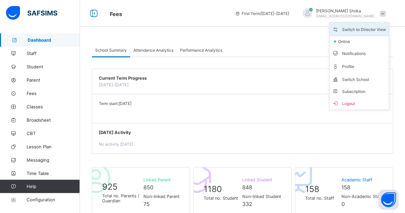
click at [349, 31] on span "Switch to Director View" at bounding box center [359, 29] width 54 height 8
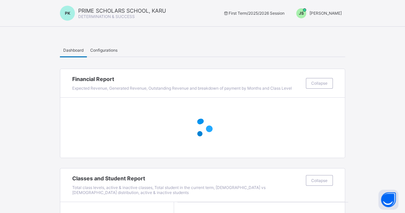
click at [341, 13] on span "Joel Shoka" at bounding box center [325, 13] width 32 height 5
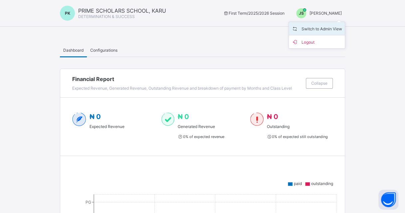
click at [338, 29] on span "Switch to Admin View" at bounding box center [316, 29] width 51 height 8
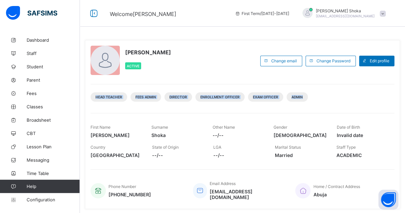
drag, startPoint x: 86, startPoint y: 96, endPoint x: 347, endPoint y: 106, distance: 260.2
click at [347, 106] on div "Joel Shoka Active Change email Change Password Edit profile Head Teacher Fees A…" at bounding box center [242, 124] width 315 height 169
copy div "Head Teacher Fees Admin Director Enrollment Officer Exam Officer Admin"
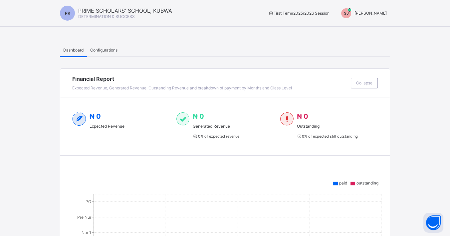
click at [383, 15] on span "[PERSON_NAME]" at bounding box center [370, 13] width 32 height 5
click at [384, 19] on span "Switch to Admin View" at bounding box center [364, 15] width 51 height 7
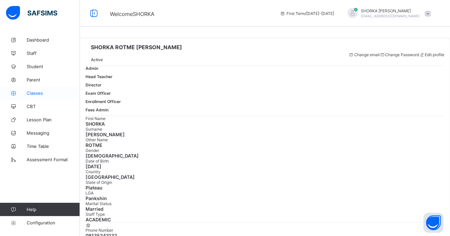
click at [40, 96] on link "Classes" at bounding box center [40, 92] width 80 height 13
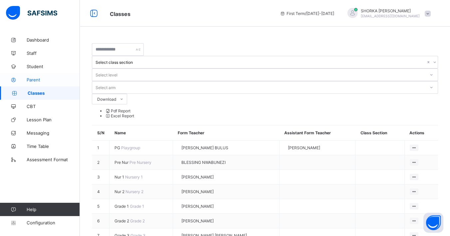
click at [39, 80] on span "Parent" at bounding box center [53, 79] width 53 height 5
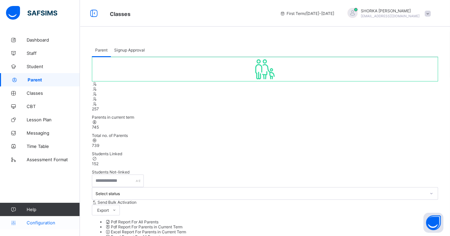
click at [38, 224] on span "Configuration" at bounding box center [53, 222] width 53 height 5
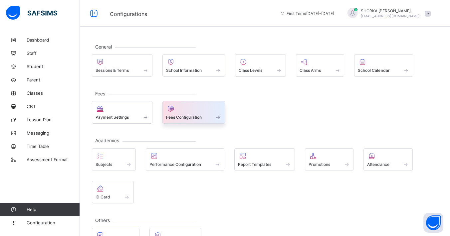
click at [199, 111] on div at bounding box center [194, 109] width 56 height 8
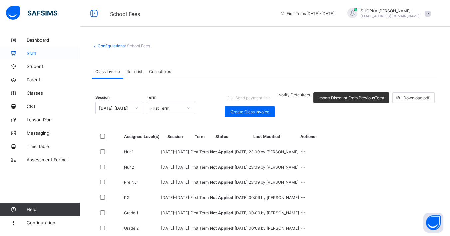
click at [37, 54] on span "Staff" at bounding box center [53, 53] width 53 height 5
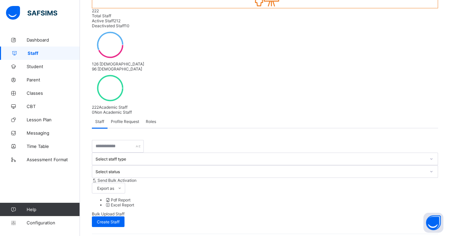
scroll to position [37, 0]
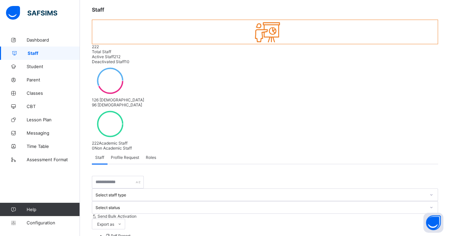
click at [148, 155] on span "Roles" at bounding box center [151, 157] width 10 height 5
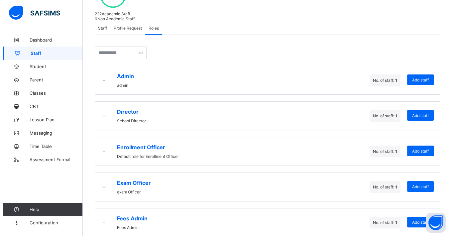
scroll to position [177, 0]
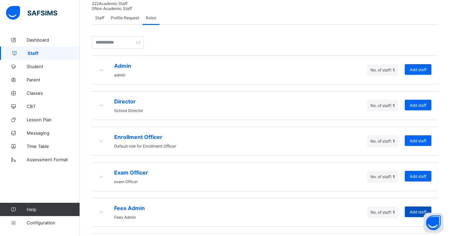
click at [423, 210] on span "Add staff" at bounding box center [417, 212] width 17 height 5
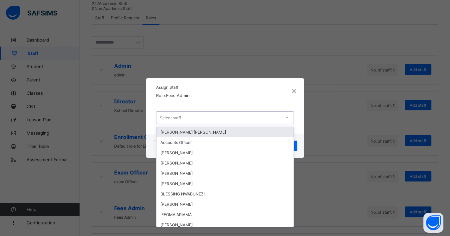
click at [236, 119] on div "Select staff" at bounding box center [218, 117] width 124 height 9
type input "***"
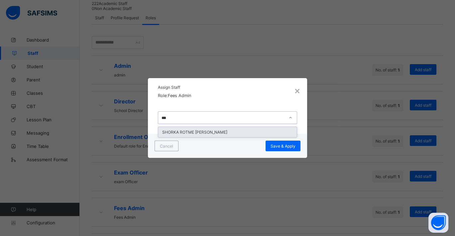
click at [224, 132] on div "SHORKA ROTME [PERSON_NAME]" at bounding box center [227, 132] width 139 height 10
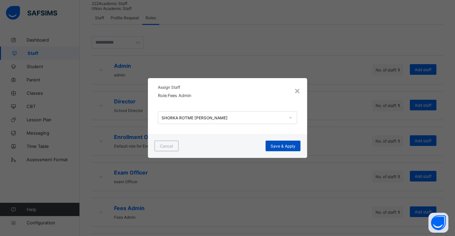
click at [286, 151] on div "Save & Apply" at bounding box center [283, 146] width 35 height 11
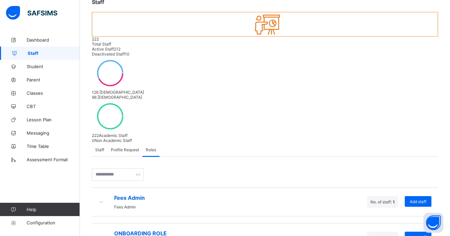
scroll to position [1, 0]
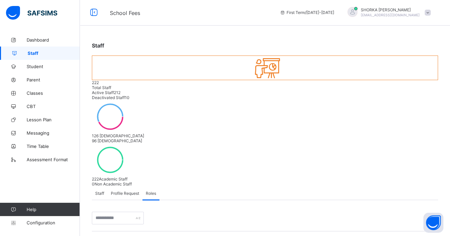
click at [434, 9] on div "SHORKA [PERSON_NAME] [EMAIL_ADDRESS][DOMAIN_NAME]" at bounding box center [387, 12] width 93 height 11
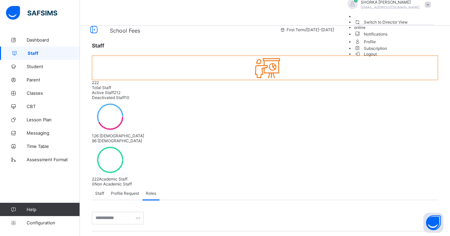
click at [377, 58] on span "Logout" at bounding box center [365, 54] width 23 height 7
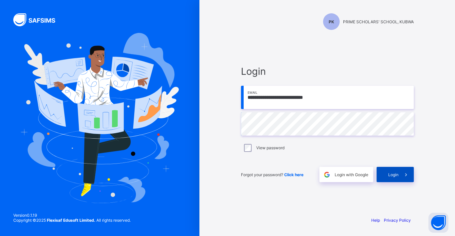
click at [397, 178] on div "Login" at bounding box center [395, 174] width 37 height 15
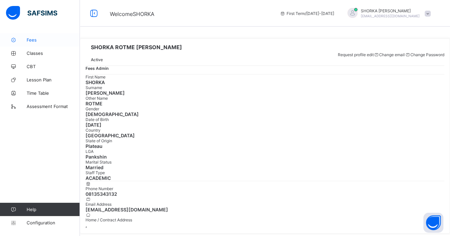
click at [35, 39] on span "Fees" at bounding box center [53, 39] width 53 height 5
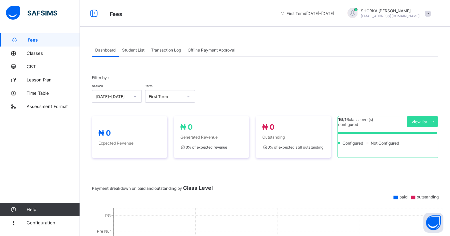
click at [430, 12] on span at bounding box center [427, 14] width 6 height 6
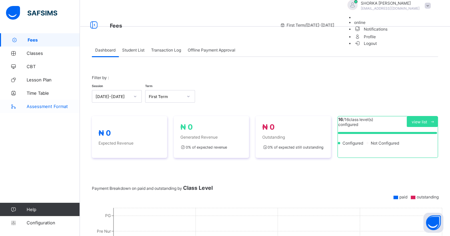
click at [15, 107] on icon at bounding box center [13, 106] width 27 height 5
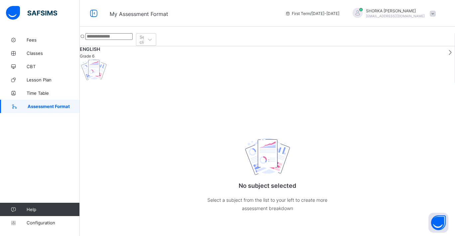
click at [15, 107] on icon at bounding box center [14, 106] width 27 height 5
click at [26, 91] on icon at bounding box center [13, 93] width 27 height 5
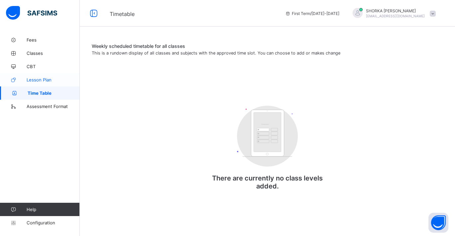
click at [42, 80] on span "Lesson Plan" at bounding box center [53, 79] width 53 height 5
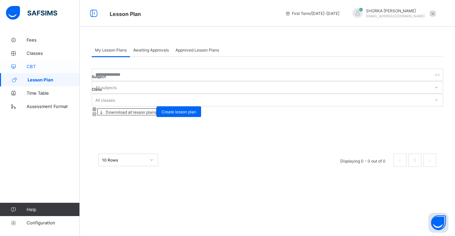
click at [35, 66] on span "CBT" at bounding box center [53, 66] width 53 height 5
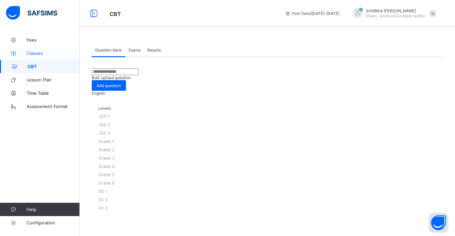
click at [34, 54] on span "Classes" at bounding box center [53, 53] width 53 height 5
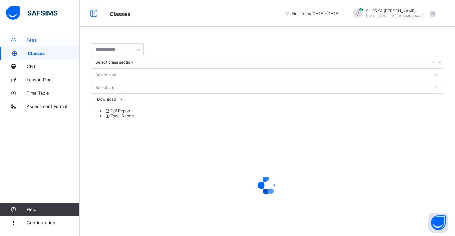
click at [36, 38] on span "Fees" at bounding box center [53, 39] width 53 height 5
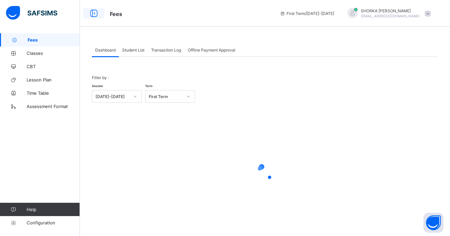
click at [93, 15] on icon at bounding box center [93, 14] width 11 height 10
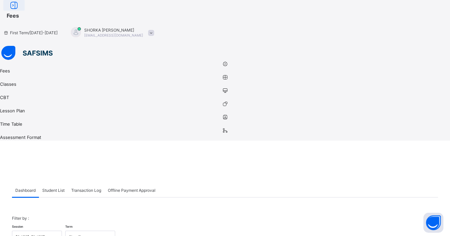
click at [20, 10] on icon at bounding box center [13, 6] width 11 height 10
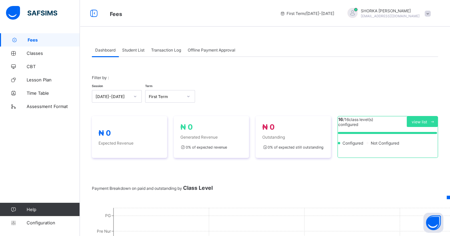
click at [88, 12] on icon at bounding box center [93, 14] width 11 height 10
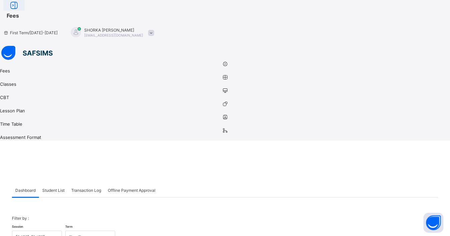
click at [20, 10] on icon at bounding box center [13, 6] width 11 height 10
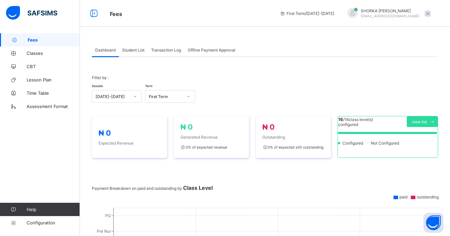
click at [430, 16] on span at bounding box center [427, 14] width 6 height 6
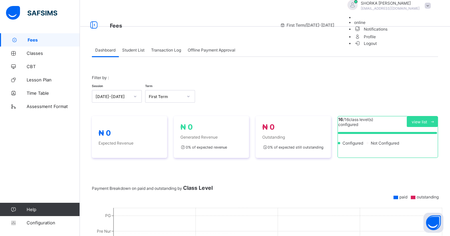
click at [404, 40] on span "Profile" at bounding box center [394, 37] width 80 height 8
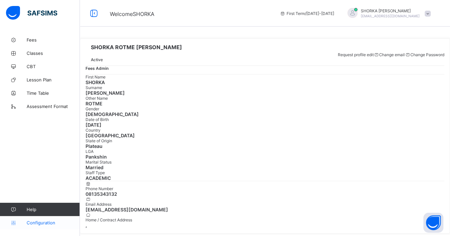
click at [46, 222] on span "Configuration" at bounding box center [53, 222] width 53 height 5
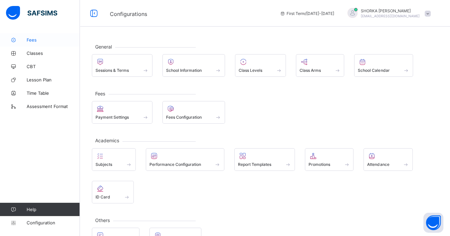
click at [38, 38] on span "Fees" at bounding box center [53, 39] width 53 height 5
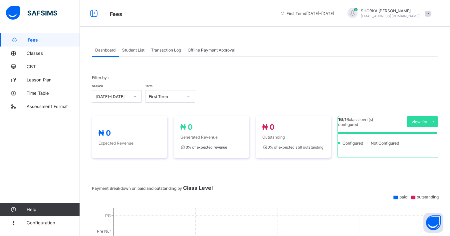
click at [133, 51] on span "Student List" at bounding box center [133, 50] width 22 height 5
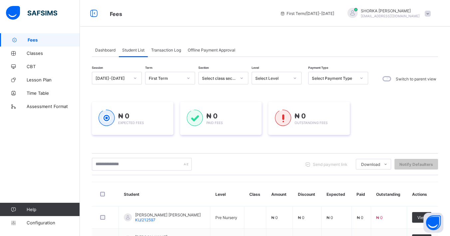
click at [173, 49] on span "Transaction Log" at bounding box center [166, 50] width 30 height 5
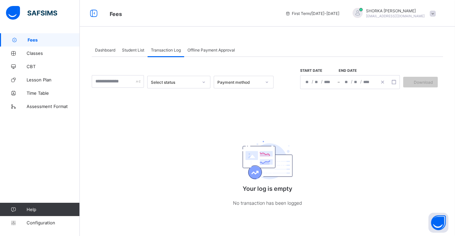
click at [111, 49] on span "Dashboard" at bounding box center [105, 50] width 20 height 5
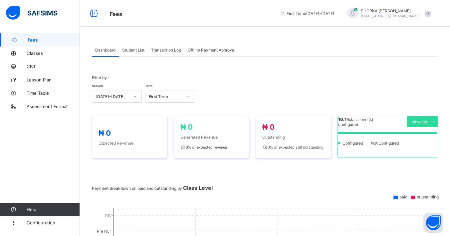
click at [140, 51] on span "Student List" at bounding box center [133, 50] width 22 height 5
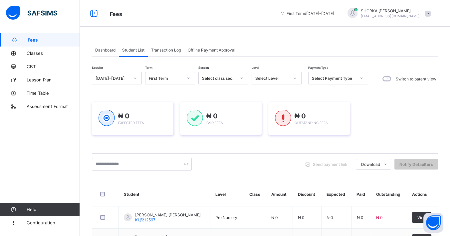
click at [169, 52] on span "Transaction Log" at bounding box center [166, 50] width 30 height 5
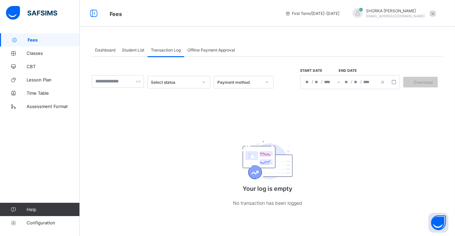
click at [211, 49] on span "Offline Payment Approval" at bounding box center [212, 50] width 48 height 5
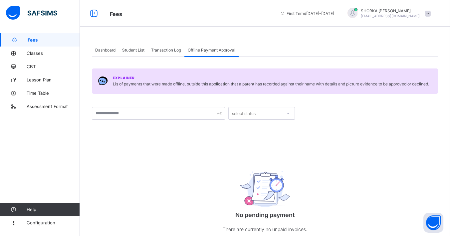
click at [430, 12] on span at bounding box center [427, 14] width 6 height 6
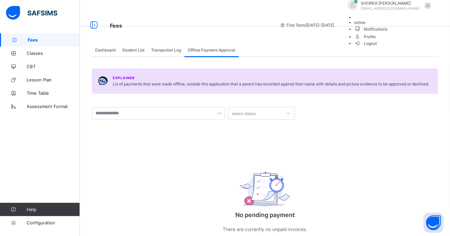
click at [365, 25] on span "online" at bounding box center [359, 22] width 11 height 5
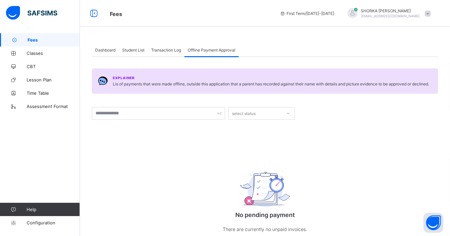
click at [430, 14] on span at bounding box center [427, 14] width 6 height 6
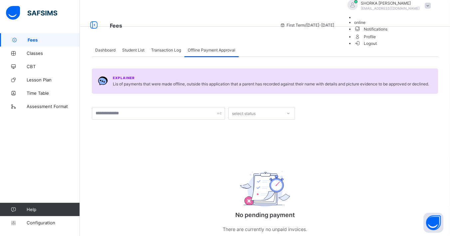
click at [361, 32] on icon at bounding box center [357, 29] width 7 height 6
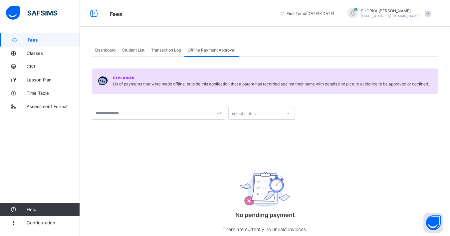
click at [434, 16] on div "SHORKA [PERSON_NAME] [EMAIL_ADDRESS][DOMAIN_NAME]" at bounding box center [387, 13] width 93 height 11
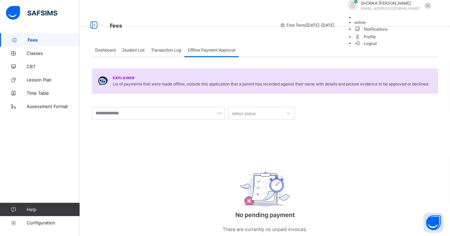
click at [407, 40] on span "Profile" at bounding box center [394, 37] width 80 height 8
